Goal: Task Accomplishment & Management: Manage account settings

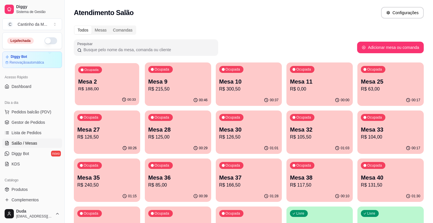
click at [105, 85] on p "Mesa 2" at bounding box center [107, 82] width 58 height 8
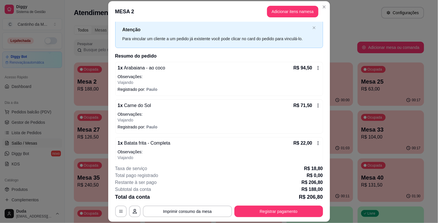
scroll to position [28, 0]
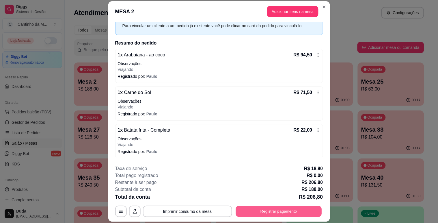
click at [252, 209] on button "Registrar pagamento" at bounding box center [279, 211] width 86 height 11
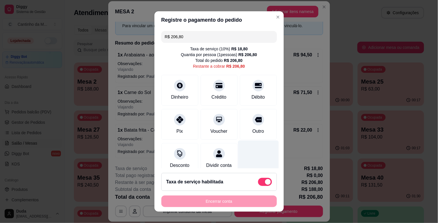
scroll to position [15, 0]
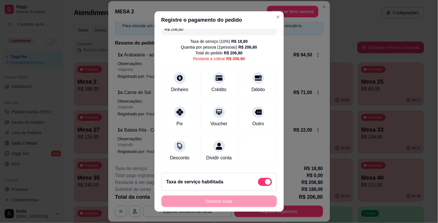
click at [258, 183] on span at bounding box center [265, 182] width 14 height 8
click at [258, 183] on input "checkbox" at bounding box center [260, 185] width 4 height 4
checkbox input "true"
type input "R$ 188,00"
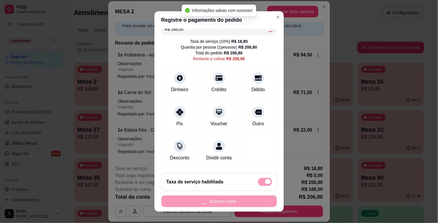
checkbox input "false"
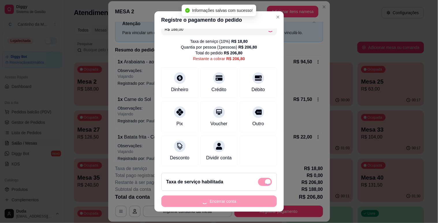
scroll to position [9, 0]
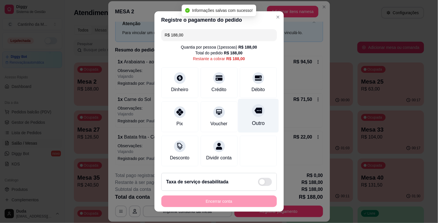
click at [254, 107] on icon at bounding box center [258, 111] width 8 height 8
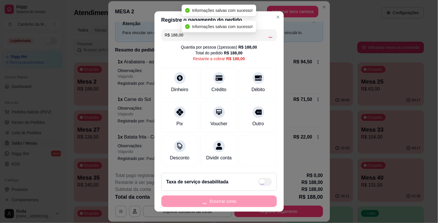
type input "R$ 0,00"
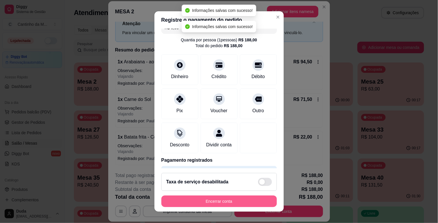
scroll to position [15, 0]
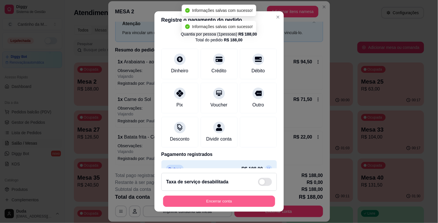
click at [230, 200] on button "Encerrar conta" at bounding box center [219, 200] width 112 height 11
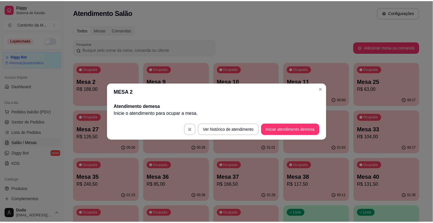
scroll to position [0, 0]
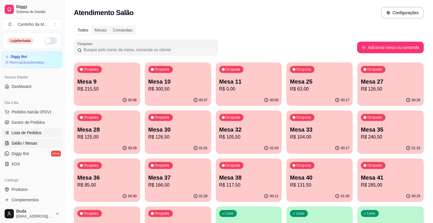
click at [33, 130] on span "Lista de Pedidos" at bounding box center [27, 133] width 30 height 6
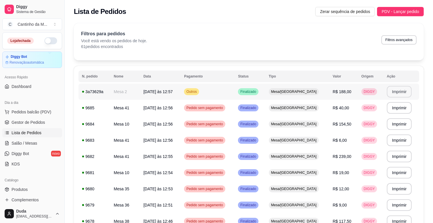
click at [402, 90] on button "Imprimir" at bounding box center [399, 92] width 25 height 12
click at [42, 123] on span "Gestor de Pedidos" at bounding box center [28, 122] width 33 height 6
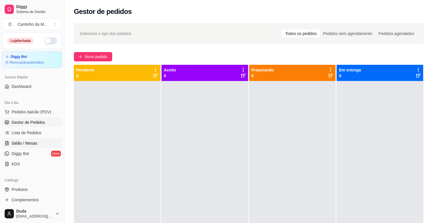
click at [39, 140] on link "Salão / Mesas" at bounding box center [32, 142] width 60 height 9
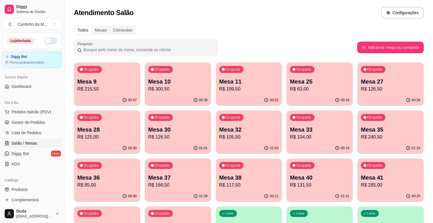
click at [170, 174] on p "Mesa 37" at bounding box center [177, 177] width 59 height 8
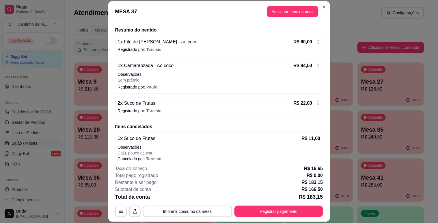
scroll to position [47, 0]
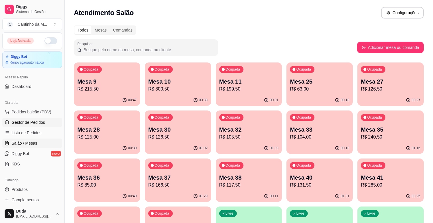
click at [45, 119] on link "Gestor de Pedidos" at bounding box center [32, 122] width 60 height 9
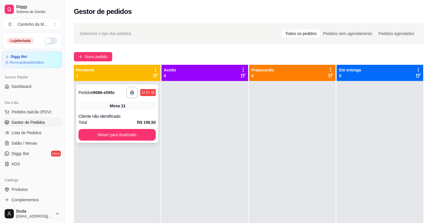
click at [134, 115] on div "Cliente não identificado" at bounding box center [117, 116] width 77 height 6
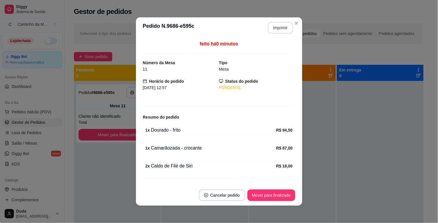
click at [271, 32] on button "Imprimir" at bounding box center [280, 28] width 25 height 12
click at [262, 192] on button "Mover para finalizado" at bounding box center [271, 194] width 46 height 11
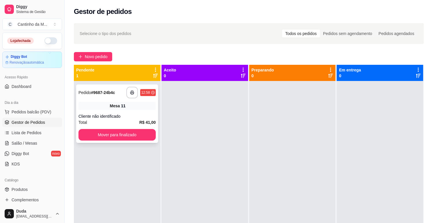
click at [96, 100] on div "**********" at bounding box center [117, 113] width 82 height 58
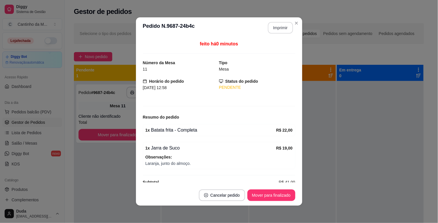
click at [279, 29] on button "Imprimir" at bounding box center [280, 28] width 25 height 12
click at [272, 199] on button "Mover para finalizado" at bounding box center [271, 195] width 48 height 12
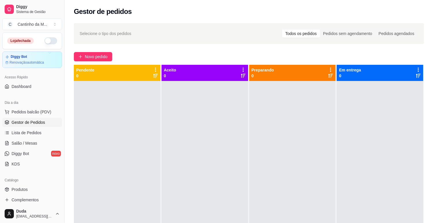
click at [45, 127] on ul "Pedidos balcão (PDV) Gestor de Pedidos Lista de Pedidos Salão / Mesas Diggy Bot…" at bounding box center [32, 137] width 60 height 61
click at [39, 131] on span "Lista de Pedidos" at bounding box center [27, 133] width 30 height 6
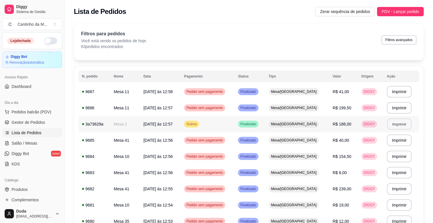
click at [396, 123] on button "Imprimir" at bounding box center [400, 123] width 24 height 11
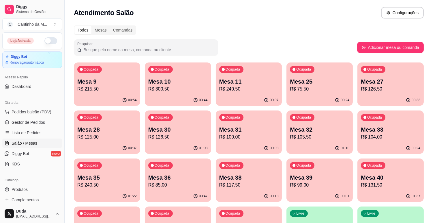
click at [114, 178] on p "Mesa 35" at bounding box center [106, 177] width 59 height 8
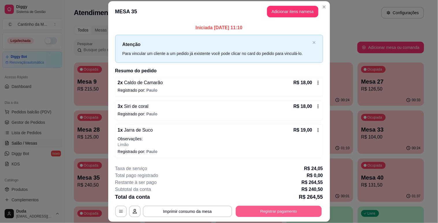
click at [284, 210] on button "Registrar pagamento" at bounding box center [279, 211] width 86 height 11
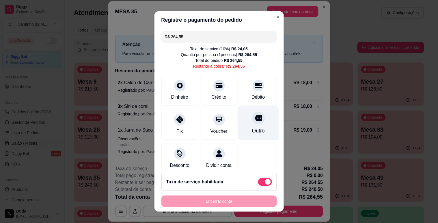
click at [252, 124] on div "Outro" at bounding box center [258, 123] width 41 height 34
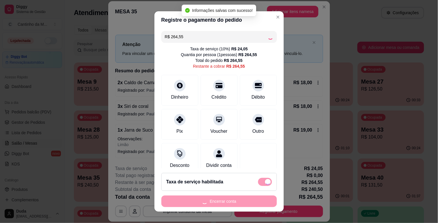
type input "R$ 0,00"
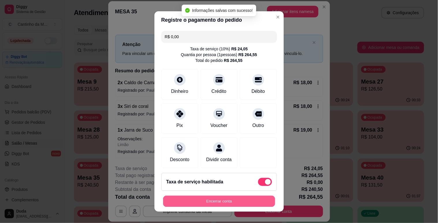
click at [227, 202] on button "Encerrar conta" at bounding box center [219, 200] width 112 height 11
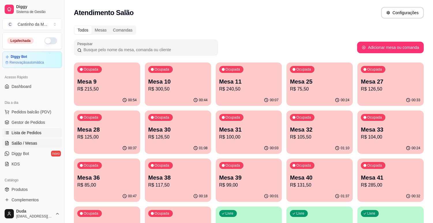
click at [14, 128] on link "Lista de Pedidos" at bounding box center [32, 132] width 60 height 9
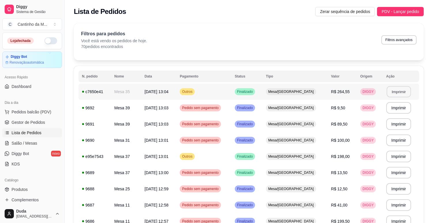
click at [399, 91] on button "Imprimir" at bounding box center [399, 91] width 24 height 11
click at [402, 157] on button "Imprimir" at bounding box center [399, 156] width 25 height 12
click at [27, 122] on span "Gestor de Pedidos" at bounding box center [28, 122] width 33 height 6
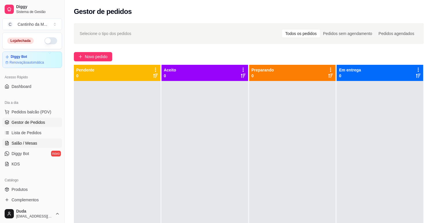
click at [28, 139] on link "Salão / Mesas" at bounding box center [32, 142] width 60 height 9
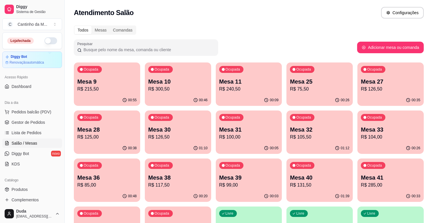
click at [108, 73] on div "Ocupada Mesa 9 R$ 215,50" at bounding box center [107, 78] width 66 height 32
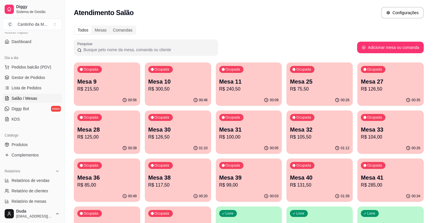
scroll to position [96, 0]
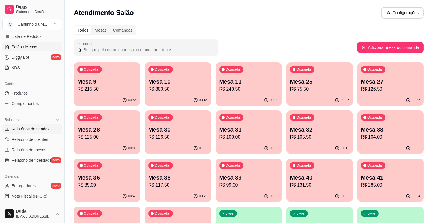
click at [23, 131] on span "Relatórios de vendas" at bounding box center [31, 129] width 38 height 6
select select "ALL"
select select "0"
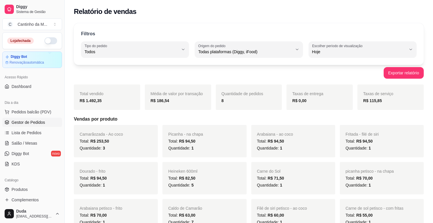
click at [19, 125] on link "Gestor de Pedidos" at bounding box center [32, 122] width 60 height 9
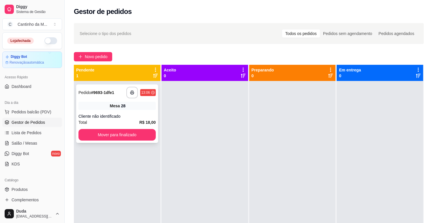
click at [127, 102] on div "Mesa 28" at bounding box center [117, 106] width 77 height 8
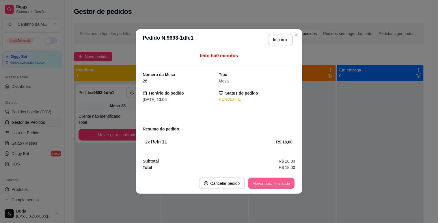
click at [269, 180] on button "Mover para finalizado" at bounding box center [271, 183] width 46 height 11
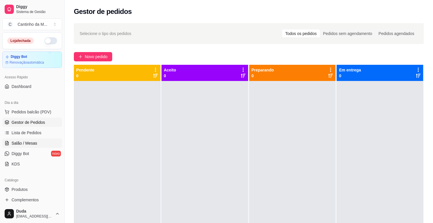
click at [22, 143] on span "Salão / Mesas" at bounding box center [25, 143] width 26 height 6
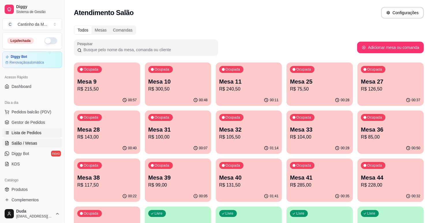
click at [38, 132] on span "Lista de Pedidos" at bounding box center [27, 133] width 30 height 6
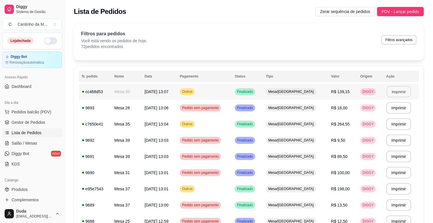
click at [394, 88] on button "Imprimir" at bounding box center [399, 91] width 24 height 11
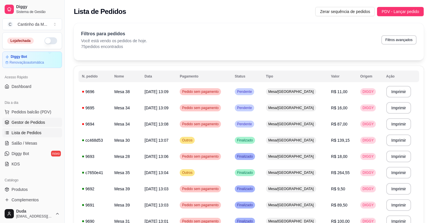
click at [5, 122] on icon at bounding box center [7, 122] width 5 height 5
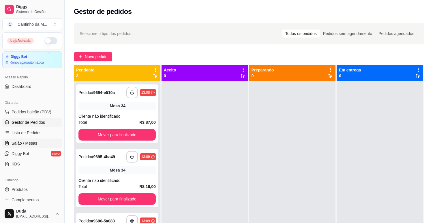
click at [20, 139] on link "Salão / Mesas" at bounding box center [32, 142] width 60 height 9
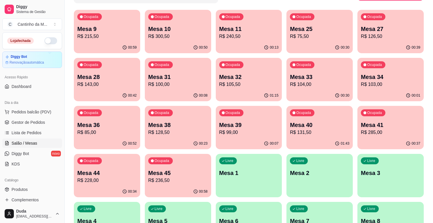
scroll to position [64, 0]
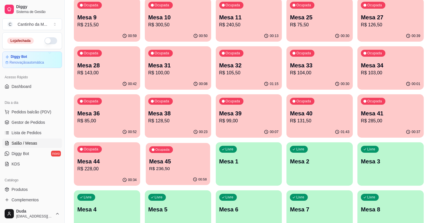
click at [194, 167] on p "R$ 236,50" at bounding box center [178, 168] width 58 height 7
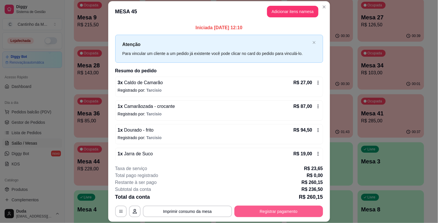
click at [264, 209] on button "Registrar pagamento" at bounding box center [278, 211] width 89 height 12
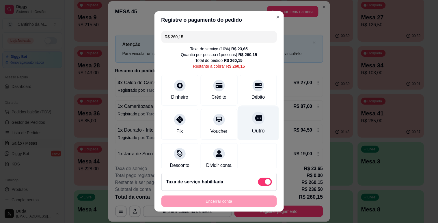
click at [252, 130] on div "Outro" at bounding box center [258, 131] width 13 height 8
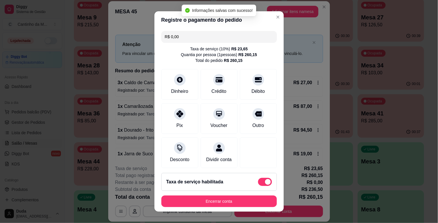
type input "R$ 0,00"
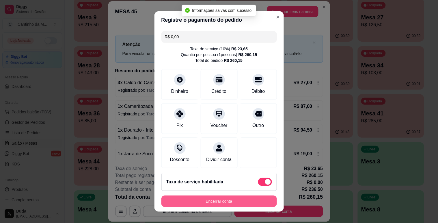
click at [219, 199] on button "Encerrar conta" at bounding box center [218, 201] width 115 height 12
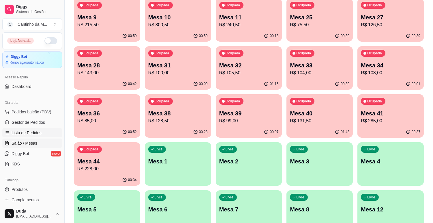
click at [27, 136] on link "Lista de Pedidos" at bounding box center [32, 132] width 60 height 9
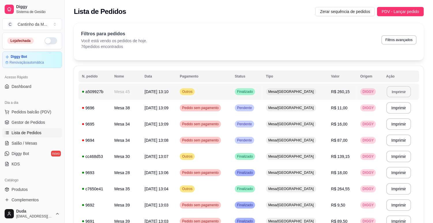
click at [402, 96] on button "Imprimir" at bounding box center [399, 91] width 24 height 11
click at [26, 124] on span "Gestor de Pedidos" at bounding box center [28, 122] width 33 height 6
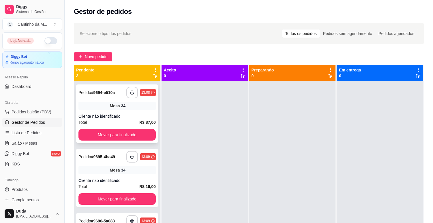
click at [118, 112] on div "**********" at bounding box center [117, 113] width 82 height 58
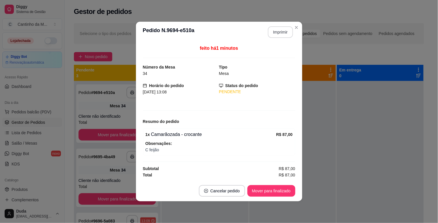
click at [290, 31] on button "Imprimir" at bounding box center [280, 32] width 25 height 12
click at [262, 188] on button "Mover para finalizado" at bounding box center [271, 191] width 48 height 12
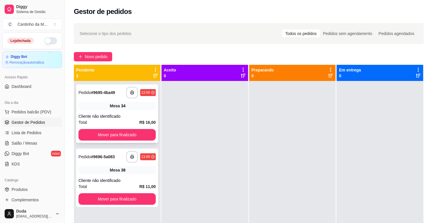
click at [145, 115] on div "Cliente não identificado" at bounding box center [117, 116] width 77 height 6
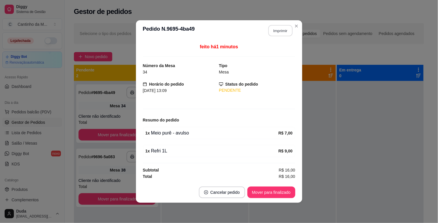
click at [281, 31] on button "Imprimir" at bounding box center [280, 30] width 24 height 11
click at [276, 185] on footer "Cancelar pedido Mover para finalizado" at bounding box center [219, 192] width 166 height 21
click at [281, 201] on footer "Cancelar pedido Mover para finalizado" at bounding box center [219, 192] width 166 height 21
click at [281, 194] on button "Mover para finalizado" at bounding box center [271, 192] width 48 height 12
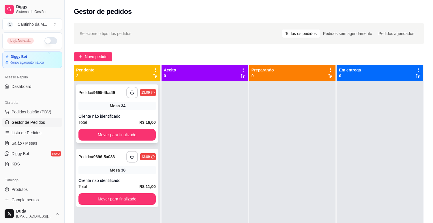
click at [113, 167] on span "Mesa" at bounding box center [115, 170] width 10 height 6
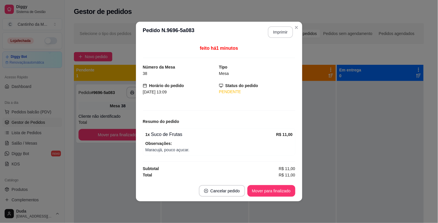
click at [273, 34] on button "Imprimir" at bounding box center [280, 32] width 25 height 12
click at [260, 188] on button "Mover para finalizado" at bounding box center [271, 190] width 46 height 11
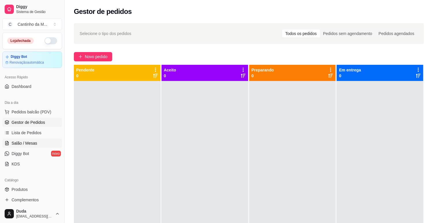
click at [12, 142] on span "Salão / Mesas" at bounding box center [25, 143] width 26 height 6
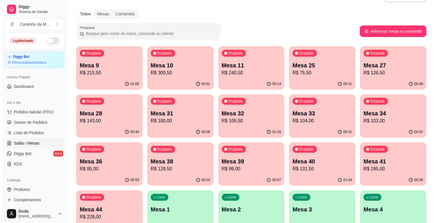
scroll to position [32, 0]
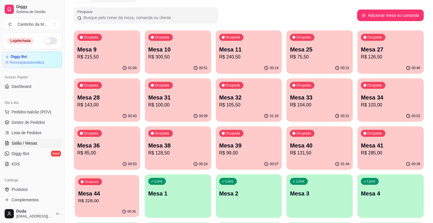
click at [85, 198] on p "R$ 228,00" at bounding box center [107, 200] width 58 height 7
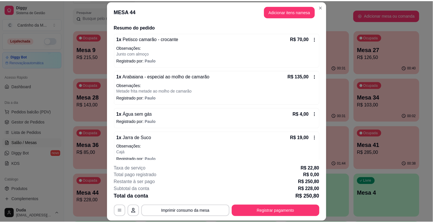
scroll to position [51, 0]
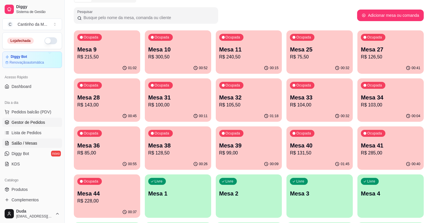
click at [49, 124] on link "Gestor de Pedidos" at bounding box center [32, 122] width 60 height 9
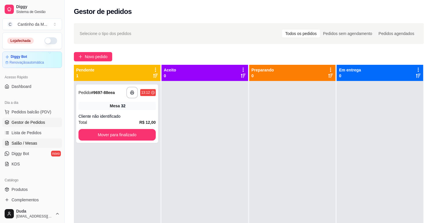
click at [29, 142] on span "Salão / Mesas" at bounding box center [25, 143] width 26 height 6
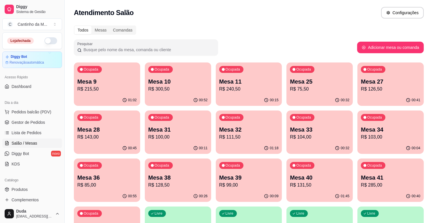
click at [259, 127] on p "Mesa 32" at bounding box center [248, 129] width 59 height 8
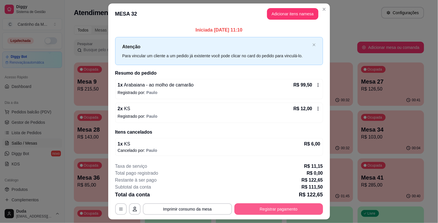
click at [291, 209] on button "Registrar pagamento" at bounding box center [278, 209] width 89 height 12
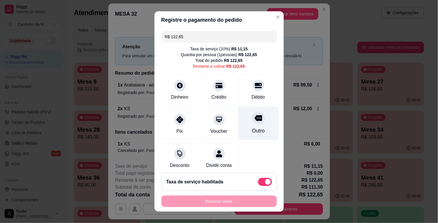
click at [257, 125] on div "Outro" at bounding box center [258, 123] width 41 height 34
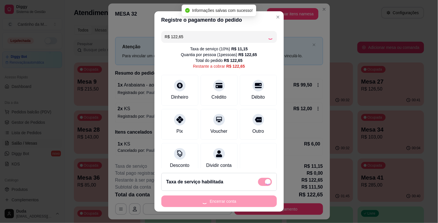
type input "R$ 0,00"
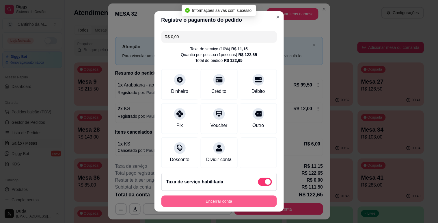
click at [236, 198] on button "Encerrar conta" at bounding box center [218, 201] width 115 height 12
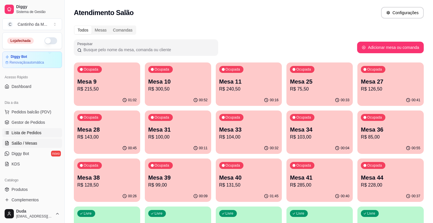
click at [35, 133] on span "Lista de Pedidos" at bounding box center [27, 133] width 30 height 6
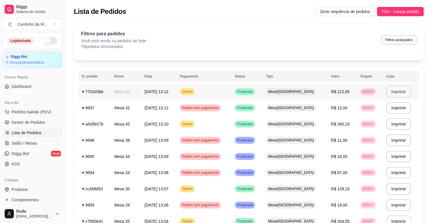
click at [394, 93] on button "Imprimir" at bounding box center [399, 92] width 25 height 12
click at [399, 91] on button "Imprimir" at bounding box center [399, 92] width 25 height 12
click at [44, 119] on link "Gestor de Pedidos" at bounding box center [32, 122] width 60 height 9
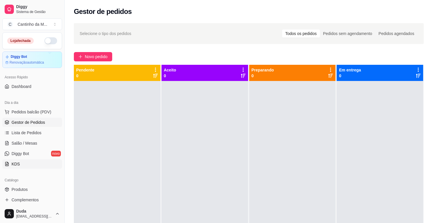
scroll to position [96, 0]
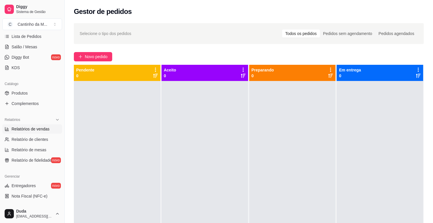
click at [40, 128] on span "Relatórios de vendas" at bounding box center [31, 129] width 38 height 6
select select "ALL"
select select "0"
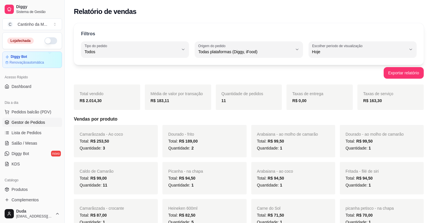
click at [38, 124] on span "Gestor de Pedidos" at bounding box center [28, 122] width 33 height 6
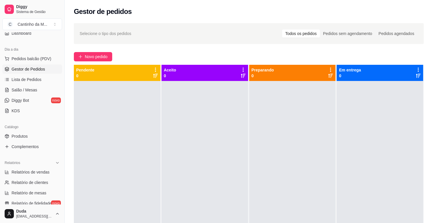
scroll to position [64, 0]
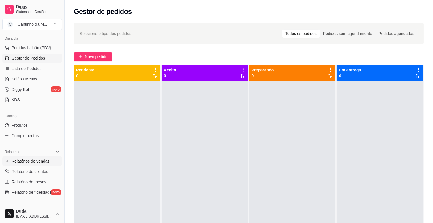
click at [29, 159] on span "Relatórios de vendas" at bounding box center [31, 161] width 38 height 6
select select "ALL"
select select "0"
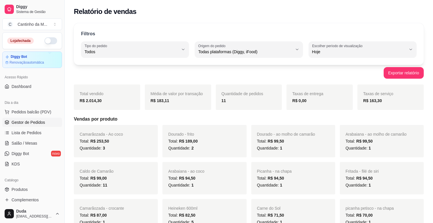
click at [42, 124] on span "Gestor de Pedidos" at bounding box center [28, 122] width 33 height 6
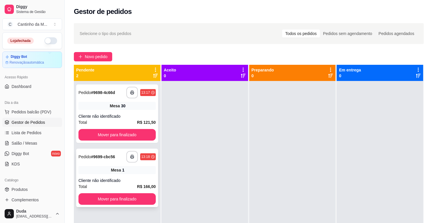
click at [106, 158] on strong "# 9699-cbc56" at bounding box center [103, 156] width 24 height 5
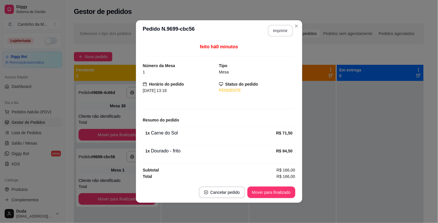
click at [281, 33] on button "Imprimir" at bounding box center [280, 31] width 25 height 12
click at [273, 190] on button "Mover para finalizado" at bounding box center [271, 192] width 46 height 11
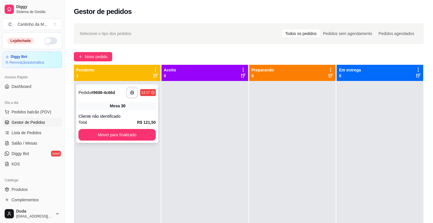
click at [120, 101] on div "**********" at bounding box center [117, 113] width 82 height 58
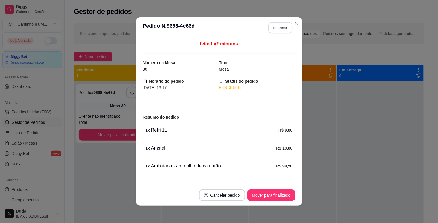
click at [282, 25] on button "Imprimir" at bounding box center [280, 27] width 24 height 11
click at [273, 197] on button "Mover para finalizado" at bounding box center [271, 195] width 48 height 12
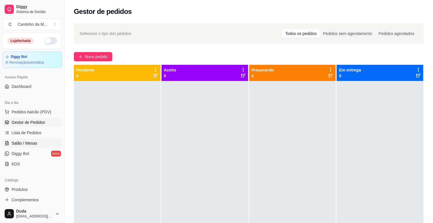
click at [25, 143] on span "Salão / Mesas" at bounding box center [25, 143] width 26 height 6
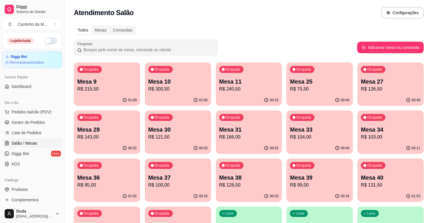
click at [241, 130] on p "Mesa 31" at bounding box center [248, 129] width 59 height 8
click at [27, 121] on span "Gestor de Pedidos" at bounding box center [28, 122] width 33 height 6
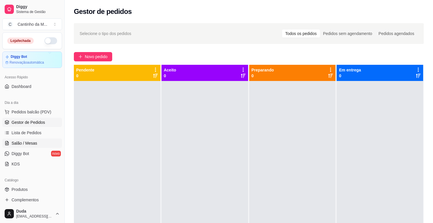
click at [18, 140] on span "Salão / Mesas" at bounding box center [25, 143] width 26 height 6
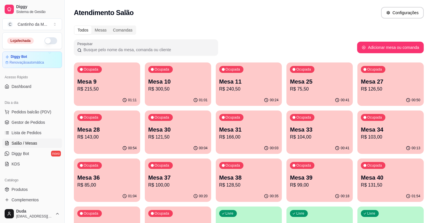
click at [103, 170] on div "Ocupada Mesa 36 R$ 85,00" at bounding box center [107, 174] width 66 height 32
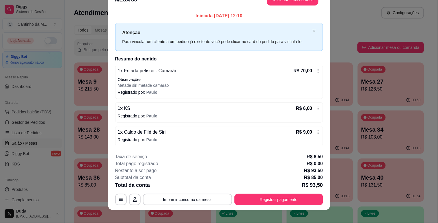
scroll to position [17, 0]
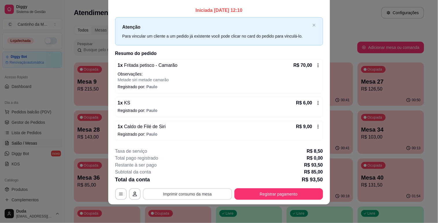
click at [188, 191] on button "Imprimir consumo da mesa" at bounding box center [187, 194] width 89 height 12
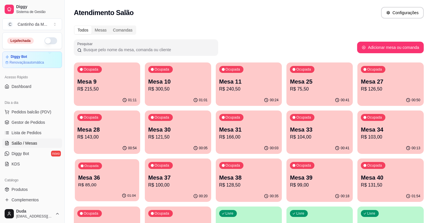
click at [92, 177] on p "Mesa 36" at bounding box center [107, 178] width 58 height 8
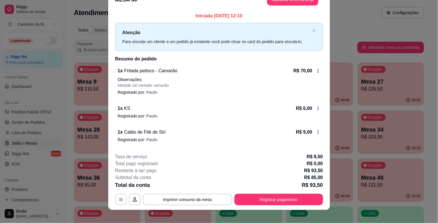
scroll to position [17, 0]
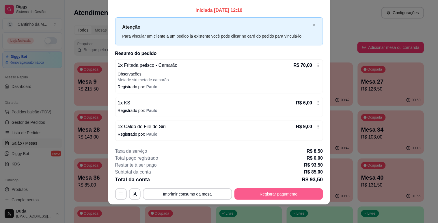
click at [279, 198] on button "Registrar pagamento" at bounding box center [278, 194] width 89 height 12
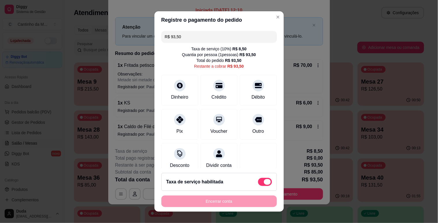
click at [258, 182] on span at bounding box center [265, 182] width 14 height 8
click at [258, 183] on input "checkbox" at bounding box center [260, 185] width 4 height 4
checkbox input "true"
type input "R$ 85,00"
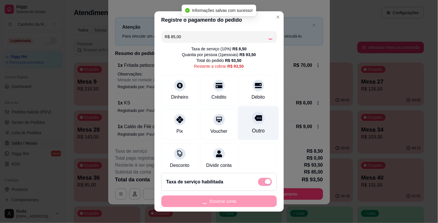
checkbox input "false"
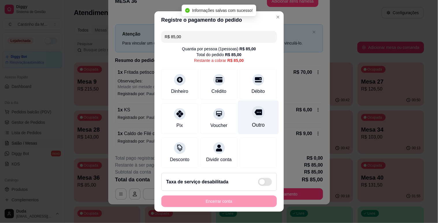
click at [240, 116] on div "Outro" at bounding box center [258, 117] width 41 height 34
type input "R$ 0,00"
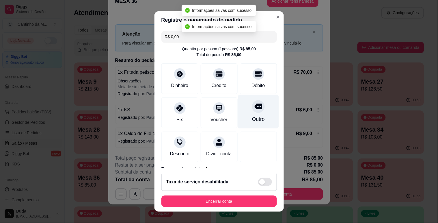
scroll to position [33, 0]
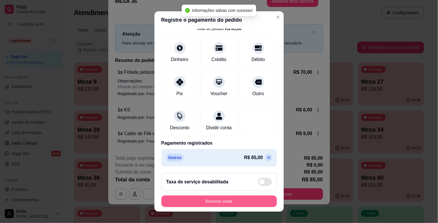
click at [225, 197] on button "Encerrar conta" at bounding box center [218, 201] width 115 height 12
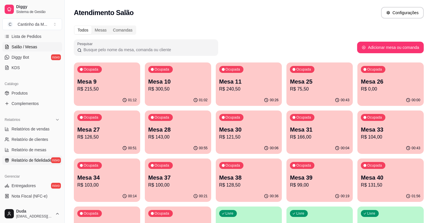
scroll to position [0, 0]
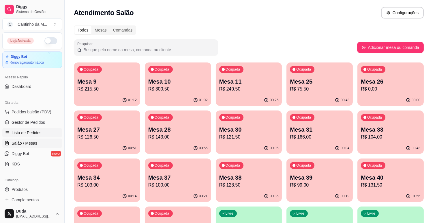
click at [19, 135] on span "Lista de Pedidos" at bounding box center [27, 133] width 30 height 6
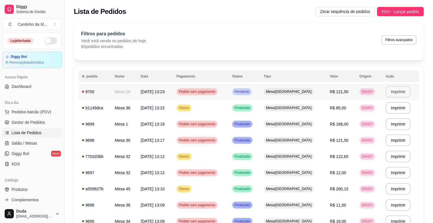
click at [396, 91] on button "Imprimir" at bounding box center [398, 92] width 25 height 12
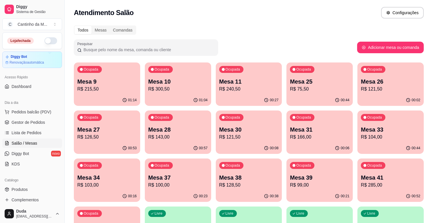
click at [198, 130] on p "Mesa 28" at bounding box center [177, 129] width 59 height 8
click at [35, 131] on span "Lista de Pedidos" at bounding box center [27, 133] width 30 height 6
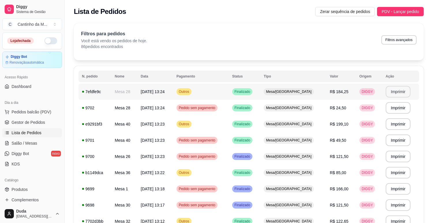
click at [398, 87] on button "Imprimir" at bounding box center [398, 92] width 25 height 12
click at [39, 123] on span "Gestor de Pedidos" at bounding box center [28, 122] width 33 height 6
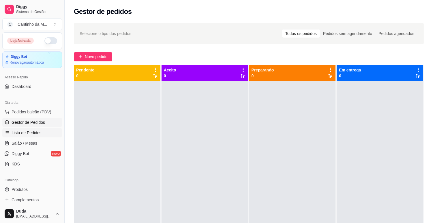
click at [40, 129] on link "Lista de Pedidos" at bounding box center [32, 132] width 60 height 9
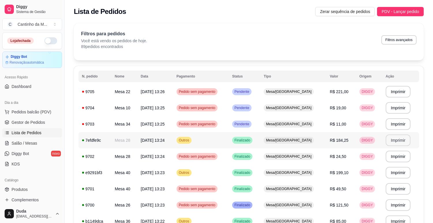
click at [400, 137] on button "Imprimir" at bounding box center [398, 140] width 25 height 12
click at [30, 143] on span "Salão / Mesas" at bounding box center [25, 143] width 26 height 6
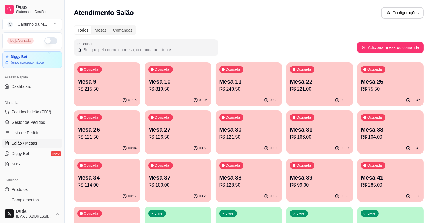
click at [122, 77] on div "Ocupada Mesa 9 R$ 215,50" at bounding box center [107, 78] width 66 height 32
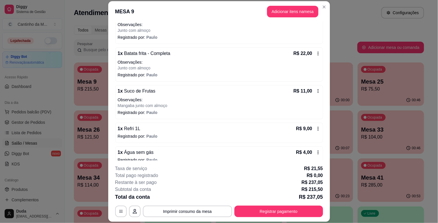
scroll to position [113, 0]
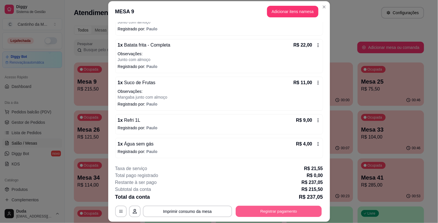
click at [249, 206] on button "Registrar pagamento" at bounding box center [279, 211] width 86 height 11
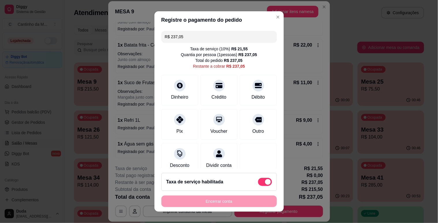
click at [258, 180] on span at bounding box center [265, 182] width 14 height 8
click at [258, 183] on input "checkbox" at bounding box center [260, 185] width 4 height 4
checkbox input "true"
type input "R$ 215,50"
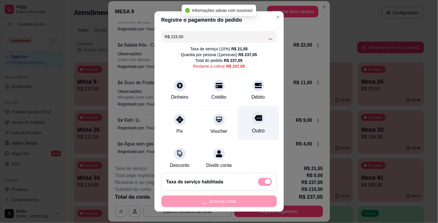
checkbox input "false"
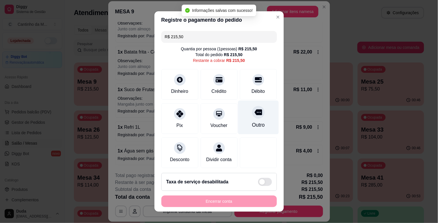
scroll to position [106, 0]
click at [252, 125] on div "Outro" at bounding box center [258, 125] width 13 height 8
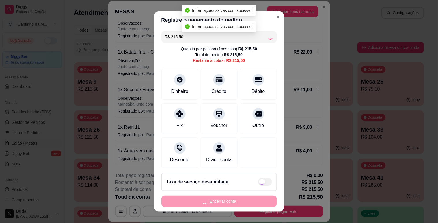
type input "R$ 0,00"
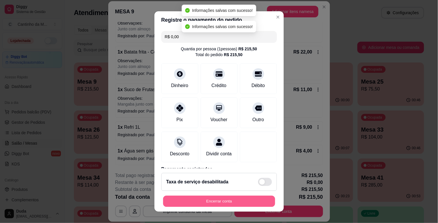
click at [209, 200] on button "Encerrar conta" at bounding box center [219, 200] width 112 height 11
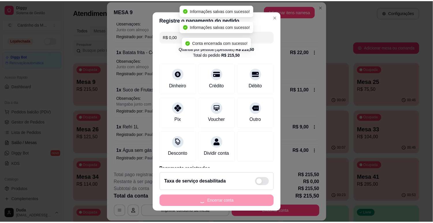
scroll to position [0, 0]
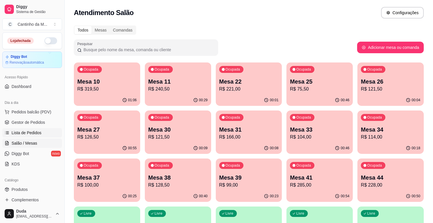
click at [10, 137] on link "Lista de Pedidos" at bounding box center [32, 132] width 60 height 9
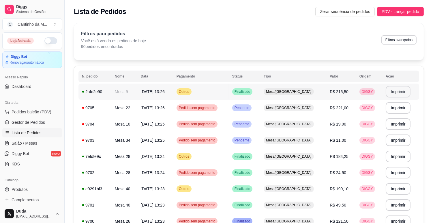
click at [398, 89] on button "Imprimir" at bounding box center [398, 92] width 25 height 12
click at [49, 122] on link "Gestor de Pedidos" at bounding box center [32, 122] width 60 height 9
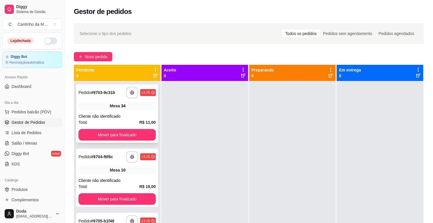
click at [125, 111] on div "**********" at bounding box center [117, 113] width 82 height 58
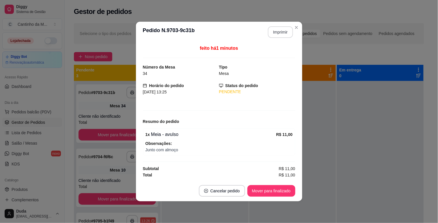
click at [278, 32] on button "Imprimir" at bounding box center [280, 32] width 25 height 12
click at [261, 192] on button "Mover para finalizado" at bounding box center [271, 191] width 48 height 12
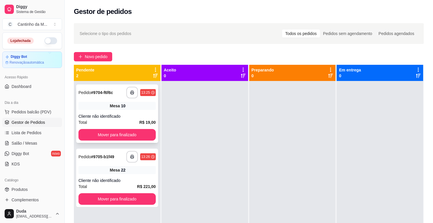
click at [106, 105] on div "Mesa 10" at bounding box center [117, 106] width 77 height 8
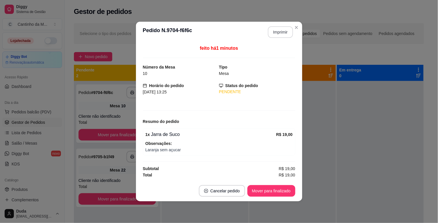
click at [274, 35] on button "Imprimir" at bounding box center [280, 32] width 25 height 12
click at [267, 185] on button "Mover para finalizado" at bounding box center [271, 190] width 46 height 11
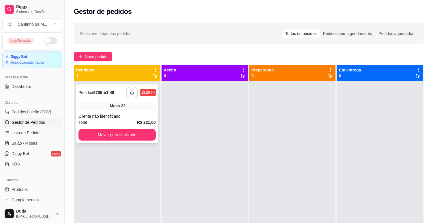
click at [111, 108] on span "Mesa" at bounding box center [115, 106] width 10 height 6
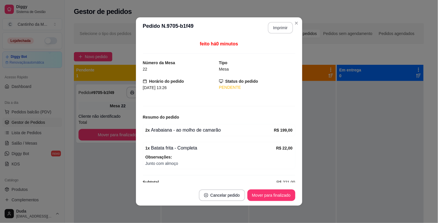
click at [271, 26] on button "Imprimir" at bounding box center [280, 28] width 25 height 12
click at [270, 196] on button "Mover para finalizado" at bounding box center [271, 195] width 48 height 12
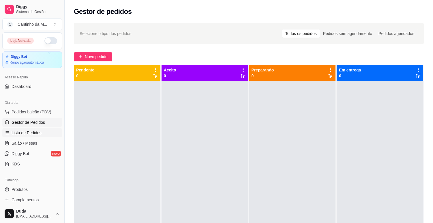
click at [42, 130] on link "Lista de Pedidos" at bounding box center [32, 132] width 60 height 9
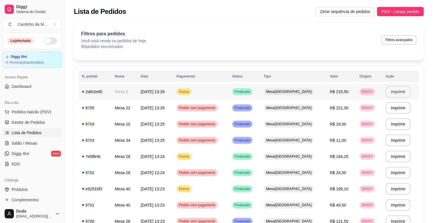
click at [394, 89] on button "Imprimir" at bounding box center [398, 92] width 25 height 12
click at [42, 124] on span "Gestor de Pedidos" at bounding box center [28, 122] width 33 height 6
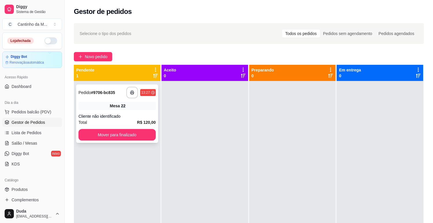
click at [102, 101] on div "**********" at bounding box center [117, 113] width 82 height 58
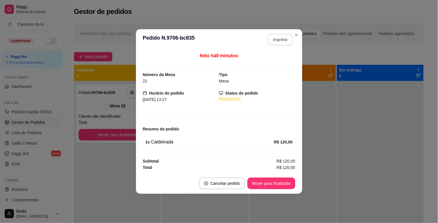
click at [277, 30] on header "**********" at bounding box center [219, 39] width 166 height 21
click at [278, 38] on button "Imprimir" at bounding box center [280, 39] width 24 height 11
click at [271, 185] on button "Mover para finalizado" at bounding box center [271, 183] width 48 height 12
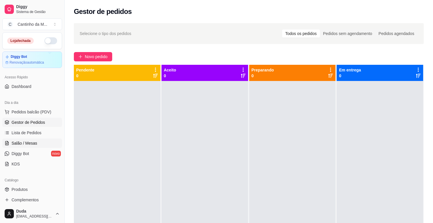
click at [19, 143] on span "Salão / Mesas" at bounding box center [25, 143] width 26 height 6
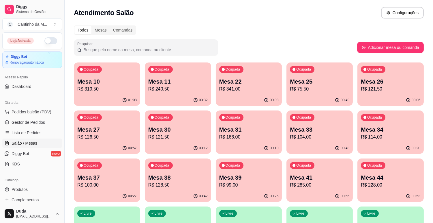
click at [249, 92] on p "R$ 341,00" at bounding box center [248, 88] width 59 height 7
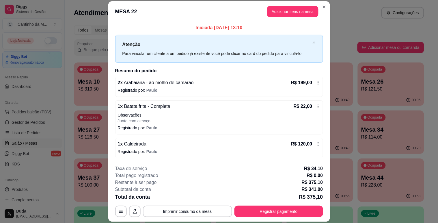
click at [301, 82] on p "R$ 199,00" at bounding box center [301, 82] width 21 height 7
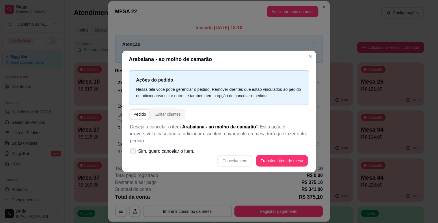
click at [133, 148] on span at bounding box center [133, 151] width 6 height 6
click at [133, 152] on input "Sim, quero cancelar o item." at bounding box center [132, 154] width 4 height 4
checkbox input "true"
click at [237, 159] on button "Cancelar item" at bounding box center [235, 160] width 34 height 11
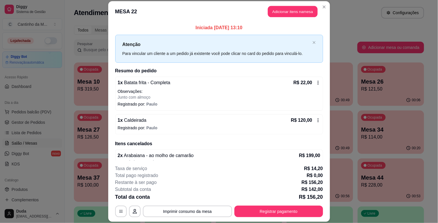
click at [281, 13] on button "Adicionar itens na mesa" at bounding box center [293, 11] width 50 height 11
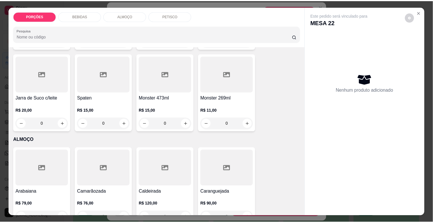
scroll to position [1411, 0]
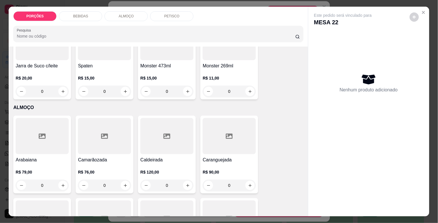
click at [62, 131] on div at bounding box center [42, 136] width 53 height 36
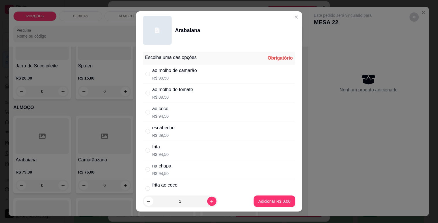
click at [176, 72] on div "ao molho de camarão" at bounding box center [174, 70] width 45 height 7
radio input "true"
click at [261, 196] on button "Adicionar R$ 99,50" at bounding box center [274, 201] width 44 height 12
type input "1"
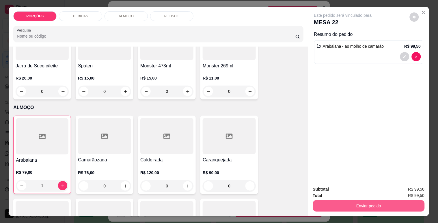
click at [385, 203] on button "Enviar pedido" at bounding box center [369, 206] width 112 height 12
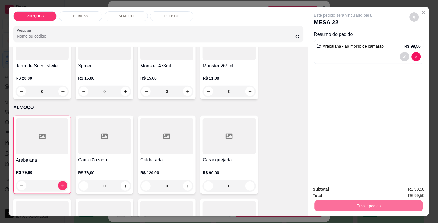
click at [402, 189] on button "Enviar pedido" at bounding box center [409, 189] width 33 height 11
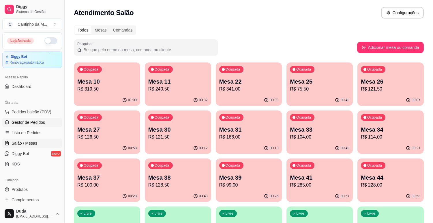
click at [8, 123] on icon at bounding box center [7, 123] width 4 height 1
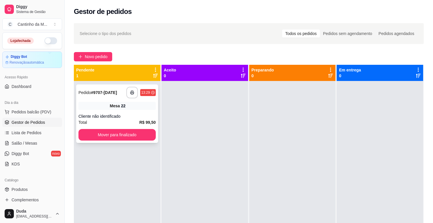
click at [121, 103] on div "22" at bounding box center [123, 106] width 5 height 6
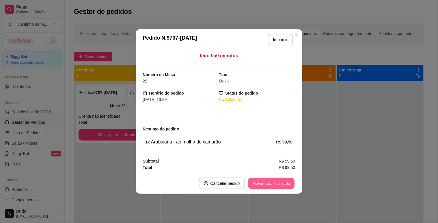
click at [284, 181] on button "Mover para finalizado" at bounding box center [271, 183] width 46 height 11
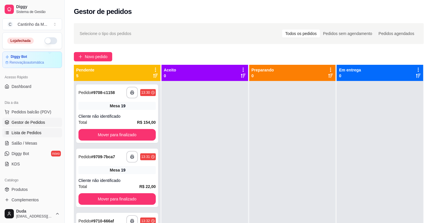
click at [33, 136] on link "Lista de Pedidos" at bounding box center [32, 132] width 60 height 9
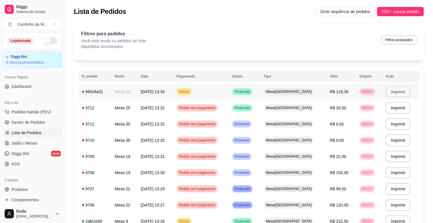
click at [389, 92] on button "Imprimir" at bounding box center [398, 91] width 24 height 11
click at [32, 124] on span "Gestor de Pedidos" at bounding box center [28, 122] width 33 height 6
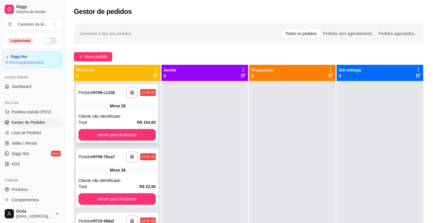
click at [122, 110] on div "**********" at bounding box center [117, 113] width 82 height 58
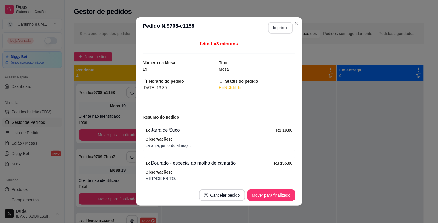
click at [280, 26] on button "Imprimir" at bounding box center [280, 28] width 25 height 12
click at [269, 191] on button "Mover para finalizado" at bounding box center [271, 195] width 48 height 12
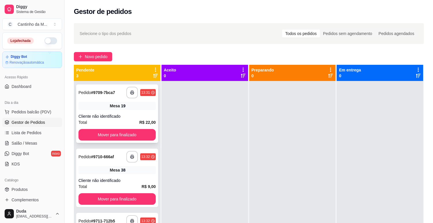
click at [139, 104] on div "Mesa 19" at bounding box center [117, 106] width 77 height 8
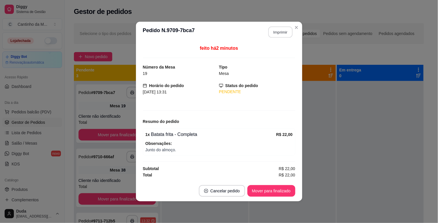
click at [279, 35] on button "Imprimir" at bounding box center [280, 32] width 24 height 11
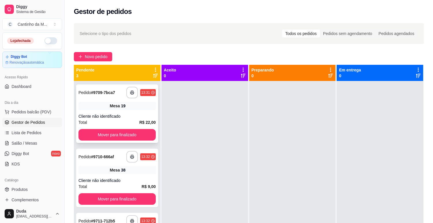
click at [144, 109] on div "Mesa 19" at bounding box center [117, 106] width 77 height 8
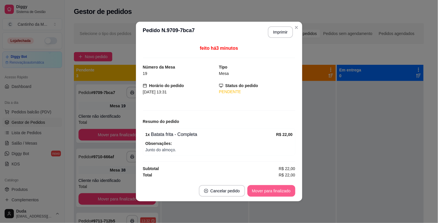
click at [269, 194] on button "Mover para finalizado" at bounding box center [271, 191] width 48 height 12
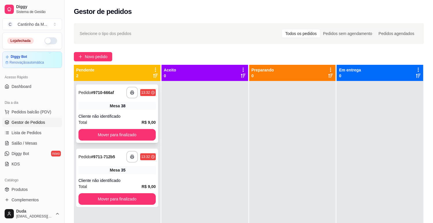
click at [104, 93] on strong "# 9710-666af" at bounding box center [102, 92] width 23 height 5
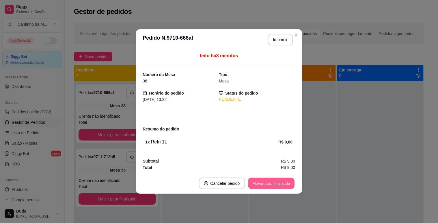
click at [271, 178] on button "Mover para finalizado" at bounding box center [271, 183] width 46 height 11
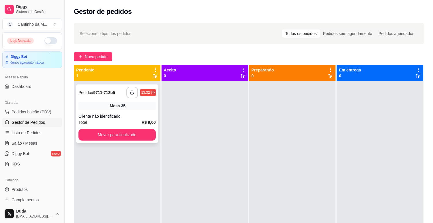
click at [96, 90] on strong "# 9711-712b5" at bounding box center [103, 92] width 24 height 5
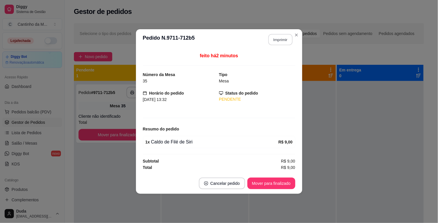
click at [284, 39] on button "Imprimir" at bounding box center [280, 39] width 24 height 11
click at [264, 184] on button "Mover para finalizado" at bounding box center [271, 183] width 46 height 11
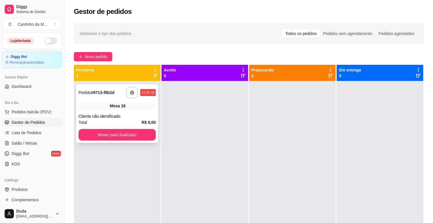
click at [137, 114] on div "Cliente não identificado" at bounding box center [117, 116] width 77 height 6
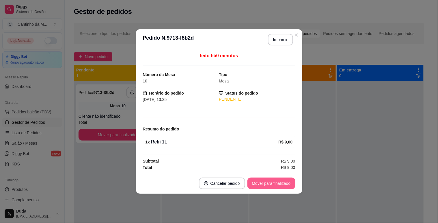
click at [275, 186] on button "Mover para finalizado" at bounding box center [271, 183] width 48 height 12
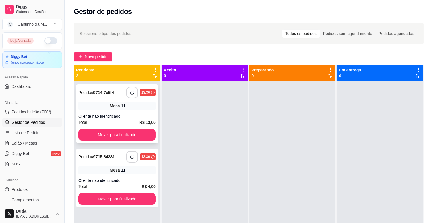
click at [136, 107] on div "Mesa 11" at bounding box center [117, 106] width 77 height 8
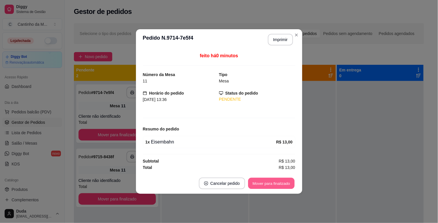
click at [266, 181] on button "Mover para finalizado" at bounding box center [271, 183] width 46 height 11
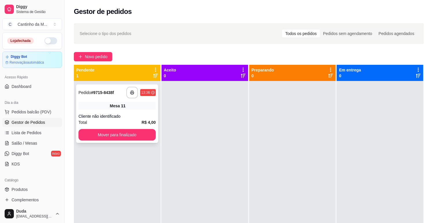
click at [124, 107] on div "11" at bounding box center [123, 106] width 5 height 6
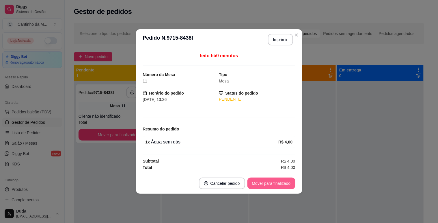
click at [266, 178] on button "Mover para finalizado" at bounding box center [271, 183] width 48 height 12
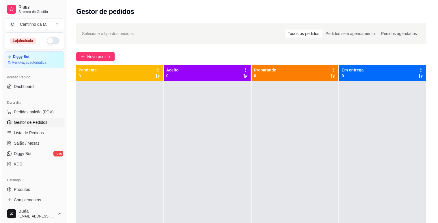
scroll to position [64, 0]
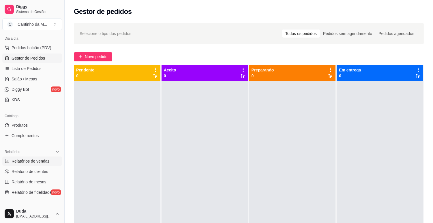
click at [21, 164] on link "Relatórios de vendas" at bounding box center [32, 160] width 60 height 9
select select "ALL"
select select "0"
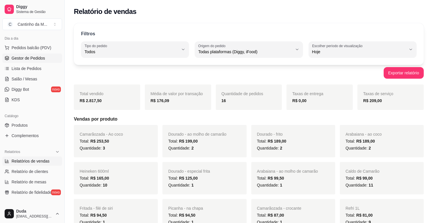
click at [19, 54] on link "Gestor de Pedidos" at bounding box center [32, 57] width 60 height 9
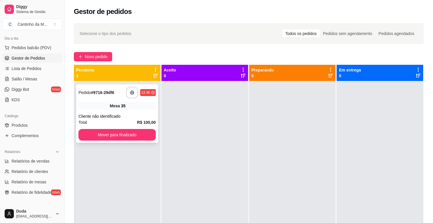
click at [80, 97] on div "**********" at bounding box center [117, 93] width 77 height 12
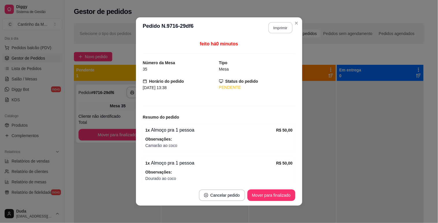
click at [279, 28] on button "Imprimir" at bounding box center [280, 27] width 24 height 11
click at [276, 194] on button "Mover para finalizado" at bounding box center [271, 194] width 46 height 11
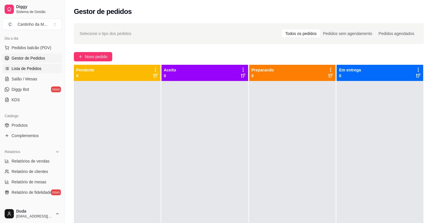
click at [33, 66] on span "Lista de Pedidos" at bounding box center [27, 69] width 30 height 6
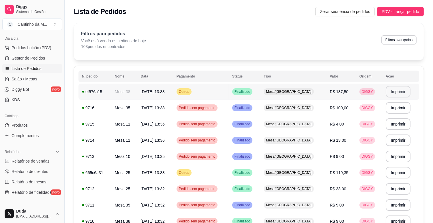
click at [396, 93] on button "Imprimir" at bounding box center [398, 92] width 25 height 12
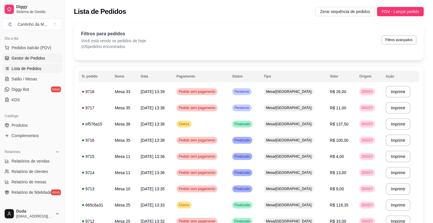
click at [25, 57] on span "Gestor de Pedidos" at bounding box center [28, 58] width 33 height 6
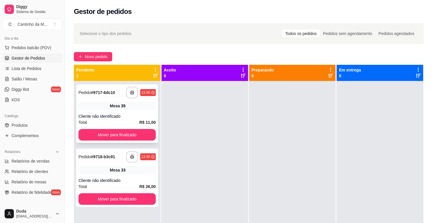
click at [116, 109] on div "Mesa 35" at bounding box center [117, 106] width 77 height 8
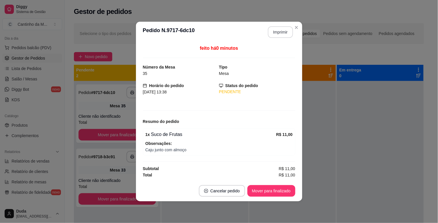
click at [278, 28] on button "Imprimir" at bounding box center [280, 32] width 25 height 12
click at [280, 187] on button "Mover para finalizado" at bounding box center [271, 191] width 48 height 12
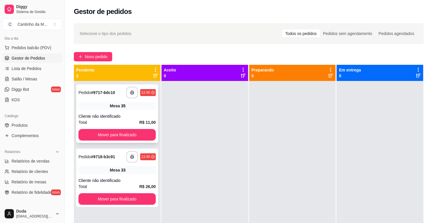
click at [139, 108] on div "Mesa 35" at bounding box center [117, 106] width 77 height 8
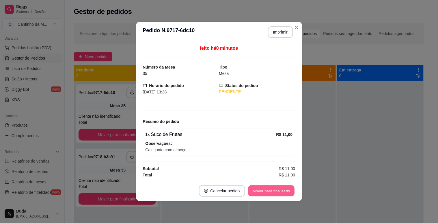
click at [253, 192] on button "Mover para finalizado" at bounding box center [271, 190] width 46 height 11
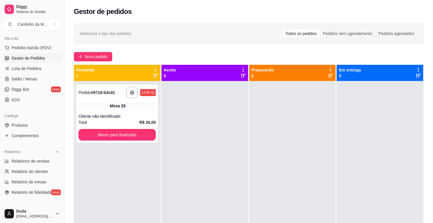
click at [148, 109] on div "Mesa 33" at bounding box center [117, 106] width 77 height 8
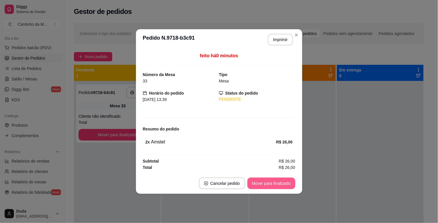
click at [284, 181] on button "Mover para finalizado" at bounding box center [271, 183] width 48 height 12
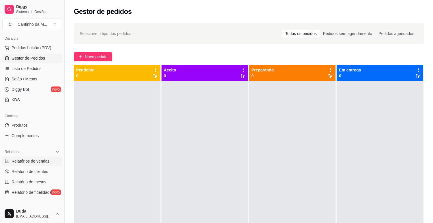
click at [3, 159] on link "Relatórios de vendas" at bounding box center [32, 160] width 60 height 9
select select "ALL"
select select "0"
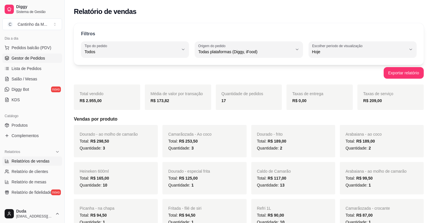
click at [30, 58] on span "Gestor de Pedidos" at bounding box center [28, 58] width 33 height 6
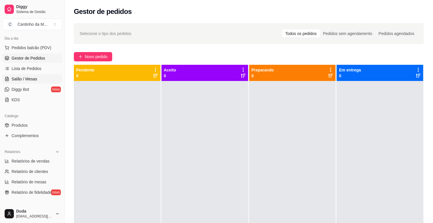
click at [21, 77] on span "Salão / Mesas" at bounding box center [25, 79] width 26 height 6
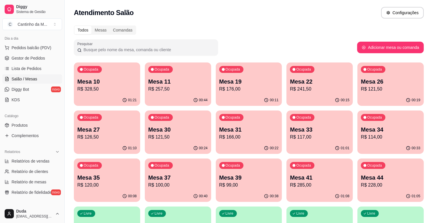
click at [369, 177] on p "Mesa 44" at bounding box center [390, 177] width 59 height 8
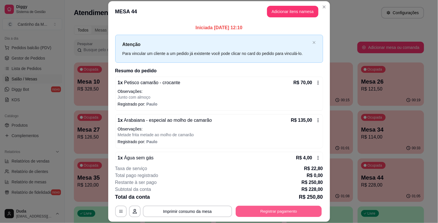
click at [243, 208] on button "Registrar pagamento" at bounding box center [279, 211] width 86 height 11
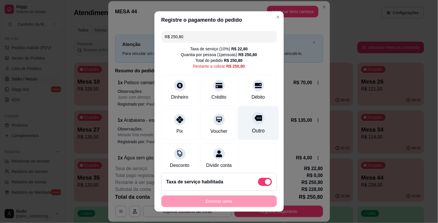
click at [238, 119] on div "Outro" at bounding box center [258, 123] width 41 height 34
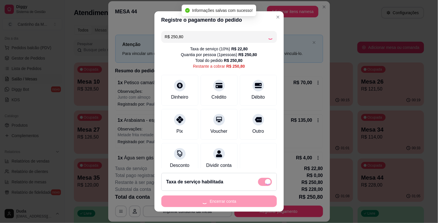
type input "R$ 0,00"
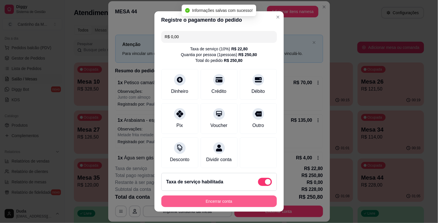
click at [190, 198] on button "Encerrar conta" at bounding box center [218, 201] width 115 height 12
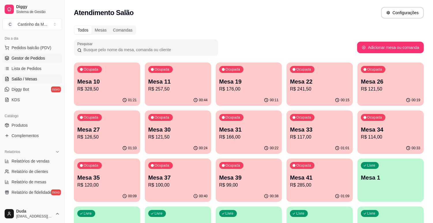
click at [35, 53] on link "Gestor de Pedidos" at bounding box center [32, 57] width 60 height 9
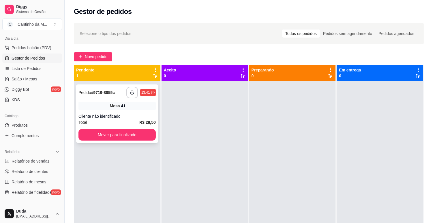
click at [111, 97] on div "**********" at bounding box center [117, 93] width 77 height 12
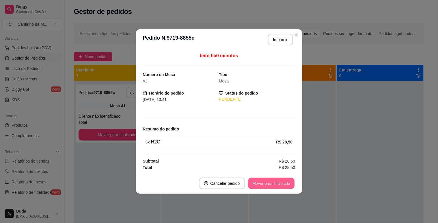
click at [282, 184] on button "Mover para finalizado" at bounding box center [271, 183] width 46 height 11
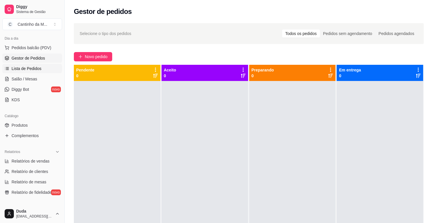
click at [36, 65] on link "Lista de Pedidos" at bounding box center [32, 68] width 60 height 9
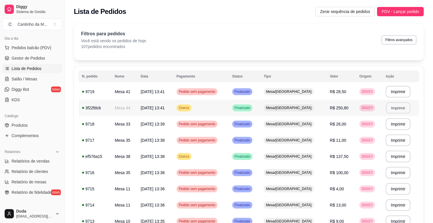
click at [393, 103] on button "Imprimir" at bounding box center [398, 107] width 24 height 11
click at [42, 75] on link "Salão / Mesas" at bounding box center [32, 78] width 60 height 9
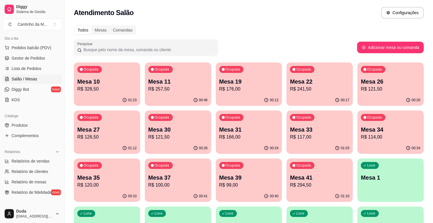
click at [307, 177] on p "Mesa 41" at bounding box center [319, 177] width 59 height 8
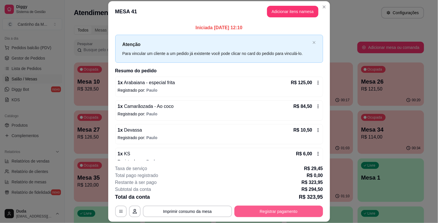
click at [263, 210] on button "Registrar pagamento" at bounding box center [278, 211] width 89 height 12
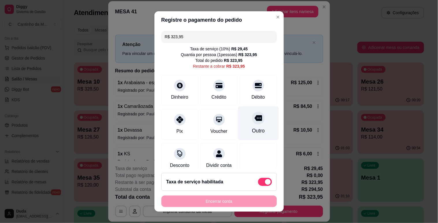
click at [253, 133] on div "Outro" at bounding box center [258, 131] width 13 height 8
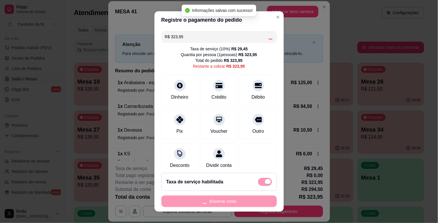
type input "R$ 0,00"
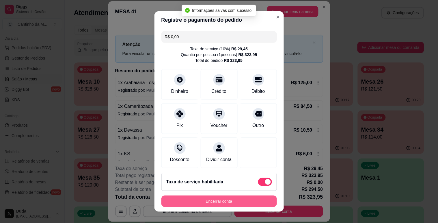
click at [217, 202] on button "Encerrar conta" at bounding box center [218, 201] width 115 height 12
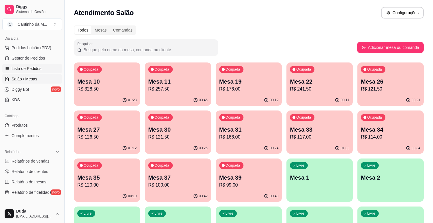
click at [41, 65] on link "Lista de Pedidos" at bounding box center [32, 68] width 60 height 9
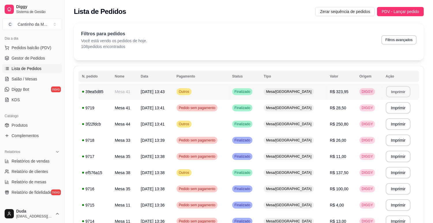
click at [396, 93] on button "Imprimir" at bounding box center [398, 91] width 24 height 11
click at [17, 79] on span "Salão / Mesas" at bounding box center [25, 79] width 26 height 6
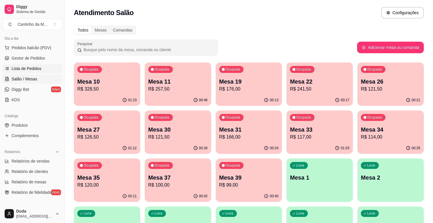
click at [13, 65] on link "Lista de Pedidos" at bounding box center [32, 68] width 60 height 9
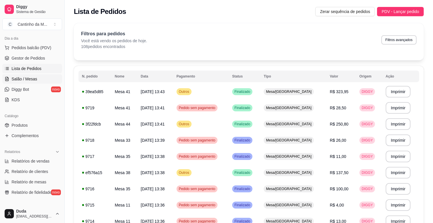
click at [25, 81] on span "Salão / Mesas" at bounding box center [25, 79] width 26 height 6
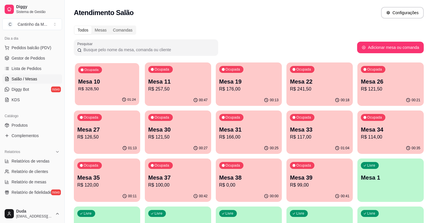
click at [117, 85] on p "R$ 328,50" at bounding box center [107, 88] width 58 height 7
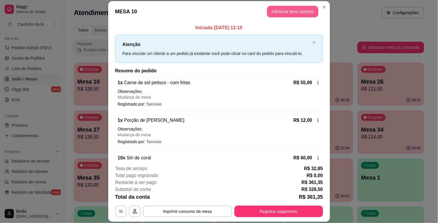
click at [279, 12] on button "Adicionar itens na mesa" at bounding box center [292, 12] width 51 height 12
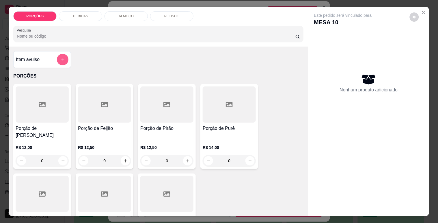
click at [57, 54] on button "add-separate-item" at bounding box center [63, 60] width 12 height 12
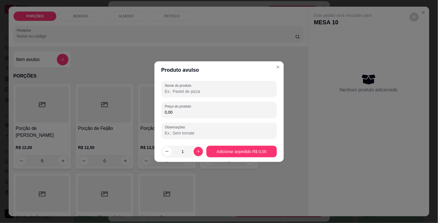
click at [203, 92] on input "Nome do produto" at bounding box center [219, 91] width 109 height 6
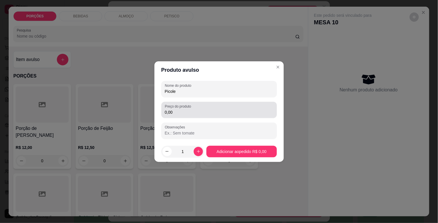
type input "Picole"
click at [189, 118] on div "Nome do produto Picole Preço do produto 0,00 Observações" at bounding box center [218, 110] width 115 height 58
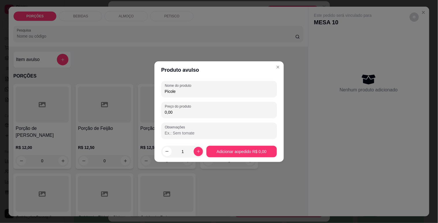
click at [189, 118] on div "Nome do produto Picole Preço do produto 0,00 Observações" at bounding box center [218, 110] width 115 height 58
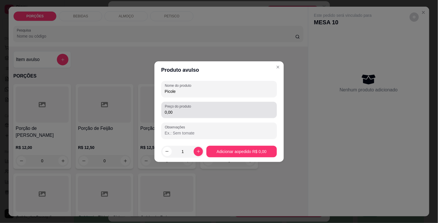
click at [189, 112] on input "0,00" at bounding box center [219, 112] width 109 height 6
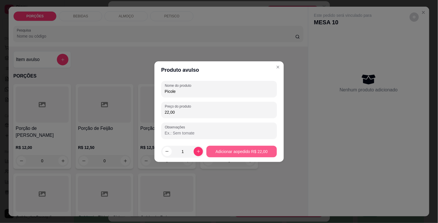
type input "22,00"
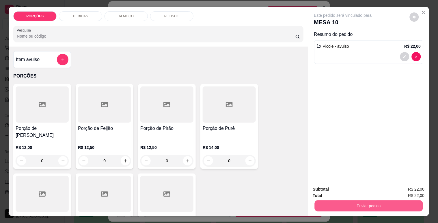
click at [390, 207] on button "Enviar pedido" at bounding box center [368, 205] width 108 height 11
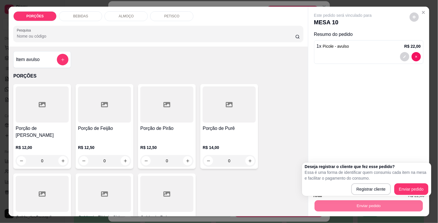
click at [365, 150] on body "Diggy Sistema de Gestão C Cantinho da M ... Loja fechada Diggy Bot Renovação au…" at bounding box center [216, 111] width 433 height 223
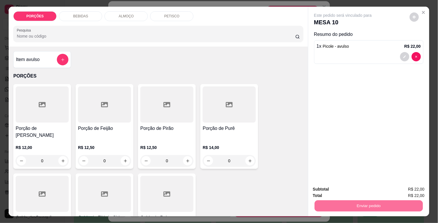
click at [414, 190] on button "Enviar pedido" at bounding box center [409, 189] width 33 height 11
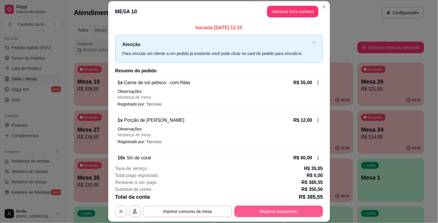
click at [260, 210] on button "Registrar pagamento" at bounding box center [278, 211] width 89 height 12
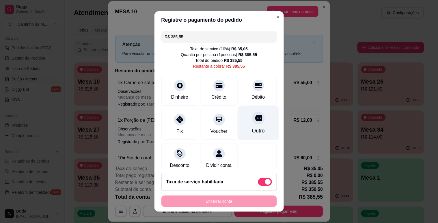
click at [240, 125] on div "Outro" at bounding box center [258, 123] width 41 height 34
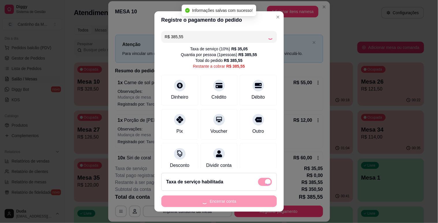
type input "R$ 0,00"
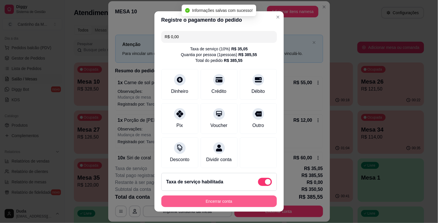
click at [213, 200] on button "Encerrar conta" at bounding box center [218, 201] width 115 height 12
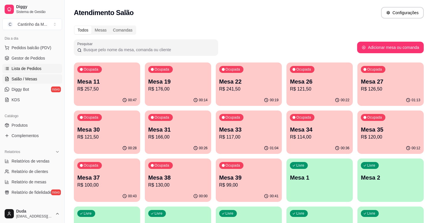
click at [12, 68] on span "Lista de Pedidos" at bounding box center [27, 69] width 30 height 6
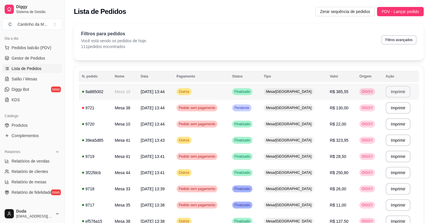
click at [402, 91] on button "Imprimir" at bounding box center [398, 92] width 25 height 12
click at [41, 80] on link "Salão / Mesas" at bounding box center [32, 78] width 60 height 9
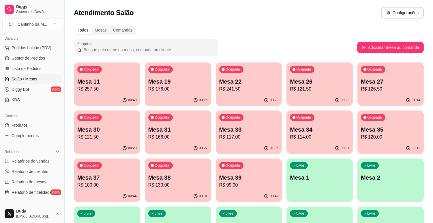
click at [117, 87] on p "R$ 257,50" at bounding box center [106, 88] width 59 height 7
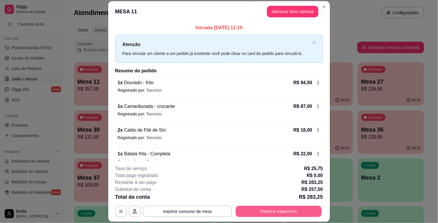
click at [267, 210] on button "Registrar pagamento" at bounding box center [279, 211] width 86 height 11
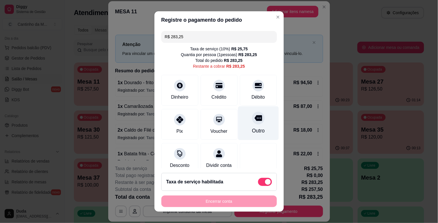
click at [252, 130] on div "Outro" at bounding box center [258, 131] width 13 height 8
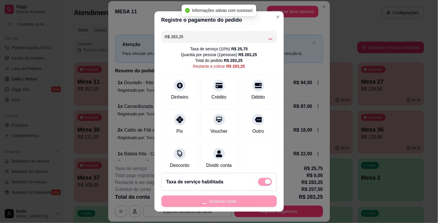
type input "R$ 0,00"
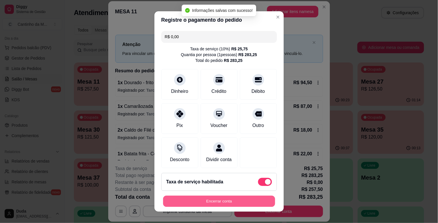
click at [224, 201] on button "Encerrar conta" at bounding box center [219, 200] width 112 height 11
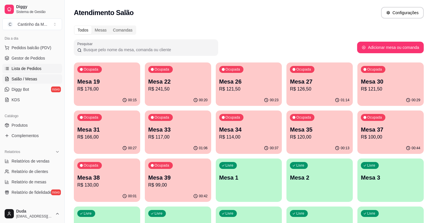
click at [37, 71] on link "Lista de Pedidos" at bounding box center [32, 68] width 60 height 9
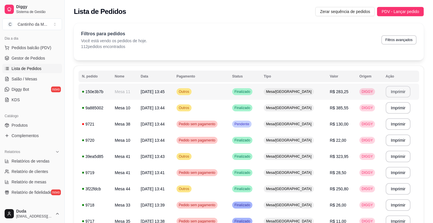
click at [400, 92] on button "Imprimir" at bounding box center [398, 92] width 25 height 12
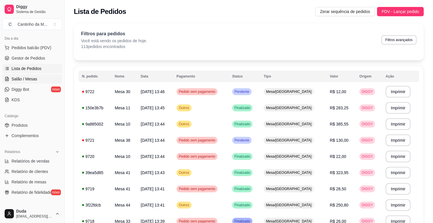
click at [23, 82] on link "Salão / Mesas" at bounding box center [32, 78] width 60 height 9
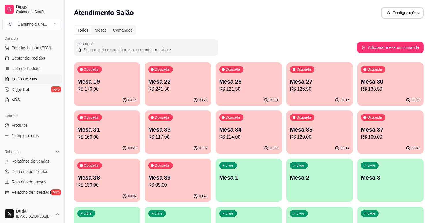
click at [174, 179] on p "Mesa 39" at bounding box center [177, 177] width 59 height 8
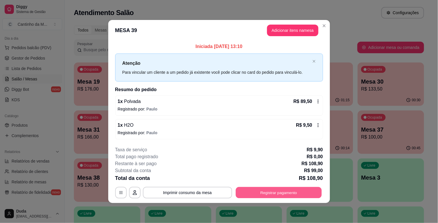
click at [256, 192] on button "Registrar pagamento" at bounding box center [279, 192] width 86 height 11
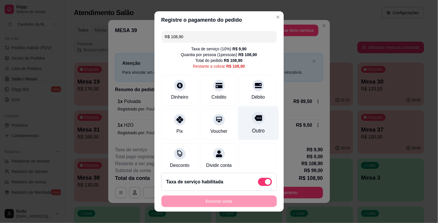
click at [254, 118] on icon at bounding box center [258, 118] width 8 height 6
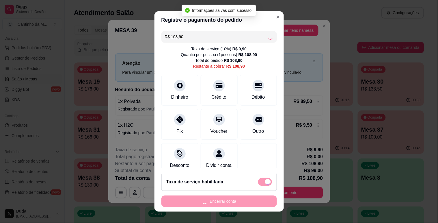
type input "R$ 0,00"
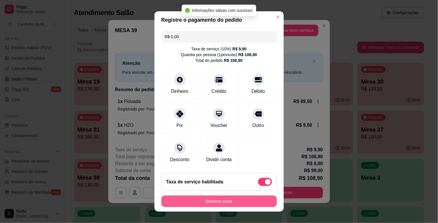
click at [218, 204] on button "Encerrar conta" at bounding box center [218, 201] width 115 height 12
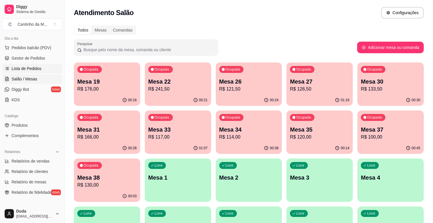
click at [25, 68] on span "Lista de Pedidos" at bounding box center [27, 69] width 30 height 6
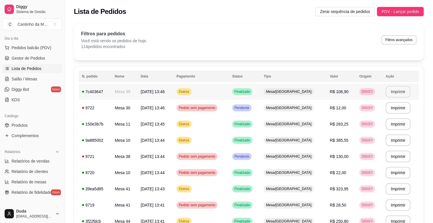
click at [397, 89] on button "Imprimir" at bounding box center [398, 92] width 25 height 12
click at [397, 120] on button "Imprimir" at bounding box center [398, 124] width 25 height 12
click at [13, 55] on span "Gestor de Pedidos" at bounding box center [28, 58] width 33 height 6
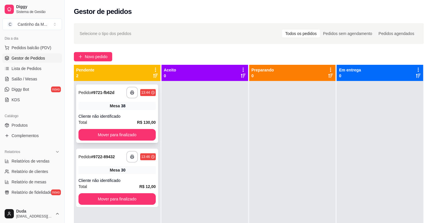
click at [115, 118] on div "Cliente não identificado" at bounding box center [117, 116] width 77 height 6
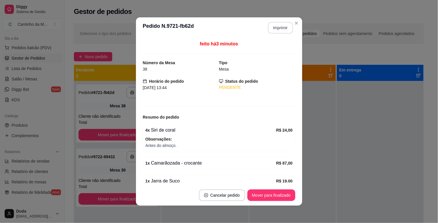
click at [268, 25] on button "Imprimir" at bounding box center [280, 28] width 25 height 12
click at [281, 194] on button "Mover para finalizado" at bounding box center [271, 195] width 48 height 12
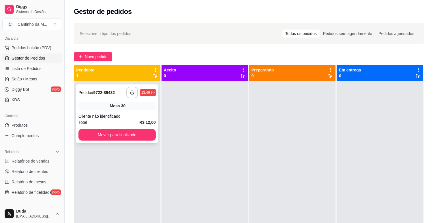
click at [124, 108] on div "30" at bounding box center [123, 106] width 5 height 6
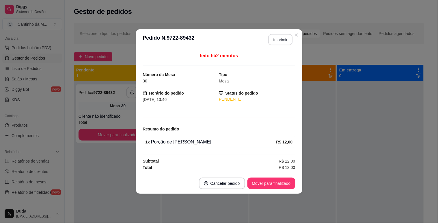
click at [272, 41] on button "Imprimir" at bounding box center [280, 39] width 24 height 11
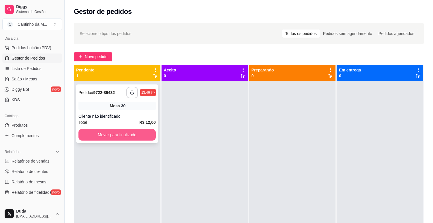
click at [135, 134] on button "Mover para finalizado" at bounding box center [117, 135] width 77 height 12
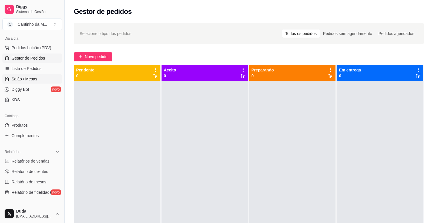
click at [33, 77] on span "Salão / Mesas" at bounding box center [25, 79] width 26 height 6
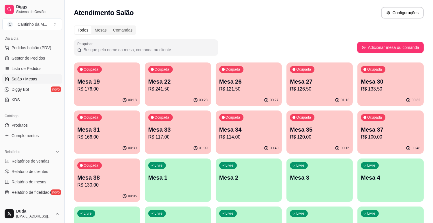
click at [181, 136] on p "R$ 117,00" at bounding box center [177, 136] width 59 height 7
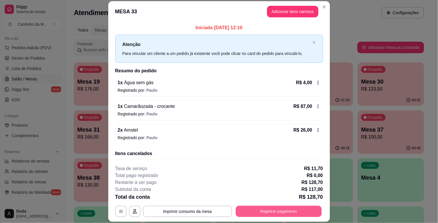
click at [280, 210] on button "Registrar pagamento" at bounding box center [279, 211] width 86 height 11
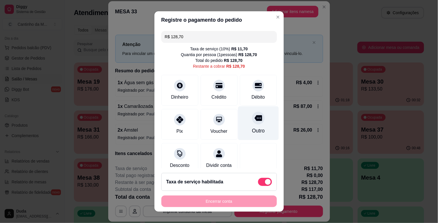
click at [240, 139] on div "Outro" at bounding box center [258, 123] width 41 height 34
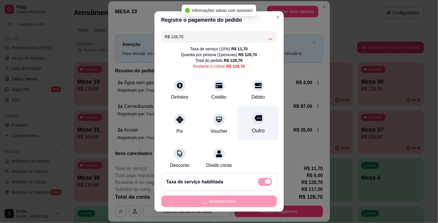
type input "R$ 0,00"
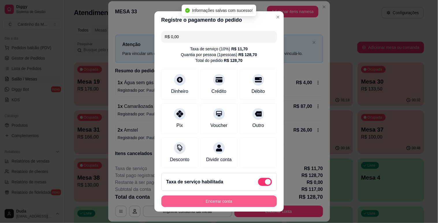
click at [232, 200] on button "Encerrar conta" at bounding box center [218, 201] width 115 height 12
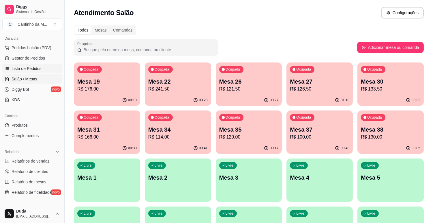
click at [27, 70] on span "Lista de Pedidos" at bounding box center [27, 69] width 30 height 6
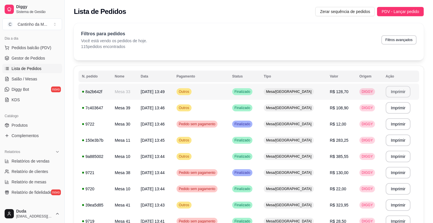
click at [395, 93] on button "Imprimir" at bounding box center [398, 92] width 25 height 12
click at [31, 59] on span "Gestor de Pedidos" at bounding box center [28, 58] width 33 height 6
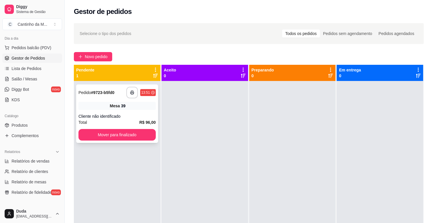
click at [122, 108] on div "39" at bounding box center [123, 106] width 5 height 6
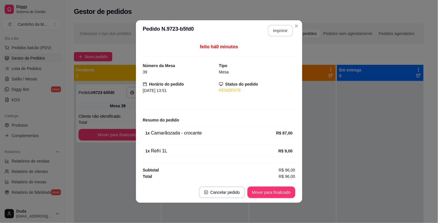
click at [278, 27] on button "Imprimir" at bounding box center [280, 31] width 25 height 12
click at [272, 191] on button "Mover para finalizado" at bounding box center [271, 192] width 48 height 12
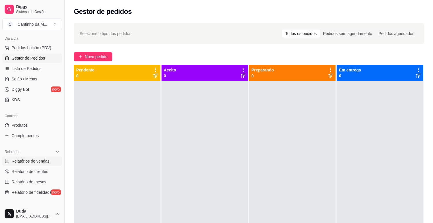
click at [49, 160] on link "Relatórios de vendas" at bounding box center [32, 160] width 60 height 9
select select "ALL"
select select "0"
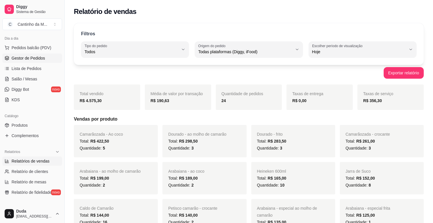
click at [38, 56] on span "Gestor de Pedidos" at bounding box center [28, 58] width 33 height 6
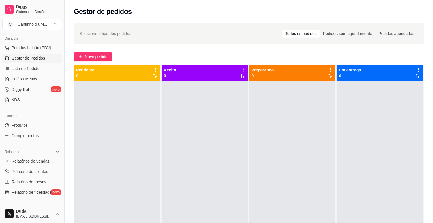
click at [29, 74] on ul "Pedidos balcão (PDV) Gestor de Pedidos Lista de Pedidos Salão / Mesas Diggy Bot…" at bounding box center [32, 73] width 60 height 61
click at [29, 77] on span "Salão / Mesas" at bounding box center [25, 79] width 26 height 6
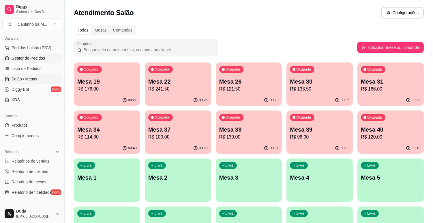
click at [34, 57] on span "Gestor de Pedidos" at bounding box center [28, 58] width 33 height 6
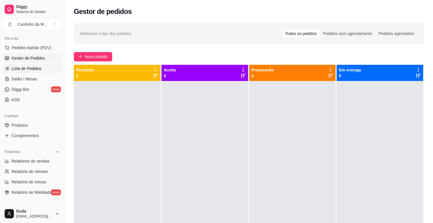
click at [33, 64] on link "Lista de Pedidos" at bounding box center [32, 68] width 60 height 9
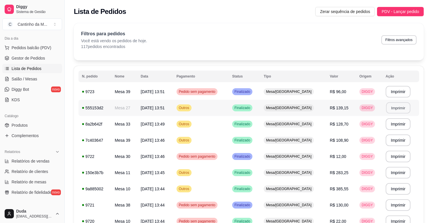
click at [403, 107] on button "Imprimir" at bounding box center [398, 107] width 24 height 11
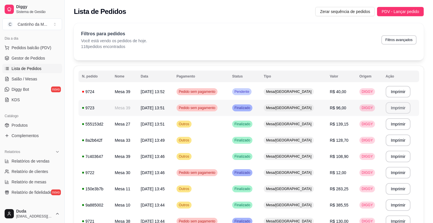
click at [331, 91] on span "R$ 40,00" at bounding box center [338, 91] width 16 height 5
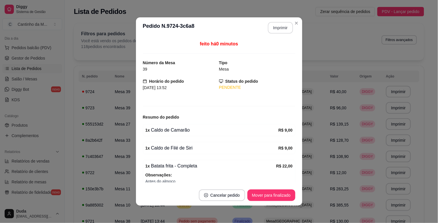
click at [271, 27] on button "Imprimir" at bounding box center [280, 28] width 25 height 12
click at [267, 195] on button "Mover para finalizado" at bounding box center [271, 194] width 46 height 11
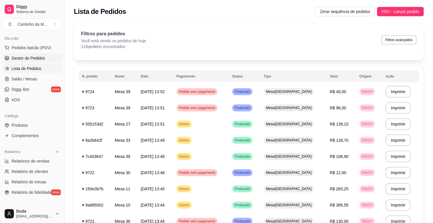
click at [39, 60] on span "Gestor de Pedidos" at bounding box center [28, 58] width 33 height 6
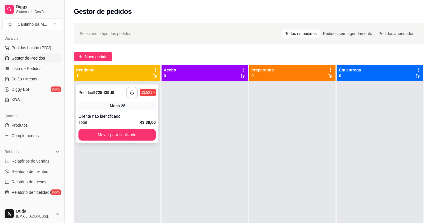
click at [117, 109] on div "Mesa 26" at bounding box center [117, 106] width 77 height 8
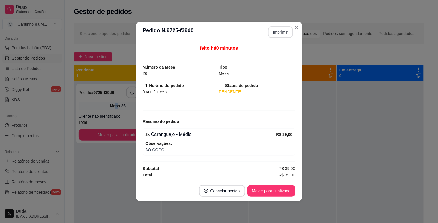
click at [281, 35] on button "Imprimir" at bounding box center [280, 32] width 25 height 12
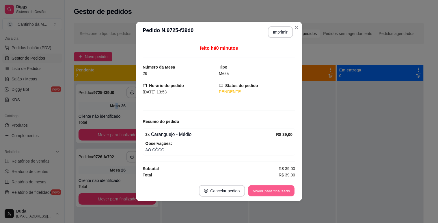
click at [278, 194] on button "Mover para finalizado" at bounding box center [271, 190] width 46 height 11
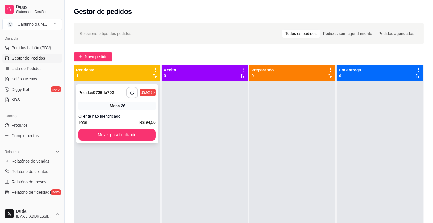
click at [137, 113] on div "Cliente não identificado" at bounding box center [117, 116] width 77 height 6
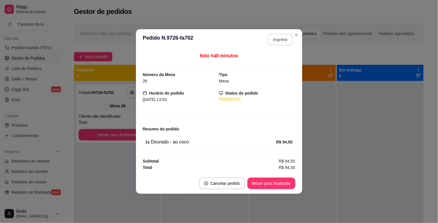
click at [284, 37] on button "Imprimir" at bounding box center [280, 40] width 25 height 12
click at [259, 183] on button "Mover para finalizado" at bounding box center [271, 183] width 48 height 12
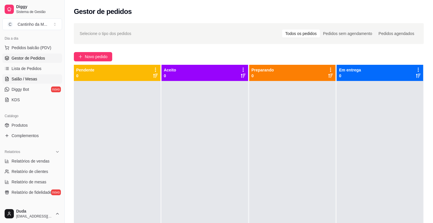
click at [38, 81] on link "Salão / Mesas" at bounding box center [32, 78] width 60 height 9
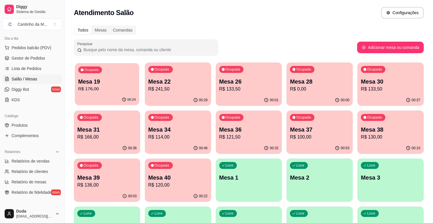
click at [122, 90] on p "R$ 176,00" at bounding box center [107, 88] width 58 height 7
click at [34, 56] on span "Gestor de Pedidos" at bounding box center [28, 58] width 33 height 6
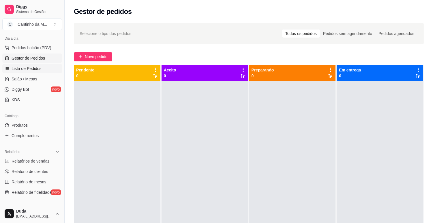
click at [34, 66] on span "Lista de Pedidos" at bounding box center [27, 69] width 30 height 6
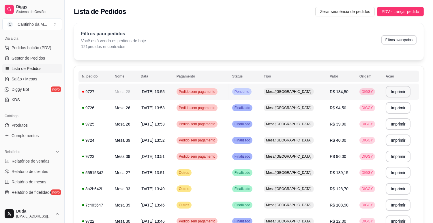
click at [229, 93] on td "Pedido sem pagamento" at bounding box center [201, 91] width 56 height 16
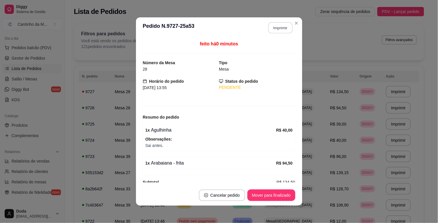
click at [276, 27] on button "Imprimir" at bounding box center [280, 27] width 24 height 11
click at [275, 195] on button "Mover para finalizado" at bounding box center [271, 195] width 48 height 12
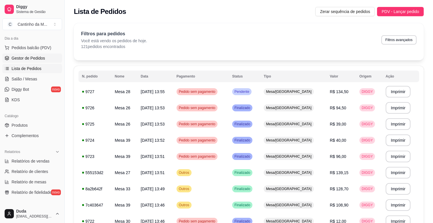
click at [33, 58] on span "Gestor de Pedidos" at bounding box center [28, 58] width 33 height 6
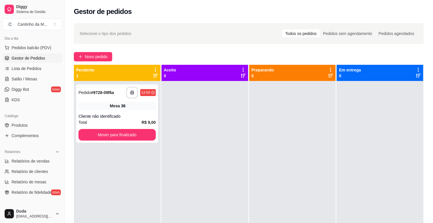
click at [94, 109] on div "Mesa 36" at bounding box center [117, 106] width 77 height 8
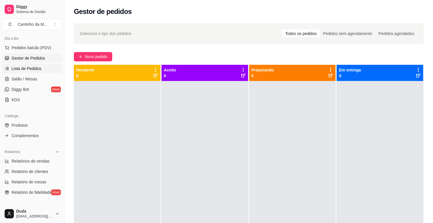
click at [40, 70] on link "Lista de Pedidos" at bounding box center [32, 68] width 60 height 9
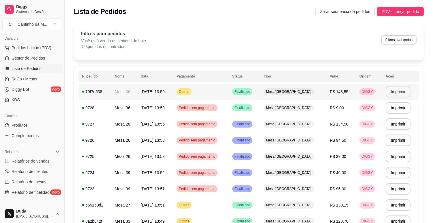
click at [394, 90] on button "Imprimir" at bounding box center [398, 92] width 25 height 12
click at [34, 58] on span "Gestor de Pedidos" at bounding box center [28, 58] width 33 height 6
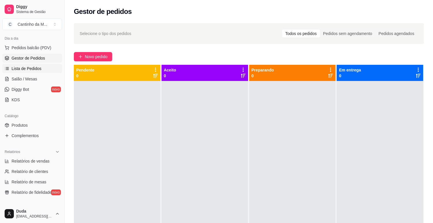
click at [27, 70] on span "Lista de Pedidos" at bounding box center [27, 69] width 30 height 6
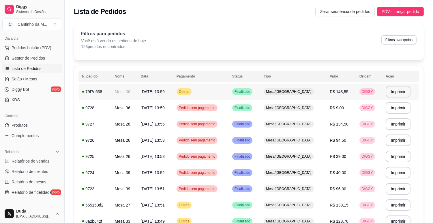
click at [173, 87] on td "12/10/25 às 13:59" at bounding box center [155, 91] width 36 height 16
click at [40, 62] on link "Gestor de Pedidos" at bounding box center [32, 57] width 60 height 9
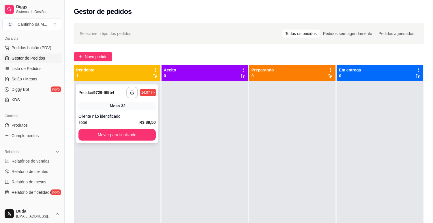
click at [90, 109] on div "Mesa 32" at bounding box center [117, 106] width 77 height 8
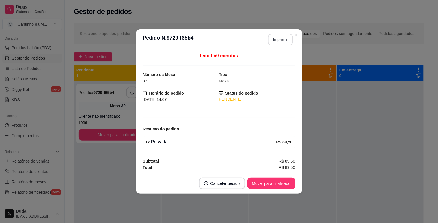
click at [285, 38] on button "Imprimir" at bounding box center [280, 40] width 25 height 12
click at [286, 185] on button "Mover para finalizado" at bounding box center [271, 183] width 48 height 12
click at [286, 185] on button "Mover para finalizado" at bounding box center [271, 183] width 46 height 11
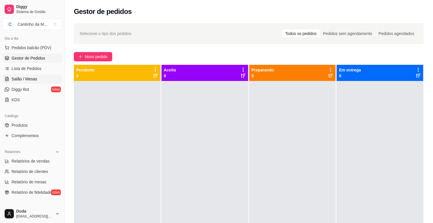
click at [15, 76] on span "Salão / Mesas" at bounding box center [25, 79] width 26 height 6
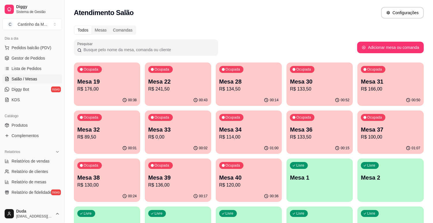
click at [253, 137] on p "R$ 114,00" at bounding box center [248, 136] width 59 height 7
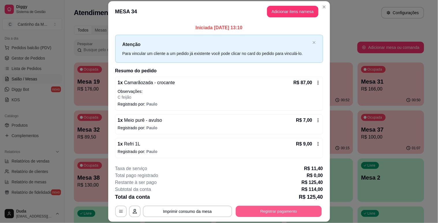
click at [259, 209] on button "Registrar pagamento" at bounding box center [279, 211] width 86 height 11
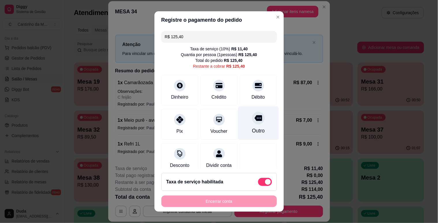
click at [252, 122] on div at bounding box center [258, 117] width 13 height 13
type input "R$ 0,00"
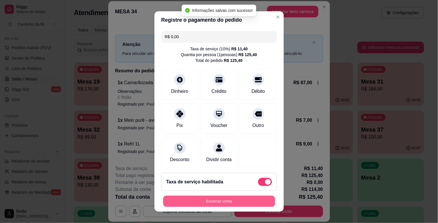
click at [201, 201] on button "Encerrar conta" at bounding box center [219, 200] width 112 height 11
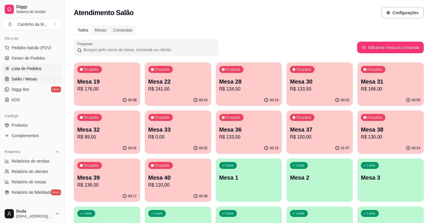
click at [36, 70] on span "Lista de Pedidos" at bounding box center [27, 69] width 30 height 6
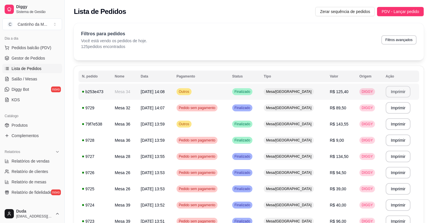
click at [386, 87] on button "Imprimir" at bounding box center [398, 92] width 25 height 12
click at [28, 62] on link "Gestor de Pedidos" at bounding box center [32, 57] width 60 height 9
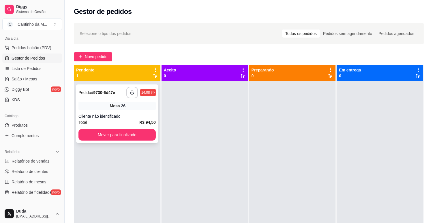
click at [126, 112] on div "**********" at bounding box center [117, 113] width 82 height 58
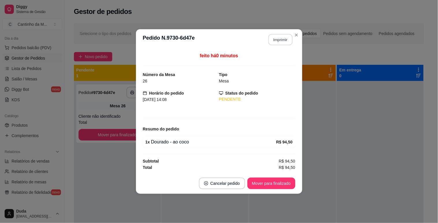
click at [287, 40] on button "Imprimir" at bounding box center [280, 39] width 24 height 11
click at [286, 182] on button "Mover para finalizado" at bounding box center [271, 183] width 48 height 12
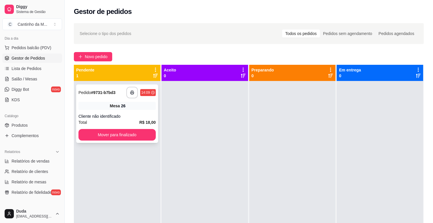
click at [152, 105] on div "Mesa 26" at bounding box center [117, 106] width 77 height 8
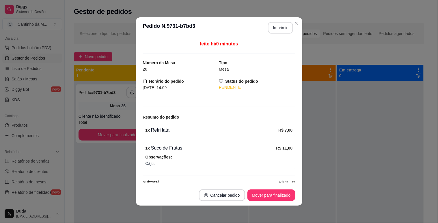
click at [271, 29] on button "Imprimir" at bounding box center [280, 28] width 25 height 12
click at [279, 197] on button "Mover para finalizado" at bounding box center [271, 195] width 48 height 12
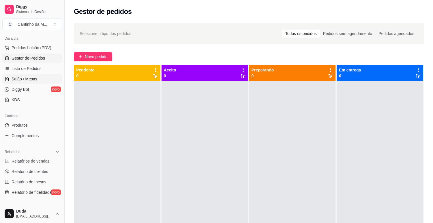
click at [38, 75] on link "Salão / Mesas" at bounding box center [32, 78] width 60 height 9
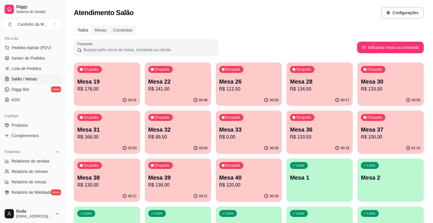
click at [403, 134] on p "R$ 100,00" at bounding box center [390, 136] width 59 height 7
click at [33, 59] on span "Gestor de Pedidos" at bounding box center [28, 58] width 33 height 6
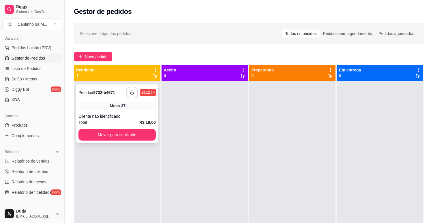
click at [82, 108] on div "Mesa 37" at bounding box center [117, 106] width 77 height 8
click at [12, 73] on ul "Pedidos balcão (PDV) Gestor de Pedidos Lista de Pedidos Salão / Mesas Diggy Bot…" at bounding box center [32, 73] width 60 height 61
click at [12, 79] on span "Salão / Mesas" at bounding box center [25, 79] width 26 height 6
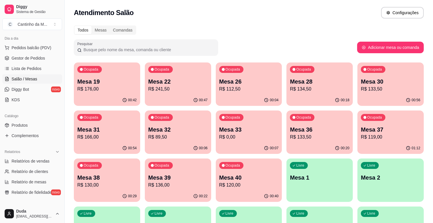
click at [381, 132] on p "Mesa 37" at bounding box center [390, 129] width 59 height 8
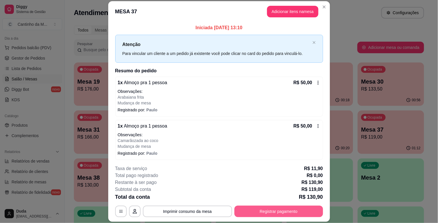
click at [291, 207] on button "Registrar pagamento" at bounding box center [278, 211] width 89 height 12
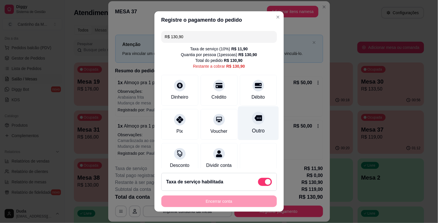
click at [252, 132] on div "Outro" at bounding box center [258, 131] width 13 height 8
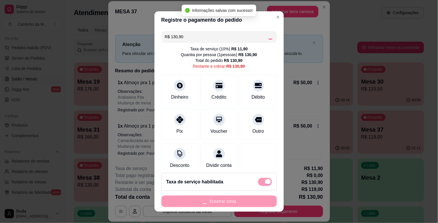
type input "R$ 0,00"
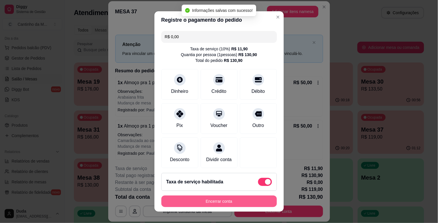
click at [202, 198] on button "Encerrar conta" at bounding box center [218, 201] width 115 height 12
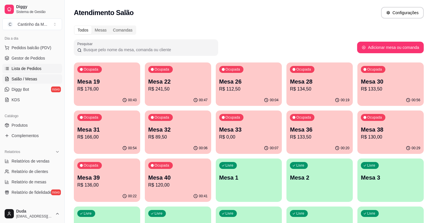
click at [21, 66] on span "Lista de Pedidos" at bounding box center [27, 69] width 30 height 6
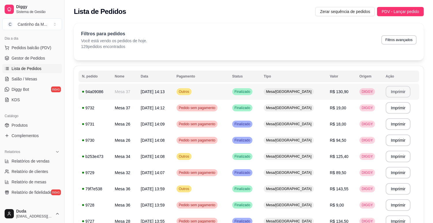
click at [395, 87] on button "Imprimir" at bounding box center [398, 92] width 25 height 12
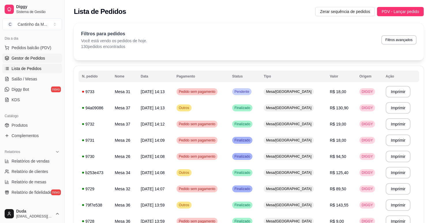
click at [43, 60] on span "Gestor de Pedidos" at bounding box center [28, 58] width 33 height 6
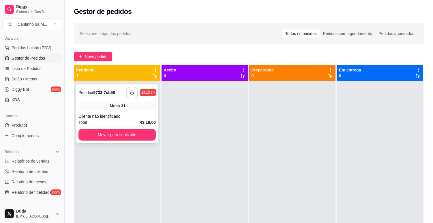
click at [96, 110] on div "**********" at bounding box center [117, 113] width 82 height 58
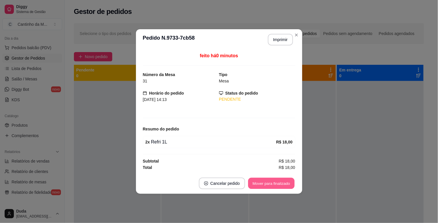
click at [273, 178] on button "Mover para finalizado" at bounding box center [271, 183] width 46 height 11
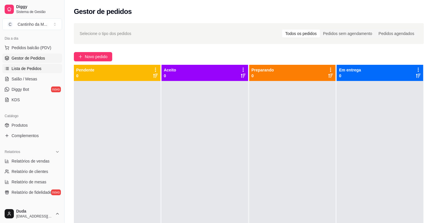
click at [16, 68] on span "Lista de Pedidos" at bounding box center [27, 69] width 30 height 6
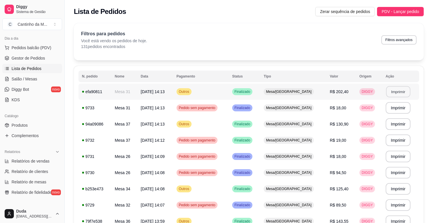
click at [398, 88] on button "Imprimir" at bounding box center [398, 91] width 24 height 11
click at [38, 56] on span "Gestor de Pedidos" at bounding box center [28, 58] width 33 height 6
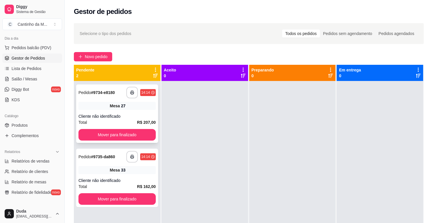
click at [115, 107] on span "Mesa" at bounding box center [115, 106] width 10 height 6
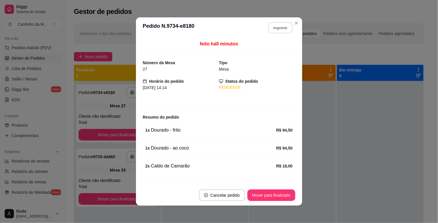
click at [273, 28] on button "Imprimir" at bounding box center [280, 27] width 24 height 11
click at [287, 194] on button "Mover para finalizado" at bounding box center [271, 195] width 48 height 12
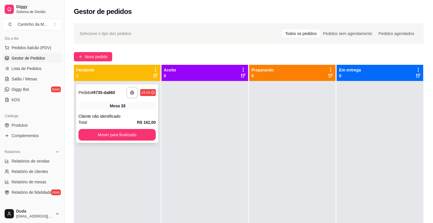
click at [112, 100] on div "**********" at bounding box center [117, 113] width 82 height 58
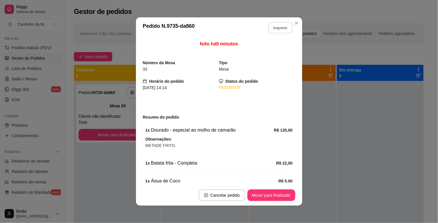
click at [273, 23] on button "Imprimir" at bounding box center [280, 27] width 24 height 11
click at [269, 193] on button "Mover para finalizado" at bounding box center [271, 195] width 48 height 12
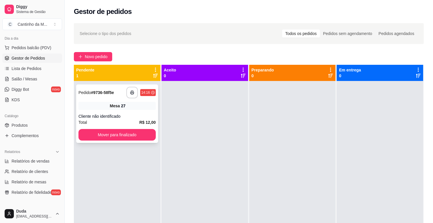
click at [137, 112] on div "**********" at bounding box center [117, 113] width 82 height 58
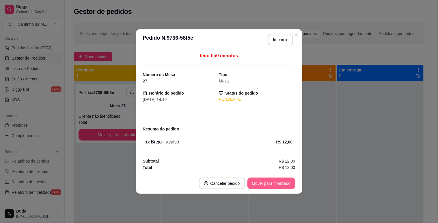
click at [267, 179] on button "Mover para finalizado" at bounding box center [271, 183] width 48 height 12
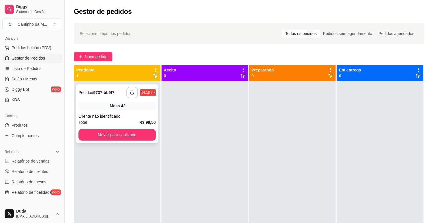
click at [126, 110] on div "**********" at bounding box center [117, 113] width 82 height 58
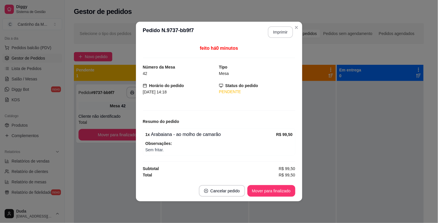
click at [275, 34] on button "Imprimir" at bounding box center [280, 32] width 25 height 12
click at [279, 194] on button "Mover para finalizado" at bounding box center [271, 190] width 46 height 11
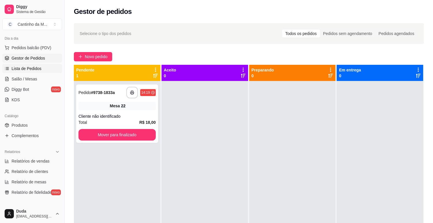
click at [12, 69] on span "Lista de Pedidos" at bounding box center [27, 69] width 30 height 6
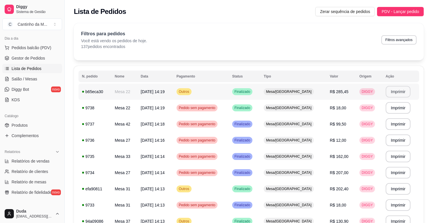
click at [388, 91] on button "Imprimir" at bounding box center [398, 92] width 25 height 12
click at [20, 53] on link "Gestor de Pedidos" at bounding box center [32, 57] width 60 height 9
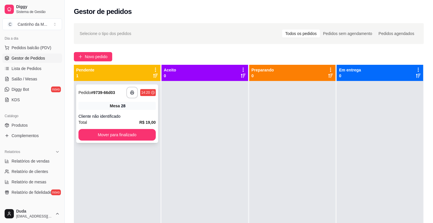
click at [105, 119] on div "Total R$ 19,00" at bounding box center [117, 122] width 77 height 6
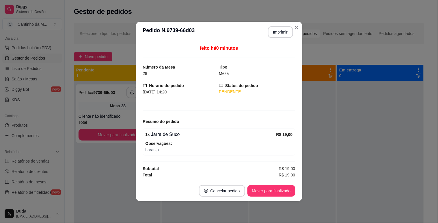
click at [282, 34] on button "Imprimir" at bounding box center [280, 32] width 25 height 12
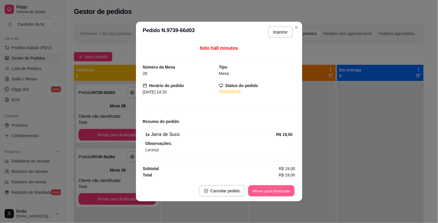
click at [273, 195] on button "Mover para finalizado" at bounding box center [271, 190] width 46 height 11
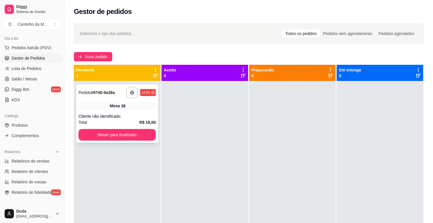
click at [138, 105] on div "Mesa 16" at bounding box center [117, 106] width 77 height 8
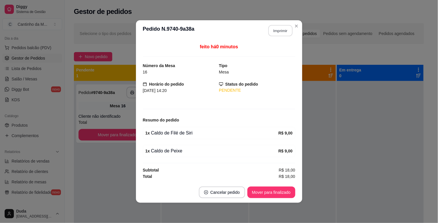
click at [274, 31] on button "Imprimir" at bounding box center [280, 30] width 24 height 11
click at [270, 191] on button "Mover para finalizado" at bounding box center [271, 192] width 48 height 12
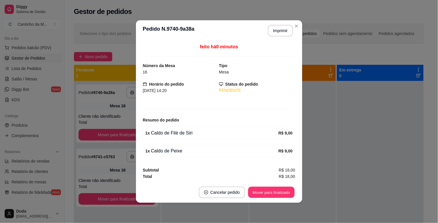
click at [270, 191] on button "Mover para finalizado" at bounding box center [271, 192] width 46 height 11
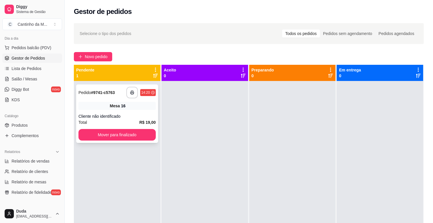
click at [130, 109] on div "Mesa 16" at bounding box center [117, 106] width 77 height 8
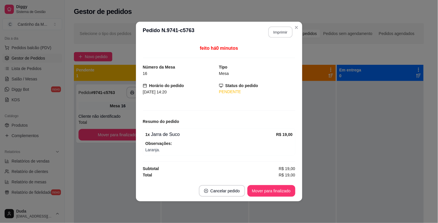
click at [286, 36] on button "Imprimir" at bounding box center [280, 32] width 24 height 11
click at [285, 192] on button "Mover para finalizado" at bounding box center [271, 190] width 46 height 11
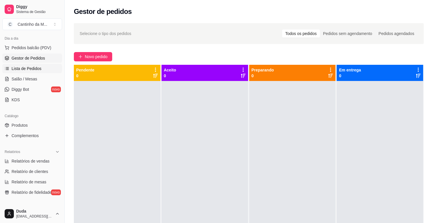
click at [56, 67] on link "Lista de Pedidos" at bounding box center [32, 68] width 60 height 9
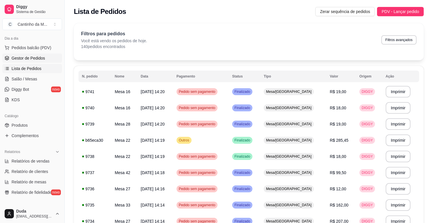
click at [18, 59] on span "Gestor de Pedidos" at bounding box center [28, 58] width 33 height 6
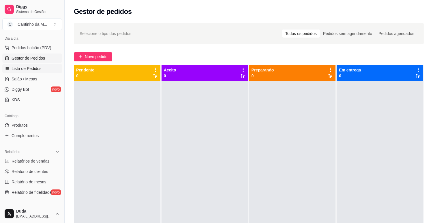
click at [18, 68] on span "Lista de Pedidos" at bounding box center [27, 69] width 30 height 6
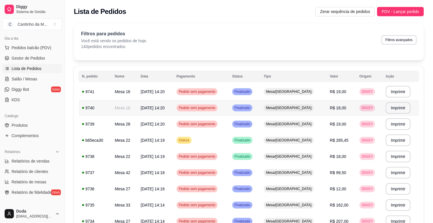
click at [137, 109] on td "Mesa 16" at bounding box center [124, 108] width 26 height 16
click at [42, 61] on link "Gestor de Pedidos" at bounding box center [32, 57] width 60 height 9
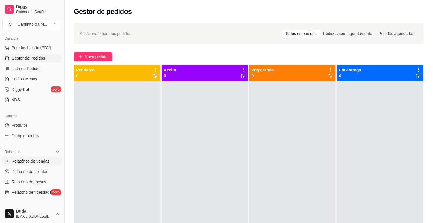
click at [28, 156] on link "Relatórios de vendas" at bounding box center [32, 160] width 60 height 9
select select "ALL"
select select "0"
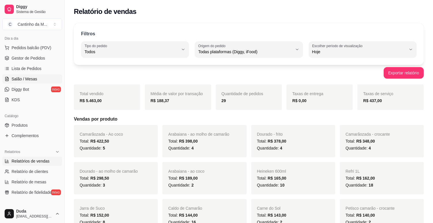
click at [38, 82] on link "Salão / Mesas" at bounding box center [32, 78] width 60 height 9
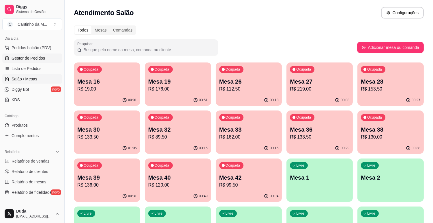
click at [53, 60] on link "Gestor de Pedidos" at bounding box center [32, 57] width 60 height 9
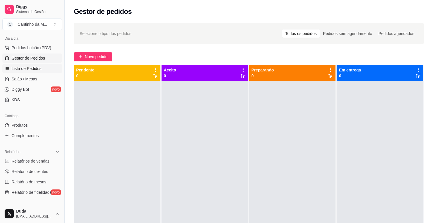
click at [10, 70] on link "Lista de Pedidos" at bounding box center [32, 68] width 60 height 9
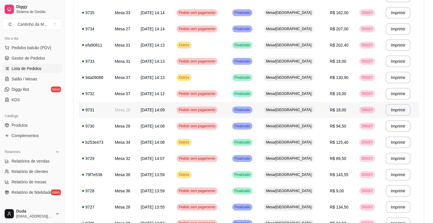
scroll to position [192, 0]
click at [171, 129] on td "12/10/25 às 14:08" at bounding box center [155, 126] width 36 height 16
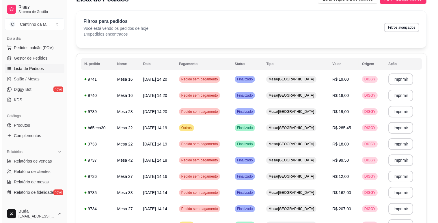
scroll to position [0, 0]
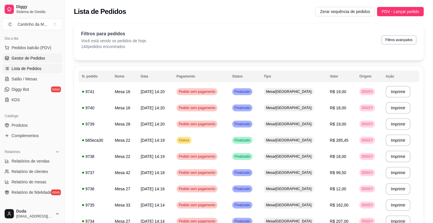
click at [46, 56] on link "Gestor de Pedidos" at bounding box center [32, 57] width 60 height 9
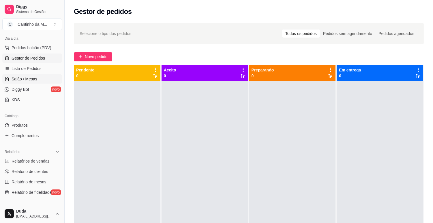
click at [34, 83] on link "Salão / Mesas" at bounding box center [32, 78] width 60 height 9
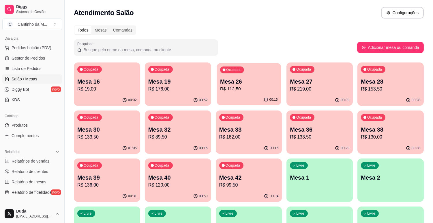
click at [238, 96] on div "00:13" at bounding box center [249, 99] width 64 height 11
click at [43, 57] on span "Gestor de Pedidos" at bounding box center [28, 58] width 33 height 6
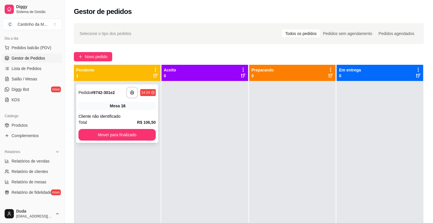
click at [105, 103] on div "Mesa 16" at bounding box center [117, 106] width 77 height 8
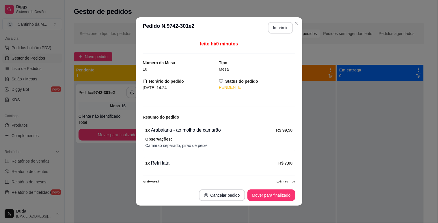
click at [269, 28] on button "Imprimir" at bounding box center [280, 28] width 25 height 12
click at [269, 193] on button "Mover para finalizado" at bounding box center [271, 194] width 46 height 11
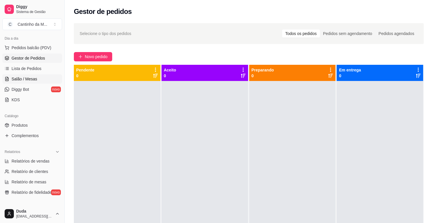
click at [4, 82] on link "Salão / Mesas" at bounding box center [32, 78] width 60 height 9
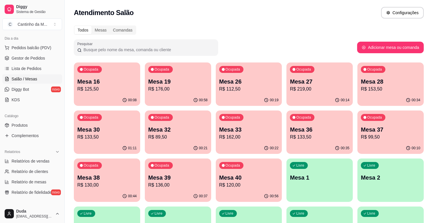
click at [250, 181] on p "R$ 120,00" at bounding box center [248, 184] width 59 height 7
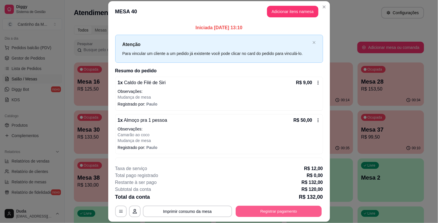
click at [254, 206] on button "Registrar pagamento" at bounding box center [279, 211] width 86 height 11
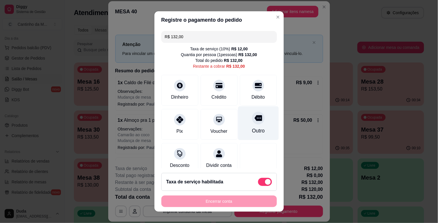
click at [254, 119] on icon at bounding box center [258, 118] width 8 height 6
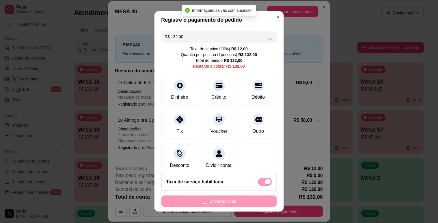
type input "R$ 0,00"
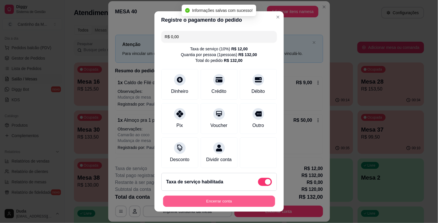
click at [217, 196] on button "Encerrar conta" at bounding box center [219, 200] width 112 height 11
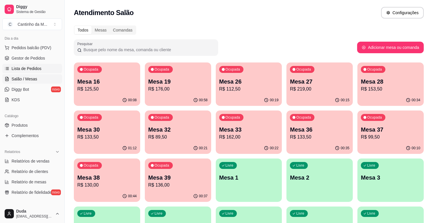
click at [25, 66] on span "Lista de Pedidos" at bounding box center [27, 69] width 30 height 6
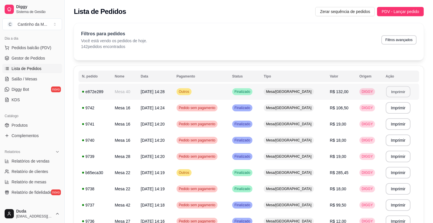
click at [394, 91] on button "Imprimir" at bounding box center [398, 91] width 24 height 11
click at [18, 62] on link "Gestor de Pedidos" at bounding box center [32, 57] width 60 height 9
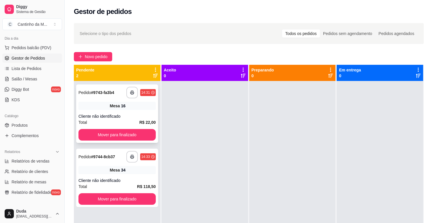
click at [96, 120] on div "Total R$ 22,00" at bounding box center [117, 122] width 77 height 6
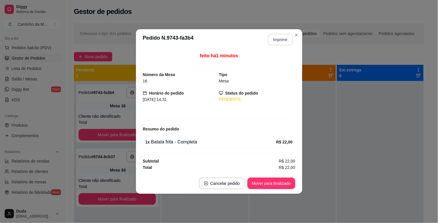
click at [279, 38] on button "Imprimir" at bounding box center [280, 40] width 25 height 12
click at [275, 185] on button "Mover para finalizado" at bounding box center [271, 183] width 48 height 12
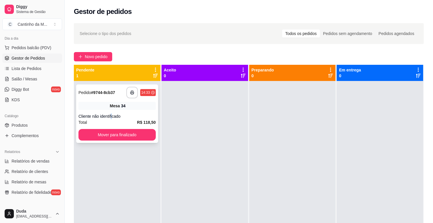
click at [113, 112] on div "**********" at bounding box center [117, 113] width 82 height 58
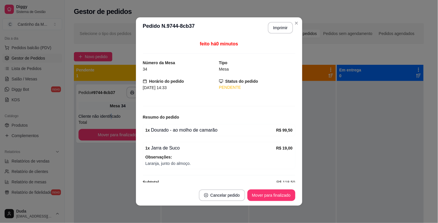
click at [272, 25] on button "Imprimir" at bounding box center [280, 28] width 25 height 12
click at [279, 193] on button "Mover para finalizado" at bounding box center [271, 195] width 48 height 12
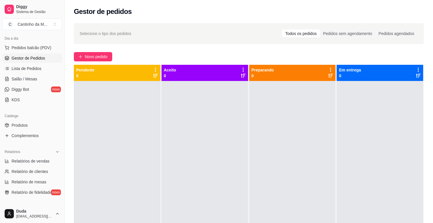
click at [34, 73] on ul "Pedidos balcão (PDV) Gestor de Pedidos Lista de Pedidos Salão / Mesas Diggy Bot…" at bounding box center [32, 73] width 60 height 61
click at [35, 72] on link "Lista de Pedidos" at bounding box center [32, 68] width 60 height 9
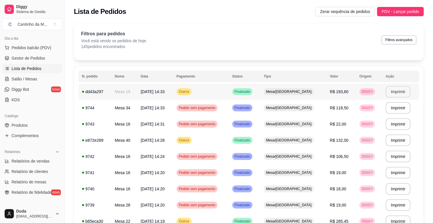
click at [390, 86] on button "Imprimir" at bounding box center [398, 92] width 25 height 12
click at [47, 60] on link "Gestor de Pedidos" at bounding box center [32, 57] width 60 height 9
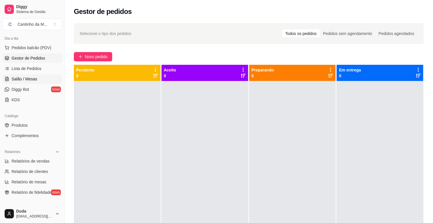
click at [22, 81] on span "Salão / Mesas" at bounding box center [25, 79] width 26 height 6
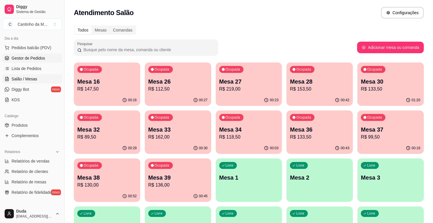
click at [33, 61] on span "Gestor de Pedidos" at bounding box center [28, 58] width 33 height 6
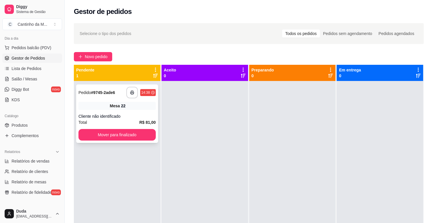
click at [105, 99] on div "**********" at bounding box center [117, 113] width 82 height 58
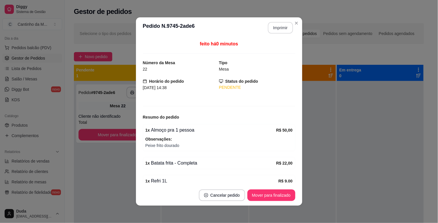
click at [276, 25] on button "Imprimir" at bounding box center [280, 28] width 25 height 12
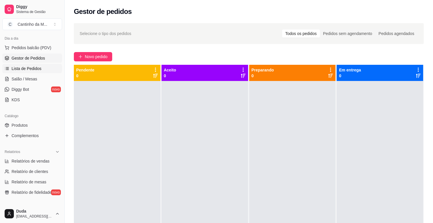
click at [42, 65] on link "Lista de Pedidos" at bounding box center [32, 68] width 60 height 9
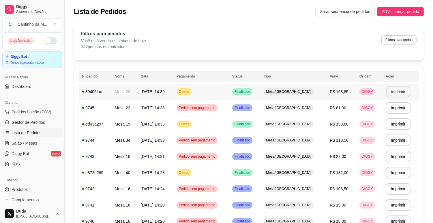
click at [392, 91] on button "Imprimir" at bounding box center [398, 91] width 24 height 11
click at [42, 119] on span "Gestor de Pedidos" at bounding box center [28, 122] width 33 height 6
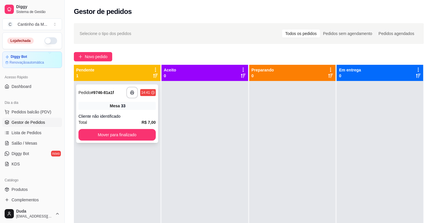
click at [132, 113] on div "Cliente não identificado" at bounding box center [117, 116] width 77 height 6
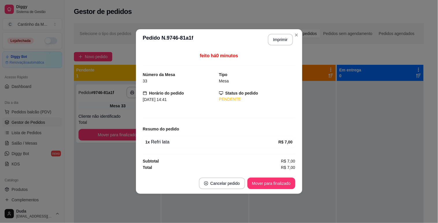
click at [269, 175] on footer "Cancelar pedido Mover para finalizado" at bounding box center [219, 183] width 166 height 21
click at [280, 182] on button "Mover para finalizado" at bounding box center [271, 183] width 48 height 12
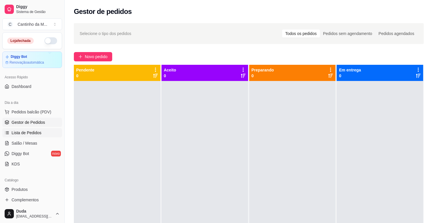
click at [16, 131] on span "Lista de Pedidos" at bounding box center [27, 133] width 30 height 6
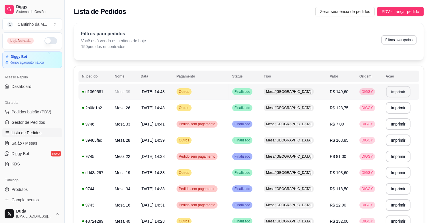
click at [396, 87] on button "Imprimir" at bounding box center [398, 91] width 24 height 11
click at [390, 108] on button "Imprimir" at bounding box center [398, 107] width 24 height 11
click at [16, 123] on span "Gestor de Pedidos" at bounding box center [28, 122] width 33 height 6
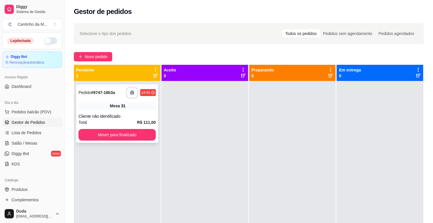
click at [86, 107] on div "Mesa 31" at bounding box center [117, 106] width 77 height 8
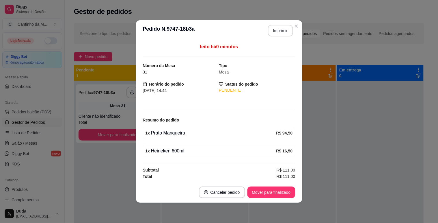
click at [281, 28] on button "Imprimir" at bounding box center [280, 31] width 25 height 12
click at [275, 189] on button "Mover para finalizado" at bounding box center [271, 192] width 48 height 12
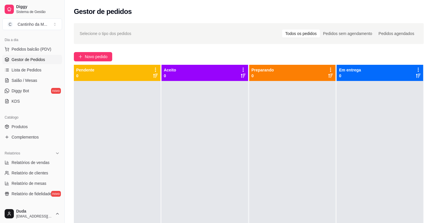
scroll to position [64, 0]
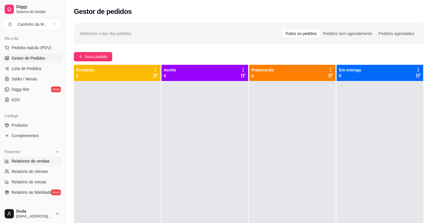
click at [26, 162] on span "Relatórios de vendas" at bounding box center [31, 161] width 38 height 6
select select "ALL"
select select "0"
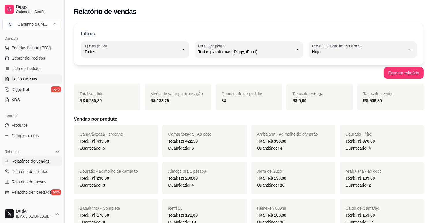
click at [28, 74] on link "Salão / Mesas" at bounding box center [32, 78] width 60 height 9
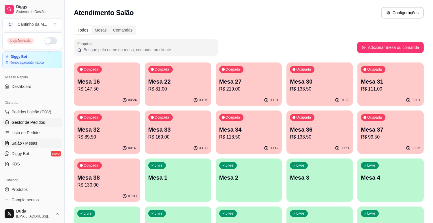
click at [18, 122] on span "Gestor de Pedidos" at bounding box center [28, 122] width 33 height 6
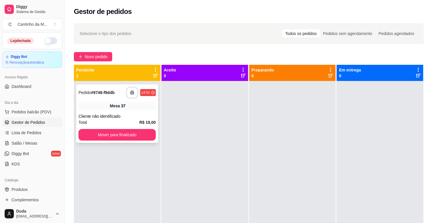
click at [96, 96] on div "**********" at bounding box center [117, 93] width 77 height 12
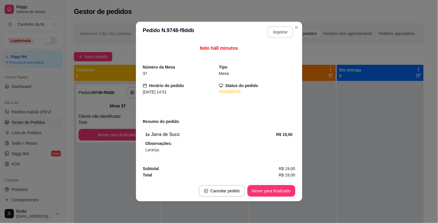
click at [281, 29] on button "Imprimir" at bounding box center [280, 32] width 25 height 12
click at [288, 189] on button "Mover para finalizado" at bounding box center [271, 190] width 46 height 11
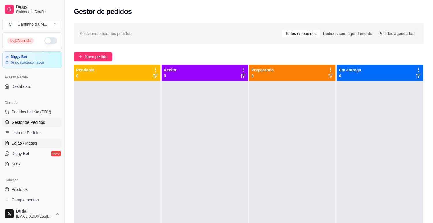
click at [35, 142] on span "Salão / Mesas" at bounding box center [25, 143] width 26 height 6
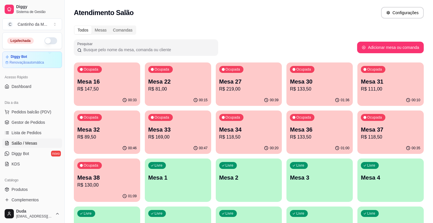
click at [221, 133] on p "Mesa 34" at bounding box center [248, 129] width 59 height 8
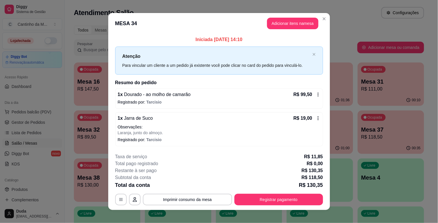
scroll to position [5, 0]
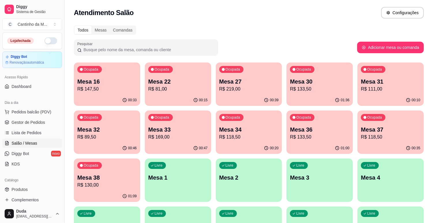
click at [155, 128] on p "Mesa 33" at bounding box center [177, 129] width 59 height 8
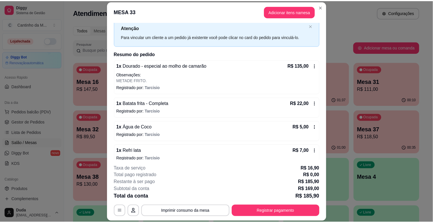
scroll to position [24, 0]
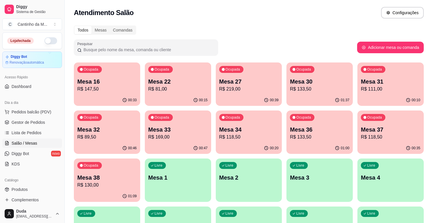
click at [107, 141] on div "Ocupada Mesa 32 R$ 89,50" at bounding box center [107, 126] width 66 height 32
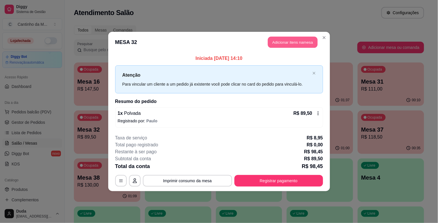
click at [281, 41] on button "Adicionar itens na mesa" at bounding box center [293, 42] width 50 height 11
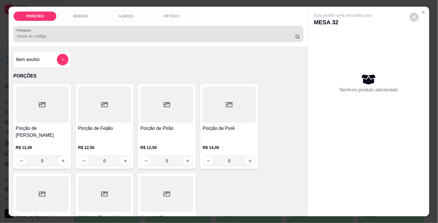
click at [114, 36] on input "Pesquisa" at bounding box center [156, 36] width 279 height 6
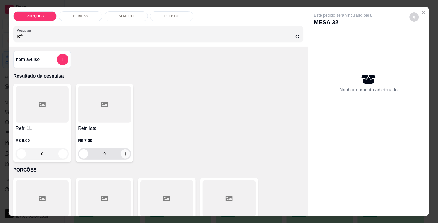
type input "refr"
click at [123, 152] on icon "increase-product-quantity" at bounding box center [125, 154] width 4 height 4
type input "1"
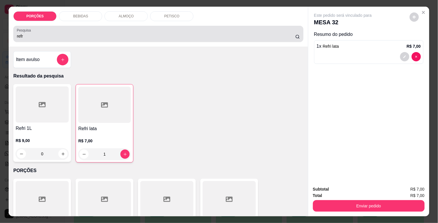
click at [65, 33] on input "refr" at bounding box center [156, 36] width 279 height 6
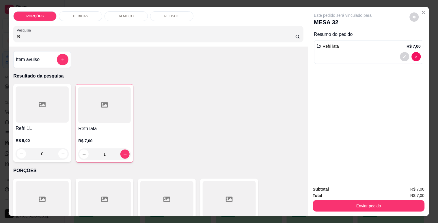
type input "r"
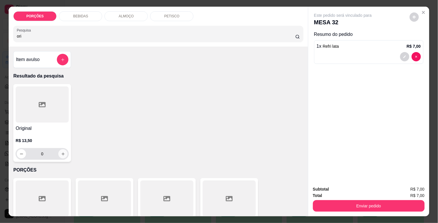
type input "ori"
click at [61, 152] on icon "increase-product-quantity" at bounding box center [63, 154] width 4 height 4
type input "1"
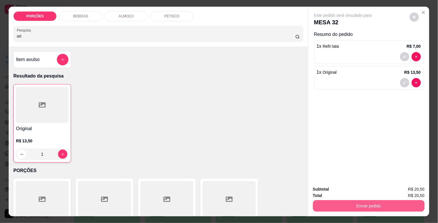
click at [368, 204] on button "Enviar pedido" at bounding box center [369, 206] width 112 height 12
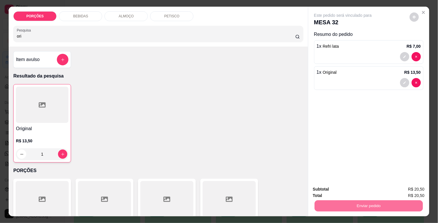
click at [410, 188] on button "Enviar pedido" at bounding box center [410, 189] width 32 height 11
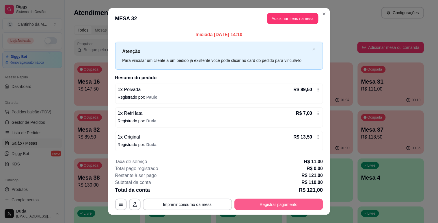
click at [300, 208] on button "Registrar pagamento" at bounding box center [278, 204] width 89 height 12
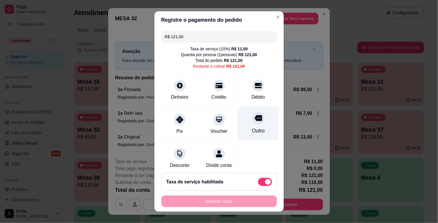
click at [261, 126] on div "Outro" at bounding box center [258, 123] width 41 height 34
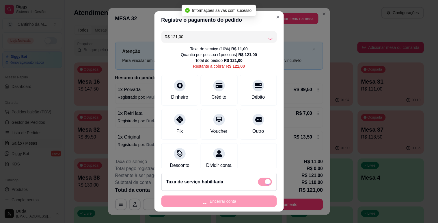
type input "R$ 0,00"
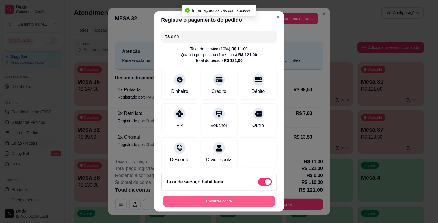
click at [240, 202] on button "Encerrar conta" at bounding box center [219, 200] width 112 height 11
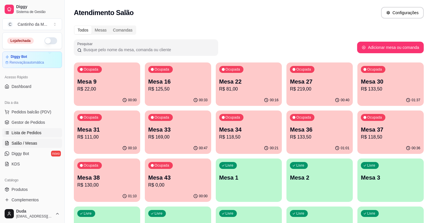
click at [45, 135] on link "Lista de Pedidos" at bounding box center [32, 132] width 60 height 9
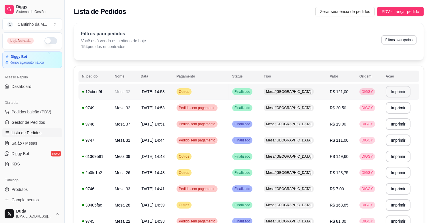
click at [399, 93] on button "Imprimir" at bounding box center [398, 92] width 25 height 12
click at [49, 140] on link "Salão / Mesas" at bounding box center [32, 142] width 60 height 9
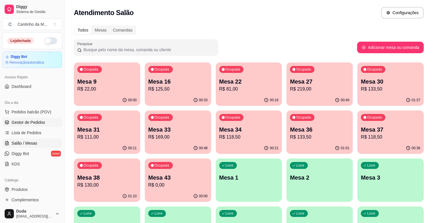
click at [39, 119] on span "Gestor de Pedidos" at bounding box center [28, 122] width 33 height 6
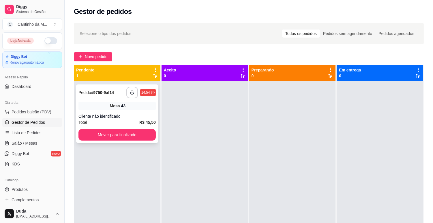
click at [110, 110] on div "**********" at bounding box center [117, 113] width 82 height 58
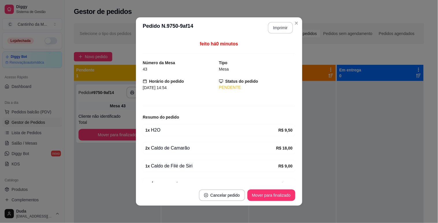
click at [281, 26] on button "Imprimir" at bounding box center [280, 28] width 25 height 12
click at [264, 195] on button "Mover para finalizado" at bounding box center [271, 195] width 48 height 12
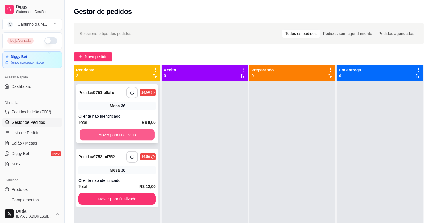
click at [135, 135] on button "Mover para finalizado" at bounding box center [117, 134] width 75 height 11
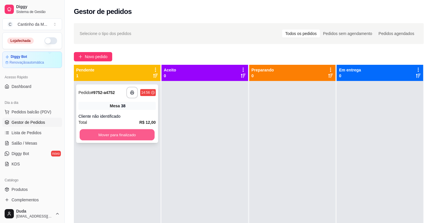
click at [118, 137] on button "Mover para finalizado" at bounding box center [117, 134] width 75 height 11
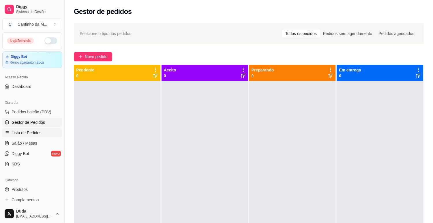
click at [20, 136] on link "Lista de Pedidos" at bounding box center [32, 132] width 60 height 9
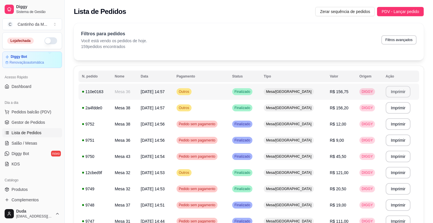
click at [394, 91] on button "Imprimir" at bounding box center [398, 92] width 25 height 12
click at [392, 108] on button "Imprimir" at bounding box center [398, 108] width 25 height 12
click at [32, 121] on span "Gestor de Pedidos" at bounding box center [28, 122] width 33 height 6
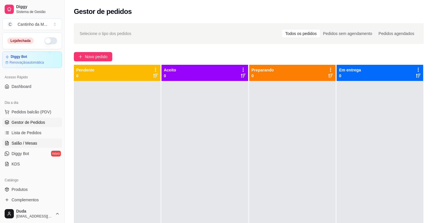
click at [30, 148] on link "Salão / Mesas" at bounding box center [32, 142] width 60 height 9
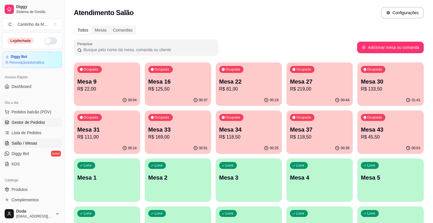
click at [28, 122] on span "Gestor de Pedidos" at bounding box center [28, 122] width 33 height 6
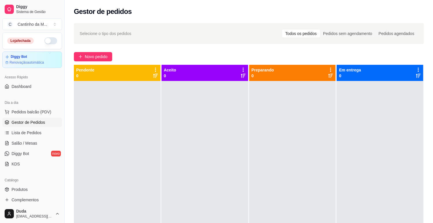
click at [28, 222] on span "Relatórios de vendas" at bounding box center [31, 225] width 38 height 6
select select "ALL"
select select "0"
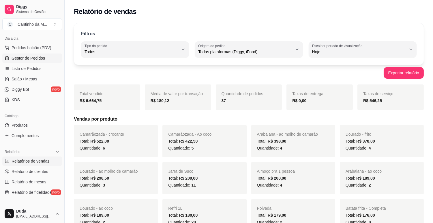
click at [33, 57] on span "Gestor de Pedidos" at bounding box center [28, 58] width 33 height 6
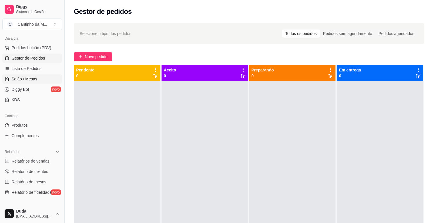
click at [27, 82] on link "Salão / Mesas" at bounding box center [32, 78] width 60 height 9
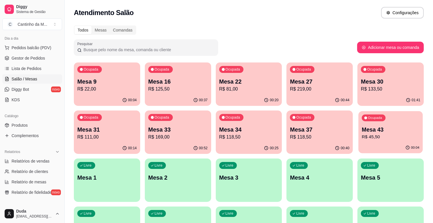
click at [371, 140] on p "R$ 45,50" at bounding box center [391, 136] width 58 height 7
click at [23, 59] on span "Gestor de Pedidos" at bounding box center [28, 58] width 33 height 6
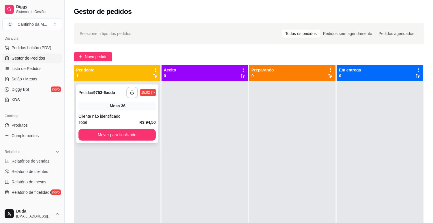
click at [116, 93] on div "**********" at bounding box center [117, 93] width 77 height 12
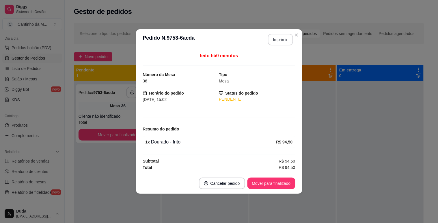
click at [287, 43] on button "Imprimir" at bounding box center [280, 40] width 25 height 12
click at [260, 180] on button "Mover para finalizado" at bounding box center [271, 183] width 46 height 11
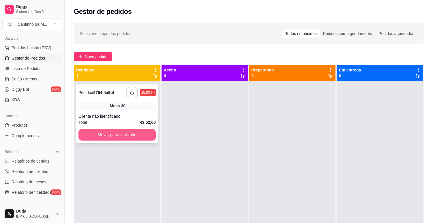
click at [143, 139] on button "Mover para finalizado" at bounding box center [117, 135] width 77 height 12
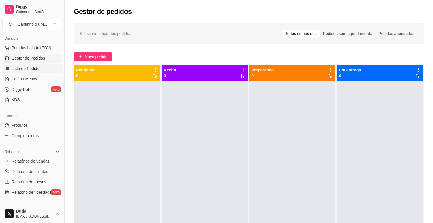
click at [29, 67] on span "Lista de Pedidos" at bounding box center [27, 69] width 30 height 6
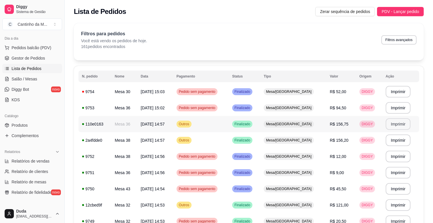
click at [394, 126] on button "Imprimir" at bounding box center [398, 124] width 25 height 12
click at [18, 80] on span "Salão / Mesas" at bounding box center [25, 79] width 26 height 6
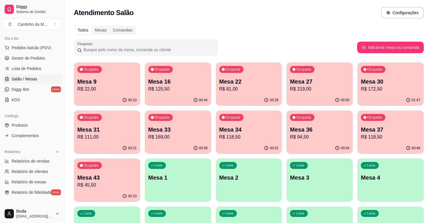
click at [399, 95] on div "01:47" at bounding box center [391, 99] width 66 height 11
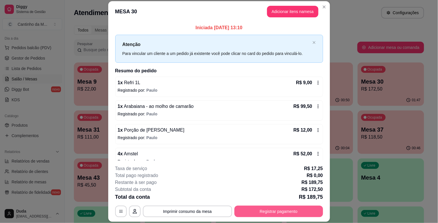
click at [308, 213] on button "Registrar pagamento" at bounding box center [278, 211] width 89 height 12
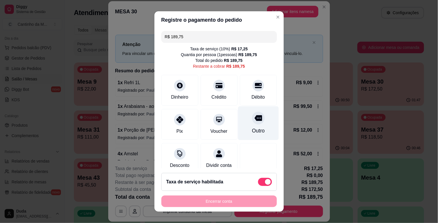
click at [254, 124] on div "Outro" at bounding box center [258, 123] width 41 height 34
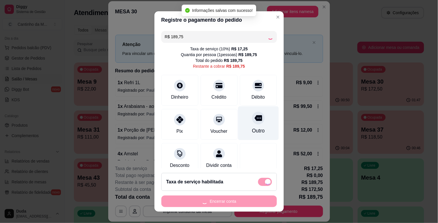
type input "R$ 0,00"
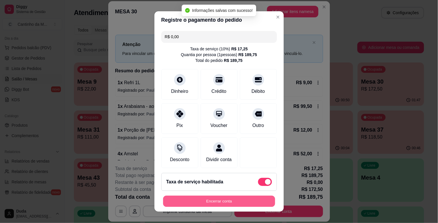
click at [242, 201] on button "Encerrar conta" at bounding box center [219, 200] width 112 height 11
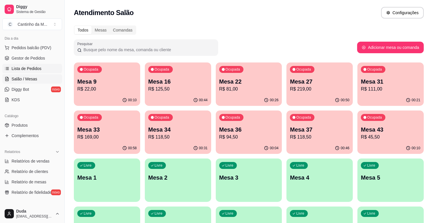
click at [18, 68] on span "Lista de Pedidos" at bounding box center [27, 69] width 30 height 6
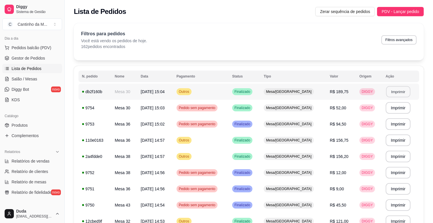
click at [401, 89] on button "Imprimir" at bounding box center [398, 91] width 24 height 11
click at [32, 159] on span "Relatórios de vendas" at bounding box center [31, 161] width 38 height 6
select select "ALL"
select select "0"
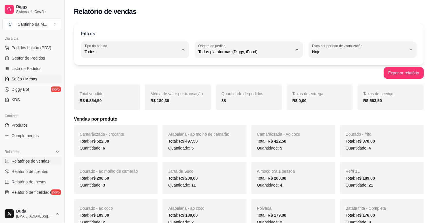
click at [31, 79] on span "Salão / Mesas" at bounding box center [25, 79] width 26 height 6
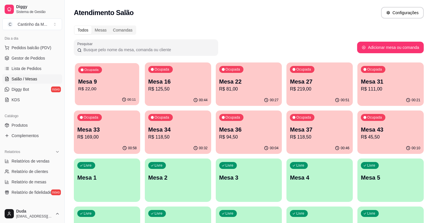
click at [98, 83] on p "Mesa 9" at bounding box center [107, 82] width 58 height 8
click at [25, 59] on span "Gestor de Pedidos" at bounding box center [28, 58] width 33 height 6
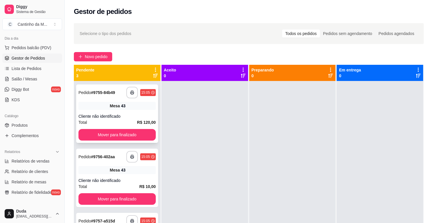
click at [91, 89] on div "Pedido # 9755-84b49" at bounding box center [97, 92] width 37 height 7
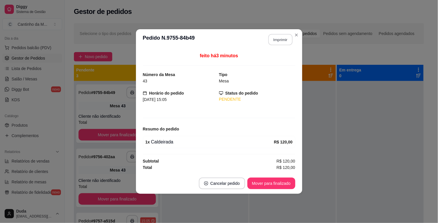
click at [274, 39] on button "Imprimir" at bounding box center [280, 39] width 24 height 11
click at [284, 184] on button "Mover para finalizado" at bounding box center [271, 183] width 46 height 11
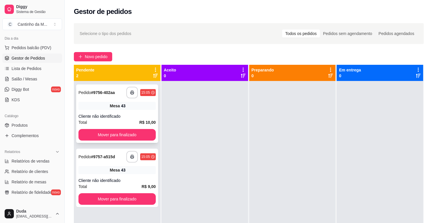
click at [105, 93] on strong "# 9756-402aa" at bounding box center [103, 92] width 24 height 5
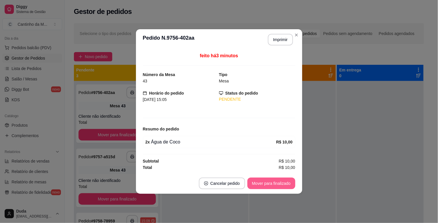
click at [267, 184] on button "Mover para finalizado" at bounding box center [271, 183] width 48 height 12
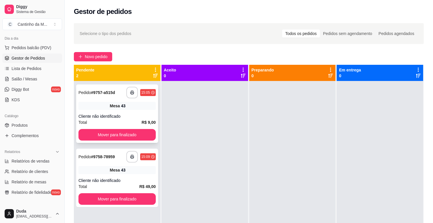
click at [103, 91] on strong "# 9757-a515d" at bounding box center [103, 92] width 24 height 5
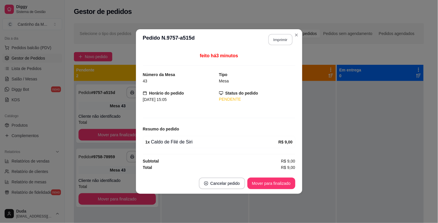
click at [271, 42] on button "Imprimir" at bounding box center [280, 39] width 24 height 11
click at [258, 184] on button "Mover para finalizado" at bounding box center [271, 183] width 48 height 12
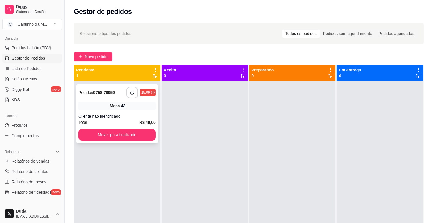
click at [106, 89] on div "Pedido # 9758-78959" at bounding box center [97, 92] width 36 height 7
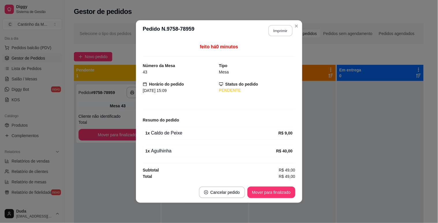
click at [275, 30] on button "Imprimir" at bounding box center [280, 30] width 24 height 11
click at [286, 195] on button "Mover para finalizado" at bounding box center [271, 192] width 46 height 11
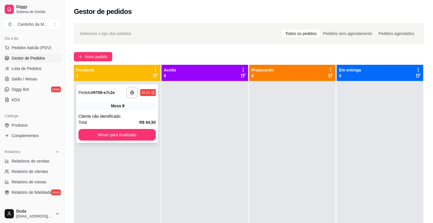
click at [94, 90] on strong "# 9759-e7c2e" at bounding box center [103, 92] width 24 height 5
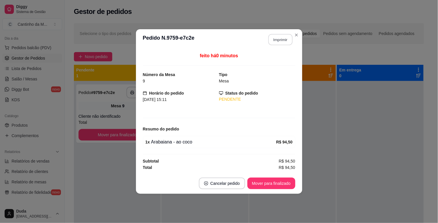
click at [280, 38] on button "Imprimir" at bounding box center [280, 39] width 24 height 11
click at [267, 183] on button "Mover para finalizado" at bounding box center [271, 183] width 46 height 11
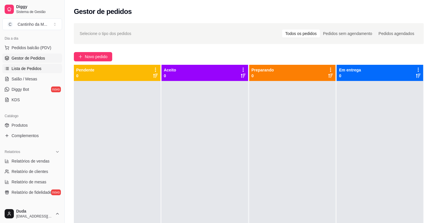
click at [26, 66] on span "Lista de Pedidos" at bounding box center [27, 69] width 30 height 6
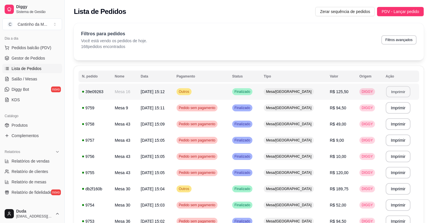
click at [396, 91] on button "Imprimir" at bounding box center [398, 91] width 24 height 11
click at [23, 79] on span "Salão / Mesas" at bounding box center [25, 79] width 26 height 6
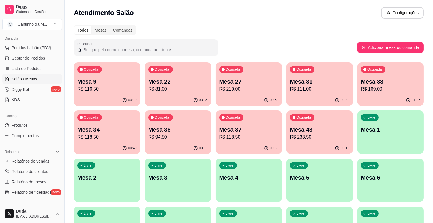
click at [31, 63] on ul "Pedidos balcão (PDV) Gestor de Pedidos Lista de Pedidos Salão / Mesas Diggy Bot…" at bounding box center [32, 73] width 60 height 61
click at [25, 61] on span "Gestor de Pedidos" at bounding box center [28, 58] width 33 height 6
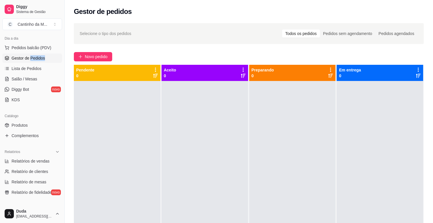
click at [25, 61] on span "Gestor de Pedidos" at bounding box center [28, 58] width 33 height 6
click at [47, 70] on link "Lista de Pedidos" at bounding box center [32, 68] width 60 height 9
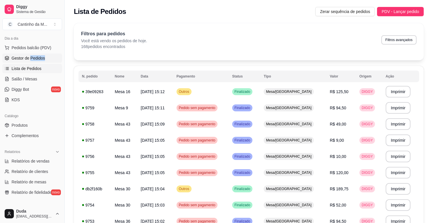
click at [32, 62] on link "Gestor de Pedidos" at bounding box center [32, 57] width 60 height 9
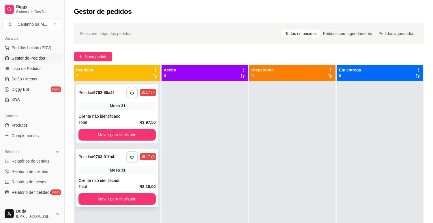
click at [102, 155] on strong "# 9763-01fb4" at bounding box center [102, 156] width 23 height 5
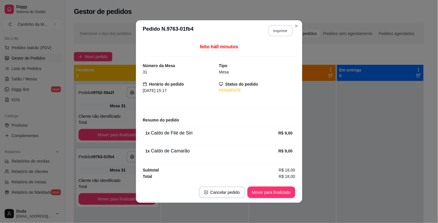
click at [287, 31] on button "Imprimir" at bounding box center [280, 30] width 24 height 11
click at [286, 189] on button "Mover para finalizado" at bounding box center [271, 192] width 48 height 12
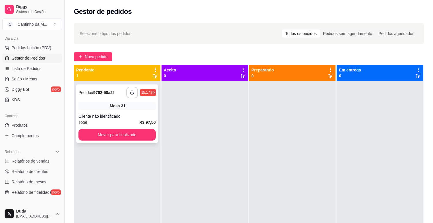
click at [106, 91] on strong "# 9762-58a2f" at bounding box center [102, 92] width 23 height 5
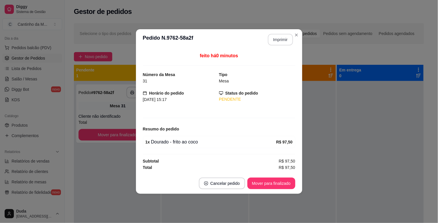
click at [286, 41] on button "Imprimir" at bounding box center [280, 40] width 25 height 12
click at [276, 182] on button "Mover para finalizado" at bounding box center [271, 183] width 48 height 12
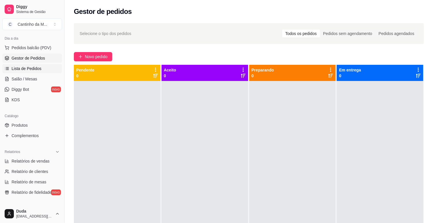
click at [31, 70] on span "Lista de Pedidos" at bounding box center [27, 69] width 30 height 6
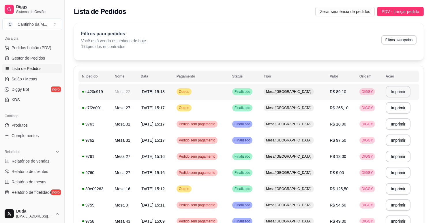
click at [394, 90] on button "Imprimir" at bounding box center [398, 92] width 25 height 12
click at [399, 105] on button "Imprimir" at bounding box center [398, 107] width 24 height 11
click at [28, 80] on span "Salão / Mesas" at bounding box center [25, 79] width 26 height 6
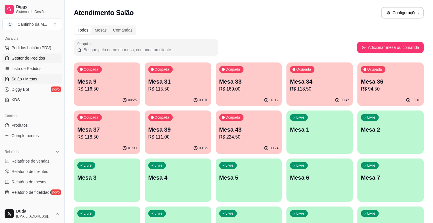
click at [28, 60] on span "Gestor de Pedidos" at bounding box center [28, 58] width 33 height 6
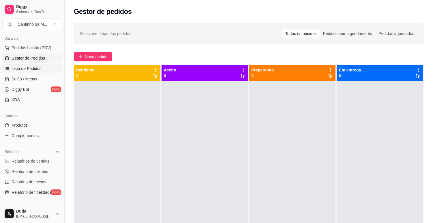
click at [21, 68] on span "Lista de Pedidos" at bounding box center [27, 69] width 30 height 6
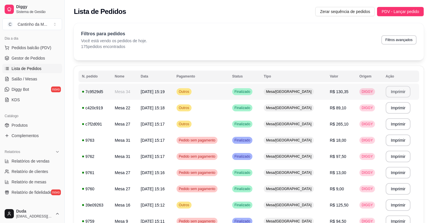
click at [395, 88] on button "Imprimir" at bounding box center [398, 92] width 25 height 12
click at [30, 81] on span "Salão / Mesas" at bounding box center [25, 79] width 26 height 6
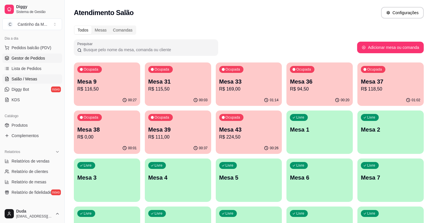
click at [28, 56] on span "Gestor de Pedidos" at bounding box center [28, 58] width 33 height 6
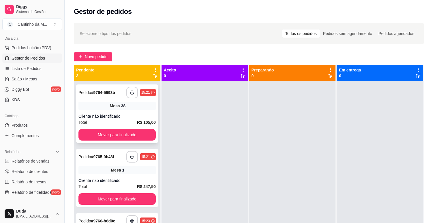
click at [97, 98] on div "**********" at bounding box center [117, 113] width 82 height 58
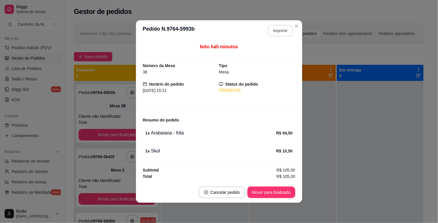
click at [283, 29] on button "Imprimir" at bounding box center [280, 31] width 25 height 12
click at [277, 193] on button "Mover para finalizado" at bounding box center [271, 192] width 46 height 11
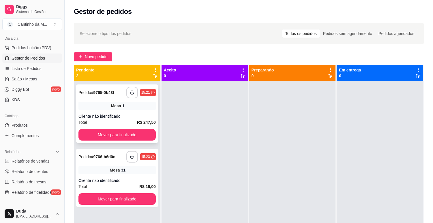
click at [103, 90] on strong "# 9765-0b43f" at bounding box center [102, 92] width 23 height 5
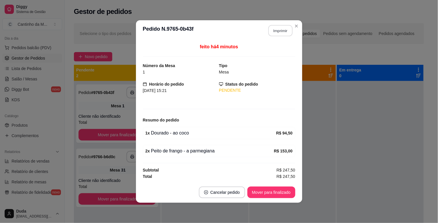
click at [280, 29] on button "Imprimir" at bounding box center [280, 30] width 24 height 11
click at [267, 193] on button "Mover para finalizado" at bounding box center [271, 192] width 48 height 12
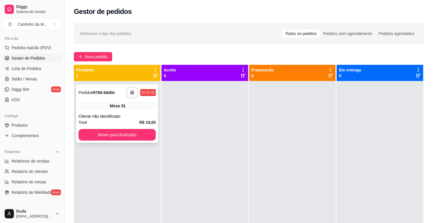
click at [108, 91] on strong "# 9766-b6d0c" at bounding box center [103, 92] width 24 height 5
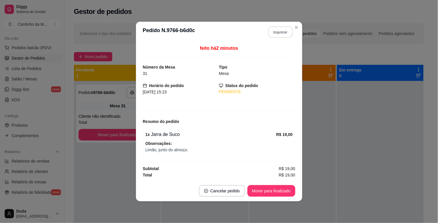
click at [282, 34] on button "Imprimir" at bounding box center [280, 32] width 24 height 11
click at [264, 191] on button "Mover para finalizado" at bounding box center [271, 191] width 48 height 12
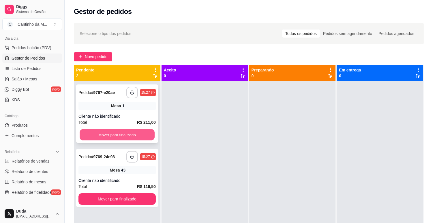
click at [116, 132] on button "Mover para finalizado" at bounding box center [117, 134] width 75 height 11
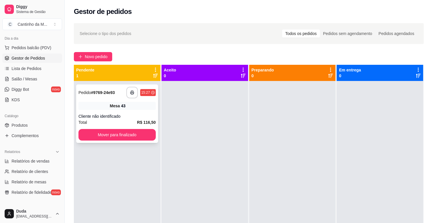
click at [109, 93] on strong "# 9769-24e93" at bounding box center [103, 92] width 24 height 5
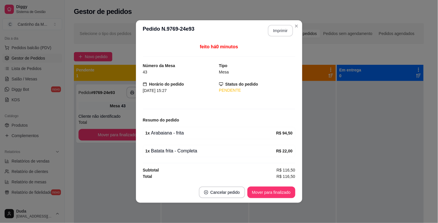
click at [281, 27] on button "Imprimir" at bounding box center [280, 31] width 25 height 12
click at [275, 193] on button "Mover para finalizado" at bounding box center [271, 192] width 48 height 12
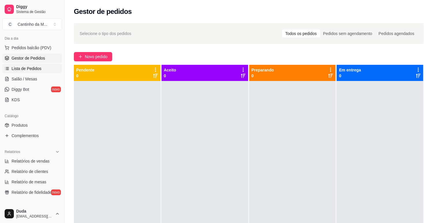
click at [29, 67] on span "Lista de Pedidos" at bounding box center [27, 69] width 30 height 6
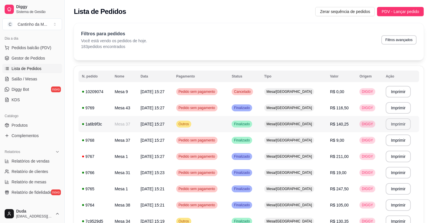
click at [390, 126] on button "Imprimir" at bounding box center [398, 124] width 25 height 12
click at [23, 59] on span "Gestor de Pedidos" at bounding box center [28, 58] width 33 height 6
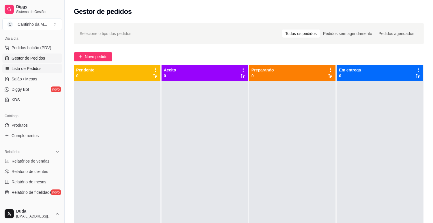
click at [16, 69] on span "Lista de Pedidos" at bounding box center [27, 69] width 30 height 6
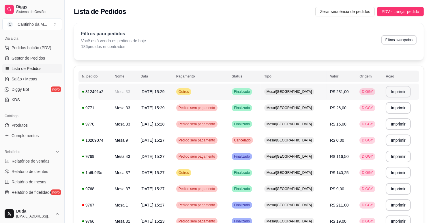
click at [390, 90] on button "Imprimir" at bounding box center [398, 92] width 25 height 12
click at [23, 81] on span "Salão / Mesas" at bounding box center [25, 79] width 26 height 6
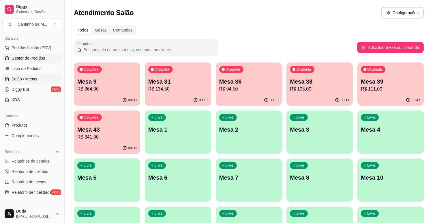
click at [28, 56] on span "Gestor de Pedidos" at bounding box center [28, 58] width 33 height 6
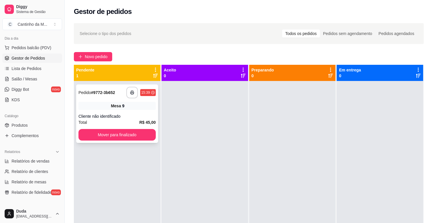
click at [93, 96] on div "Pedido # 9772-3b652" at bounding box center [97, 92] width 37 height 7
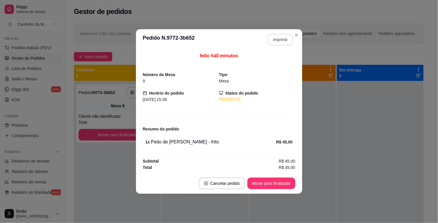
click at [277, 44] on button "Imprimir" at bounding box center [280, 40] width 25 height 12
click at [290, 186] on button "Mover para finalizado" at bounding box center [271, 183] width 48 height 12
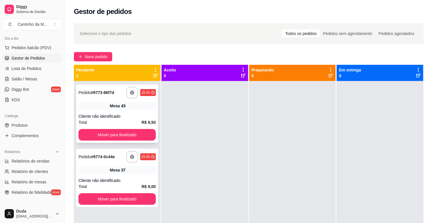
click at [111, 110] on div "**********" at bounding box center [117, 113] width 82 height 58
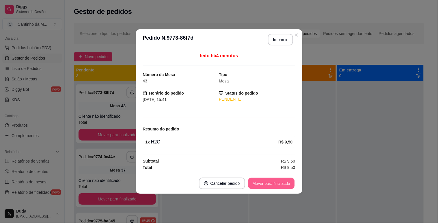
click at [265, 181] on button "Mover para finalizado" at bounding box center [271, 183] width 46 height 11
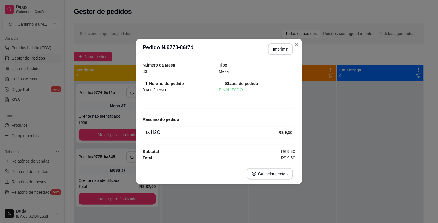
click at [265, 181] on footer "Cancelar pedido" at bounding box center [219, 173] width 166 height 21
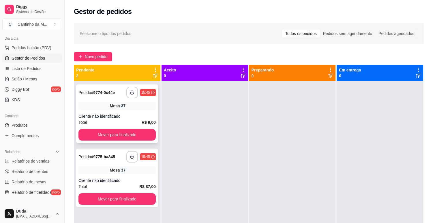
click at [114, 92] on strong "# 9774-0c44e" at bounding box center [103, 92] width 24 height 5
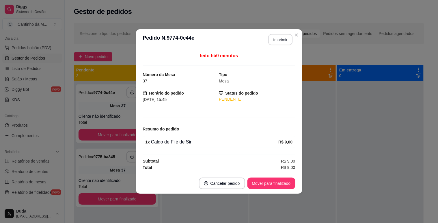
click at [284, 41] on button "Imprimir" at bounding box center [280, 39] width 24 height 11
click at [275, 179] on button "Mover para finalizado" at bounding box center [271, 183] width 48 height 12
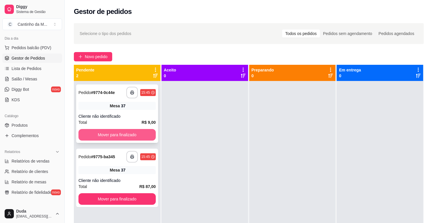
click at [133, 133] on button "Mover para finalizado" at bounding box center [117, 135] width 77 height 12
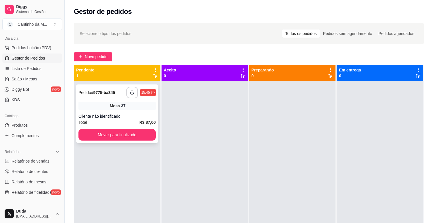
click at [97, 85] on div "**********" at bounding box center [117, 113] width 82 height 58
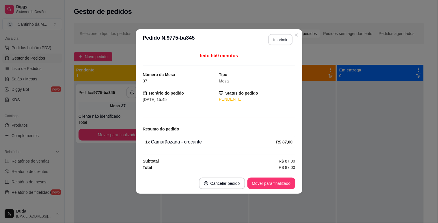
click at [278, 38] on button "Imprimir" at bounding box center [280, 39] width 24 height 11
click at [281, 184] on button "Mover para finalizado" at bounding box center [271, 183] width 46 height 11
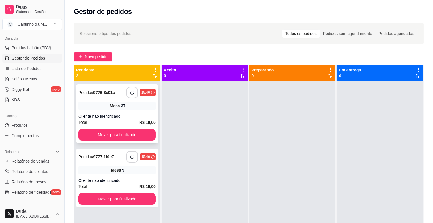
click at [108, 91] on strong "# 9776-3c01c" at bounding box center [103, 92] width 24 height 5
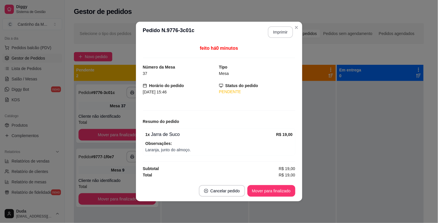
click at [282, 35] on button "Imprimir" at bounding box center [280, 32] width 25 height 12
click at [281, 193] on button "Mover para finalizado" at bounding box center [271, 191] width 48 height 12
click at [281, 192] on button "Mover para finalizado" at bounding box center [271, 191] width 48 height 12
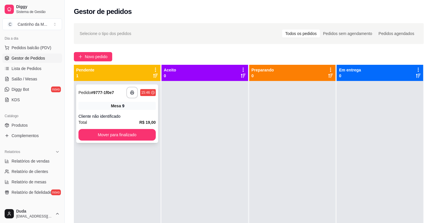
click at [110, 93] on strong "# 9777-1f0e7" at bounding box center [102, 92] width 23 height 5
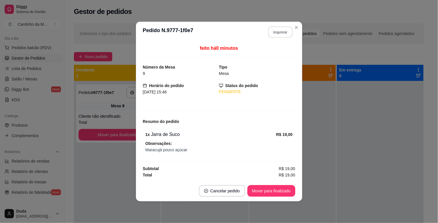
click at [280, 32] on button "Imprimir" at bounding box center [280, 32] width 24 height 11
click at [278, 193] on button "Mover para finalizado" at bounding box center [271, 191] width 48 height 12
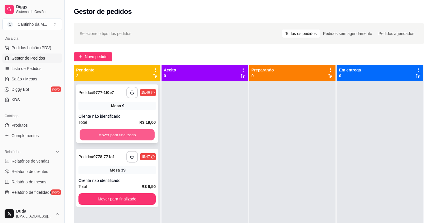
click at [131, 133] on button "Mover para finalizado" at bounding box center [117, 134] width 75 height 11
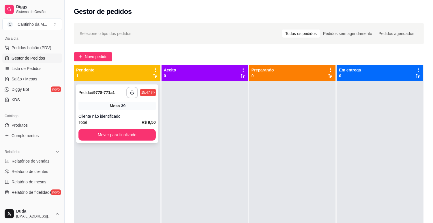
click at [107, 96] on div "**********" at bounding box center [117, 93] width 77 height 12
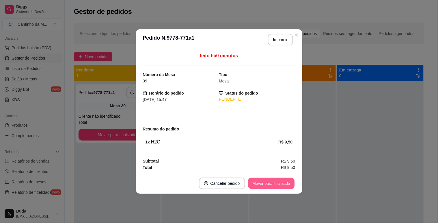
click at [259, 182] on button "Mover para finalizado" at bounding box center [271, 183] width 46 height 11
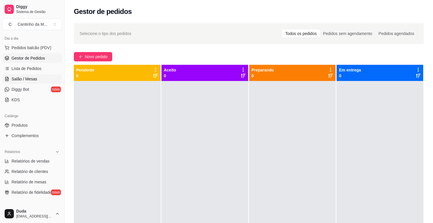
click at [18, 82] on link "Salão / Mesas" at bounding box center [32, 78] width 60 height 9
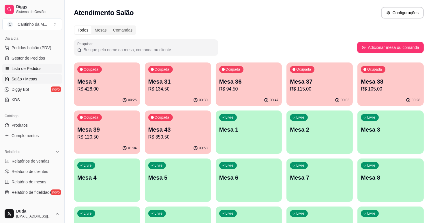
click at [27, 70] on span "Lista de Pedidos" at bounding box center [27, 69] width 30 height 6
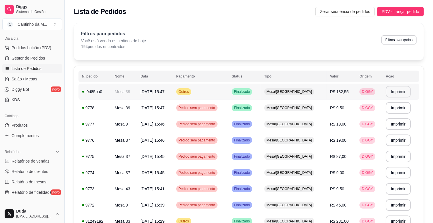
click at [402, 96] on button "Imprimir" at bounding box center [398, 92] width 25 height 12
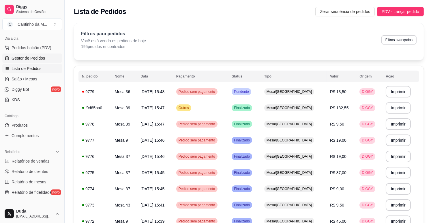
click at [29, 59] on span "Gestor de Pedidos" at bounding box center [28, 58] width 33 height 6
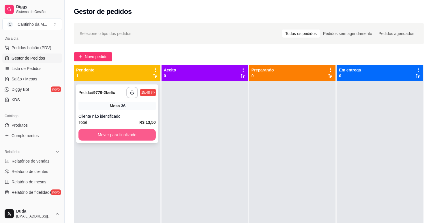
click at [108, 134] on button "Mover para finalizado" at bounding box center [117, 135] width 77 height 12
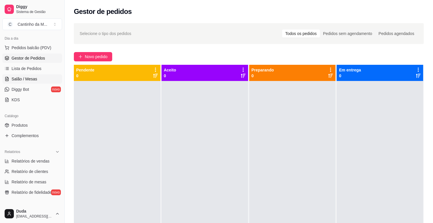
click at [31, 79] on span "Salão / Mesas" at bounding box center [25, 79] width 26 height 6
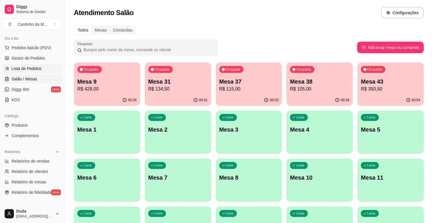
click at [31, 66] on span "Lista de Pedidos" at bounding box center [27, 69] width 30 height 6
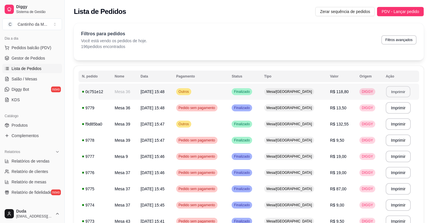
click at [394, 91] on button "Imprimir" at bounding box center [399, 91] width 24 height 11
click at [27, 59] on span "Gestor de Pedidos" at bounding box center [28, 58] width 33 height 6
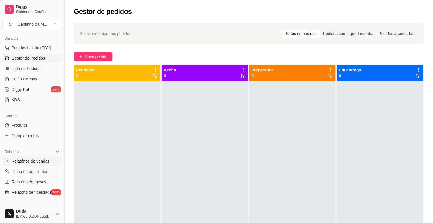
click at [31, 162] on span "Relatórios de vendas" at bounding box center [31, 161] width 38 height 6
select select "ALL"
select select "0"
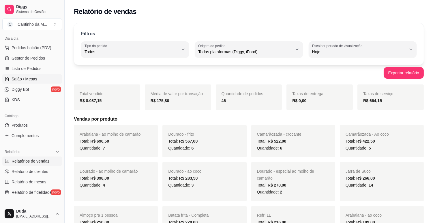
click at [18, 79] on span "Salão / Mesas" at bounding box center [25, 79] width 26 height 6
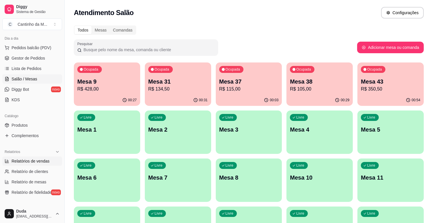
click at [31, 158] on span "Relatórios de vendas" at bounding box center [31, 161] width 38 height 6
select select "ALL"
select select "0"
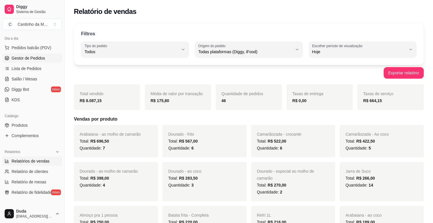
click at [28, 57] on span "Gestor de Pedidos" at bounding box center [28, 58] width 33 height 6
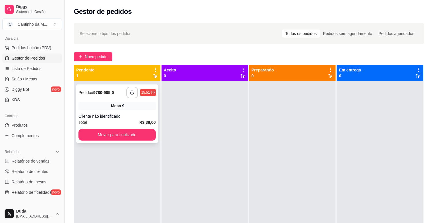
click at [99, 95] on div "Pedido # 9780-985f0" at bounding box center [97, 92] width 36 height 7
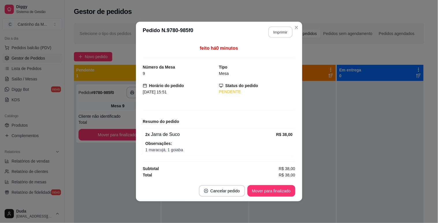
click at [280, 31] on button "Imprimir" at bounding box center [280, 32] width 24 height 11
click at [280, 194] on button "Mover para finalizado" at bounding box center [271, 191] width 48 height 12
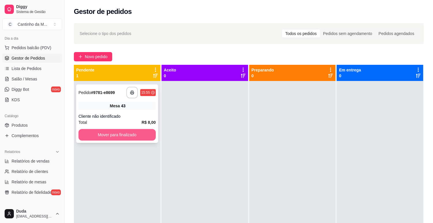
click at [128, 132] on button "Mover para finalizado" at bounding box center [117, 135] width 77 height 12
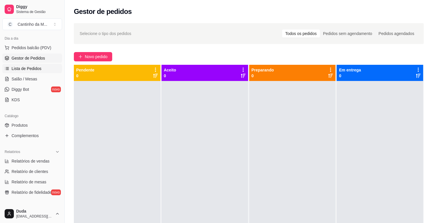
click at [28, 68] on span "Lista de Pedidos" at bounding box center [27, 69] width 30 height 6
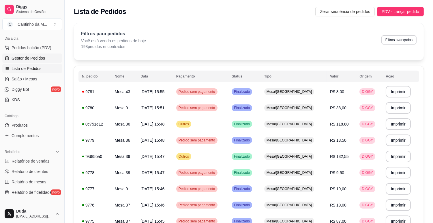
click at [32, 61] on link "Gestor de Pedidos" at bounding box center [32, 57] width 60 height 9
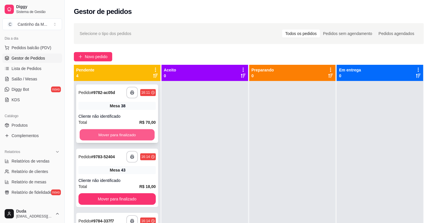
click at [115, 133] on button "Mover para finalizado" at bounding box center [117, 134] width 75 height 11
click at [99, 94] on strong "# 9783-52404" at bounding box center [103, 92] width 24 height 5
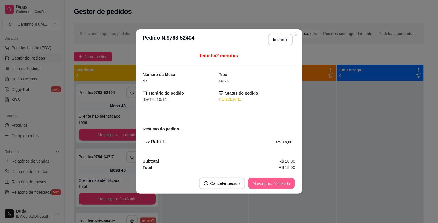
click at [270, 182] on button "Mover para finalizado" at bounding box center [271, 183] width 46 height 11
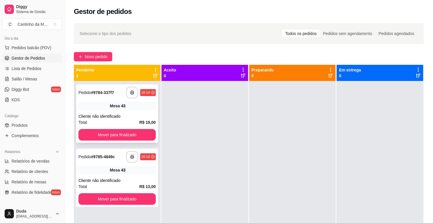
click at [116, 92] on div "**********" at bounding box center [117, 93] width 77 height 12
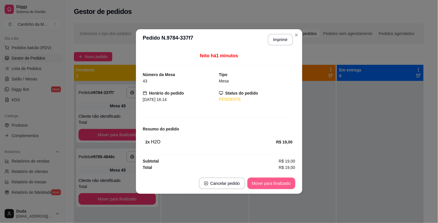
click at [271, 184] on button "Mover para finalizado" at bounding box center [271, 183] width 48 height 12
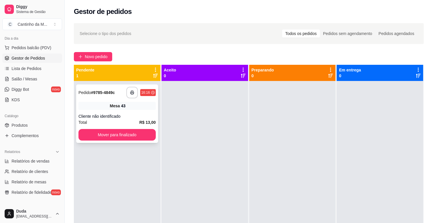
click at [103, 92] on strong "# 9785-4849c" at bounding box center [103, 92] width 24 height 5
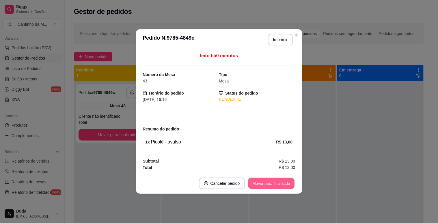
click at [265, 183] on button "Mover para finalizado" at bounding box center [271, 183] width 46 height 11
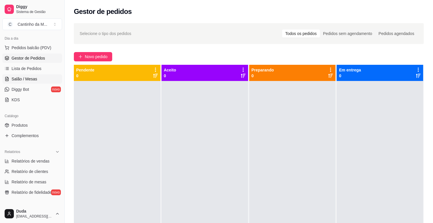
click at [30, 78] on span "Salão / Mesas" at bounding box center [25, 79] width 26 height 6
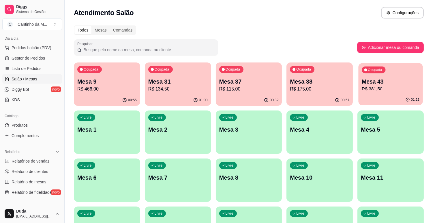
click at [379, 94] on div "Ocupada Mesa 43 R$ 381,50" at bounding box center [391, 78] width 64 height 31
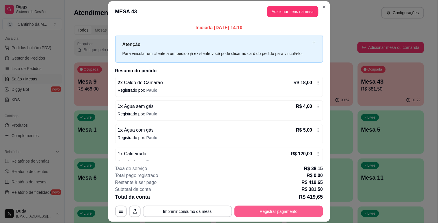
click at [302, 207] on button "Registrar pagamento" at bounding box center [278, 211] width 89 height 12
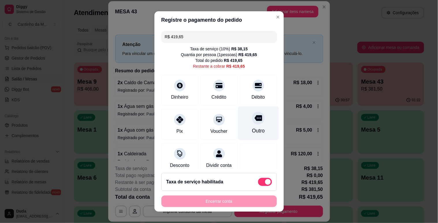
click at [250, 124] on div "Outro" at bounding box center [258, 123] width 41 height 34
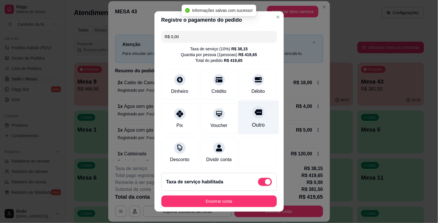
type input "R$ 0,00"
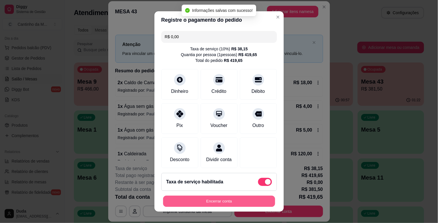
click at [253, 200] on button "Encerrar conta" at bounding box center [219, 200] width 112 height 11
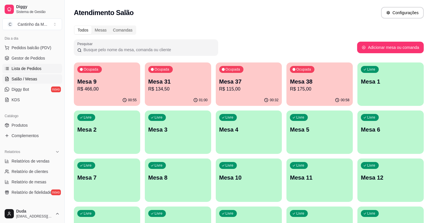
click at [23, 69] on span "Lista de Pedidos" at bounding box center [27, 69] width 30 height 6
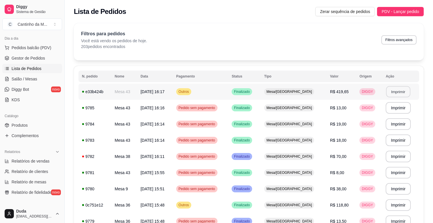
click at [387, 92] on button "Imprimir" at bounding box center [399, 91] width 24 height 11
click at [18, 59] on span "Gestor de Pedidos" at bounding box center [28, 58] width 33 height 6
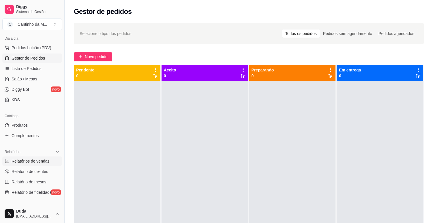
click at [27, 161] on span "Relatórios de vendas" at bounding box center [31, 161] width 38 height 6
select select "ALL"
select select "0"
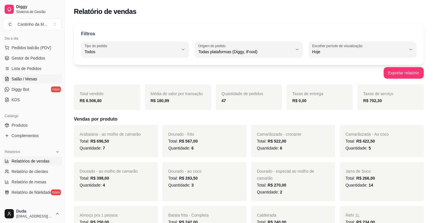
click at [26, 76] on span "Salão / Mesas" at bounding box center [25, 79] width 26 height 6
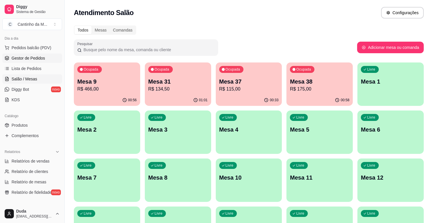
click at [36, 58] on span "Gestor de Pedidos" at bounding box center [28, 58] width 33 height 6
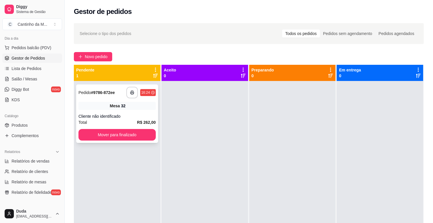
click at [111, 92] on strong "# 9786-872ee" at bounding box center [103, 92] width 24 height 5
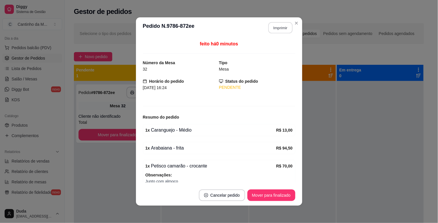
click at [275, 25] on button "Imprimir" at bounding box center [280, 27] width 24 height 11
click at [273, 194] on button "Mover para finalizado" at bounding box center [271, 195] width 48 height 12
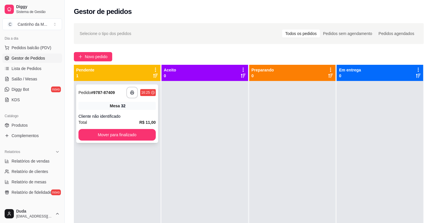
click at [107, 96] on div "**********" at bounding box center [117, 93] width 77 height 12
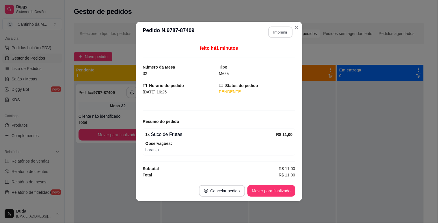
click at [276, 32] on button "Imprimir" at bounding box center [280, 32] width 24 height 11
click at [271, 192] on button "Mover para finalizado" at bounding box center [271, 191] width 48 height 12
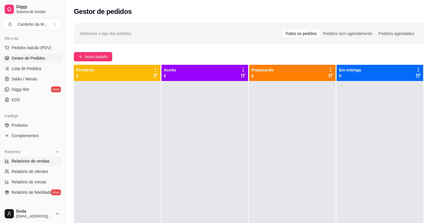
click at [38, 163] on span "Relatórios de vendas" at bounding box center [31, 161] width 38 height 6
select select "ALL"
select select "0"
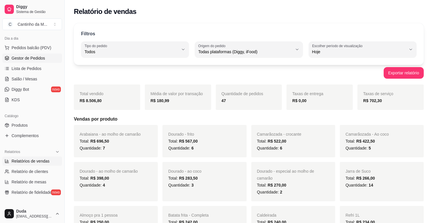
click at [32, 57] on span "Gestor de Pedidos" at bounding box center [28, 58] width 33 height 6
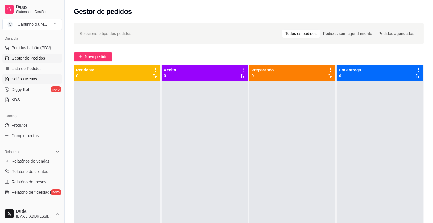
click at [27, 81] on span "Salão / Mesas" at bounding box center [25, 79] width 26 height 6
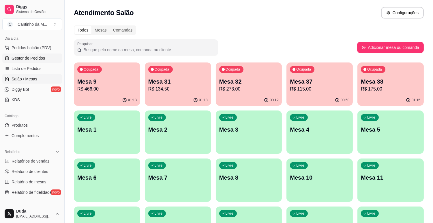
click at [27, 60] on span "Gestor de Pedidos" at bounding box center [28, 58] width 33 height 6
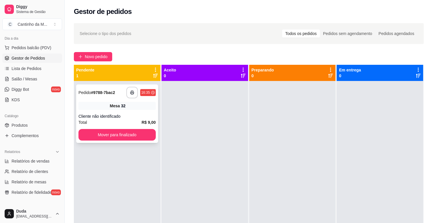
click at [85, 91] on span "Pedido" at bounding box center [85, 92] width 13 height 5
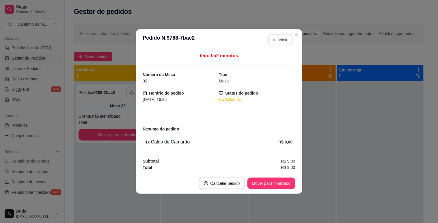
click at [280, 37] on button "Imprimir" at bounding box center [280, 39] width 24 height 11
click at [275, 182] on button "Mover para finalizado" at bounding box center [271, 183] width 46 height 11
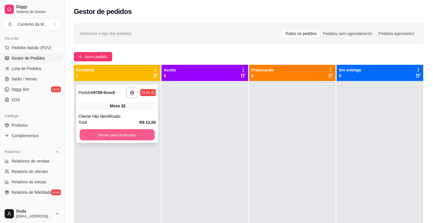
click at [104, 137] on button "Mover para finalizado" at bounding box center [117, 134] width 75 height 11
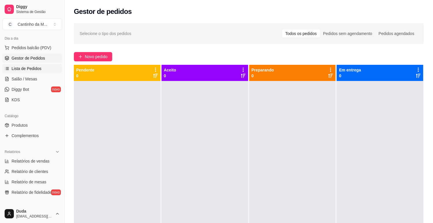
click at [14, 72] on link "Lista de Pedidos" at bounding box center [32, 68] width 60 height 9
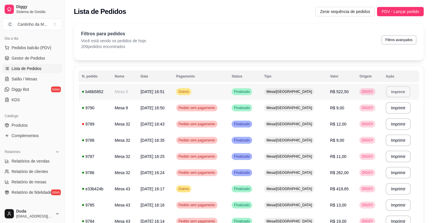
click at [407, 92] on button "Imprimir" at bounding box center [399, 91] width 24 height 11
click at [32, 57] on span "Gestor de Pedidos" at bounding box center [28, 58] width 33 height 6
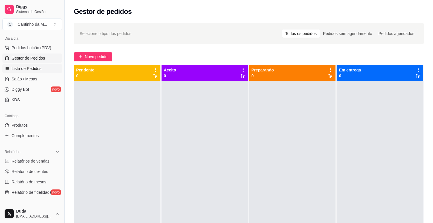
click at [28, 68] on span "Lista de Pedidos" at bounding box center [27, 69] width 30 height 6
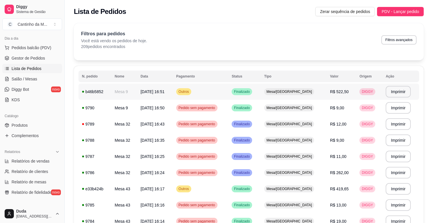
click at [131, 99] on td "Mesa 9" at bounding box center [124, 91] width 26 height 16
click at [21, 81] on span "Salão / Mesas" at bounding box center [25, 79] width 26 height 6
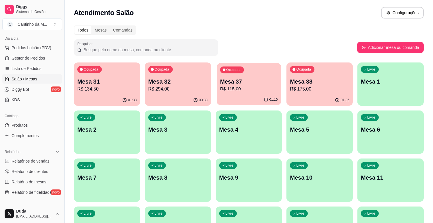
click at [246, 90] on p "R$ 115,00" at bounding box center [249, 88] width 58 height 7
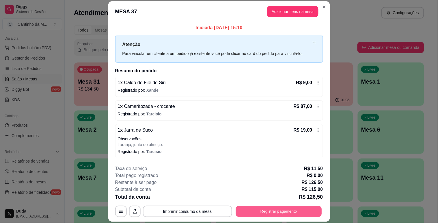
click at [268, 211] on button "Registrar pagamento" at bounding box center [279, 211] width 86 height 11
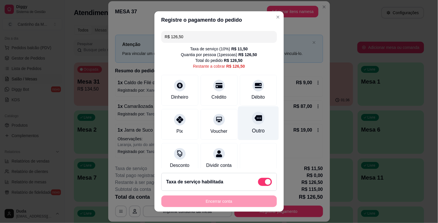
click at [241, 131] on div "Outro" at bounding box center [258, 123] width 41 height 34
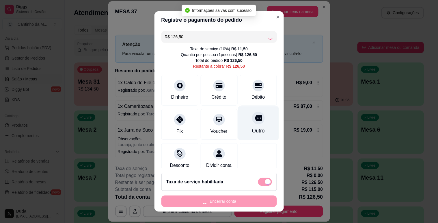
type input "R$ 0,00"
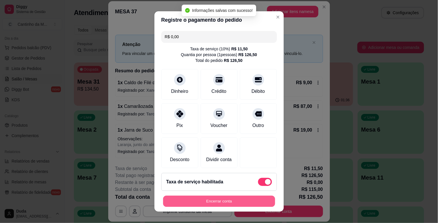
click at [245, 204] on button "Encerrar conta" at bounding box center [219, 200] width 112 height 11
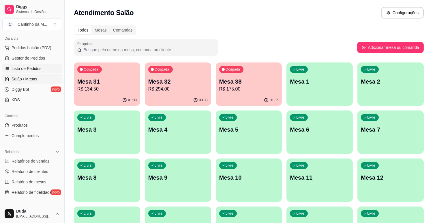
click at [30, 67] on span "Lista de Pedidos" at bounding box center [27, 69] width 30 height 6
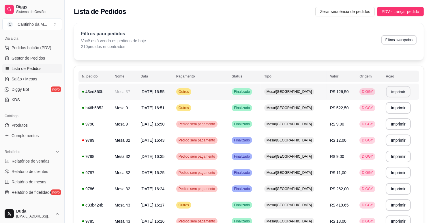
click at [394, 94] on button "Imprimir" at bounding box center [399, 91] width 24 height 11
click at [35, 56] on span "Gestor de Pedidos" at bounding box center [28, 58] width 33 height 6
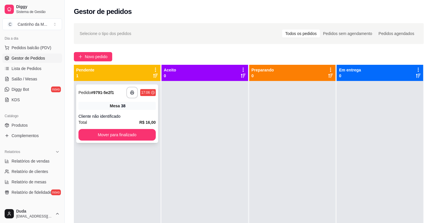
click at [99, 90] on strong "# 9791-5e2f1" at bounding box center [102, 92] width 23 height 5
click at [134, 130] on button "Mover para finalizado" at bounding box center [117, 134] width 75 height 11
click at [135, 136] on button "Mover para finalizado" at bounding box center [117, 134] width 75 height 11
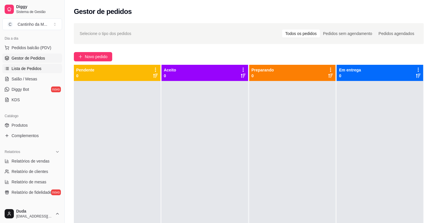
click at [25, 68] on span "Lista de Pedidos" at bounding box center [27, 69] width 30 height 6
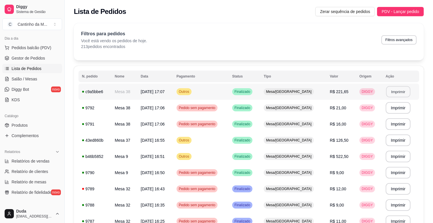
click at [389, 90] on button "Imprimir" at bounding box center [398, 91] width 24 height 11
click at [25, 53] on ul "Pedidos balcão (PDV) Gestor de Pedidos Lista de Pedidos Salão / Mesas Diggy Bot…" at bounding box center [32, 73] width 60 height 61
click at [28, 58] on span "Gestor de Pedidos" at bounding box center [28, 58] width 33 height 6
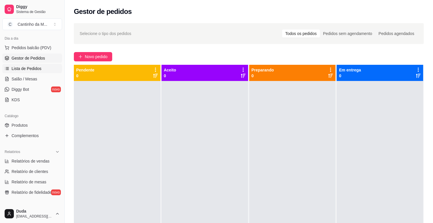
click at [30, 66] on span "Lista de Pedidos" at bounding box center [27, 69] width 30 height 6
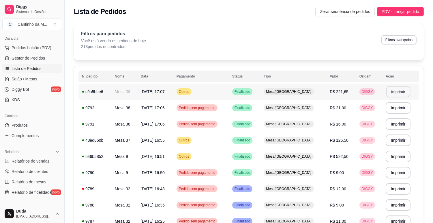
click at [389, 90] on button "Imprimir" at bounding box center [398, 91] width 24 height 11
click at [28, 55] on span "Gestor de Pedidos" at bounding box center [28, 58] width 33 height 6
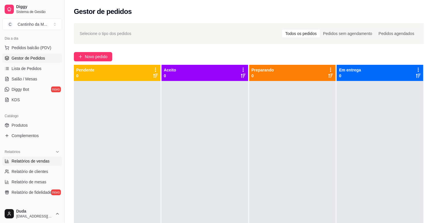
click at [29, 163] on span "Relatórios de vendas" at bounding box center [31, 161] width 38 height 6
select select "ALL"
select select "0"
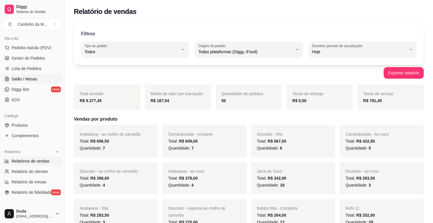
click at [25, 77] on span "Salão / Mesas" at bounding box center [25, 79] width 26 height 6
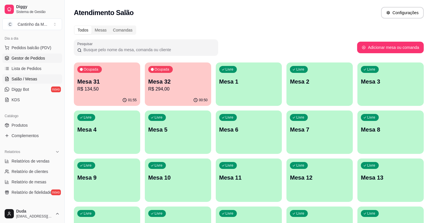
click at [21, 60] on span "Gestor de Pedidos" at bounding box center [28, 58] width 33 height 6
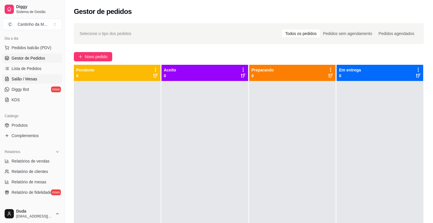
click at [24, 76] on span "Salão / Mesas" at bounding box center [25, 79] width 26 height 6
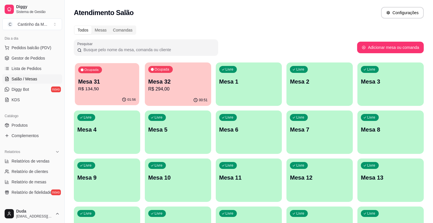
click at [95, 85] on p "R$ 134,50" at bounding box center [107, 88] width 58 height 7
click at [172, 89] on p "R$ 294,00" at bounding box center [177, 88] width 59 height 7
click at [27, 60] on span "Gestor de Pedidos" at bounding box center [28, 58] width 33 height 6
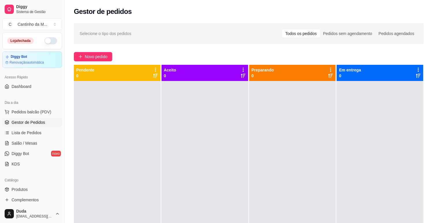
scroll to position [64, 0]
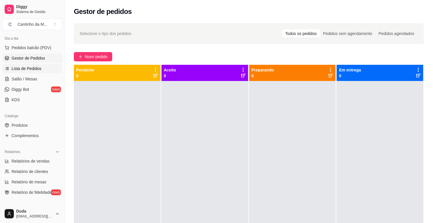
click at [35, 71] on link "Lista de Pedidos" at bounding box center [32, 68] width 60 height 9
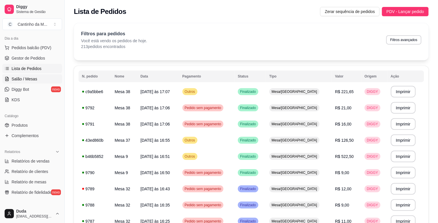
click at [36, 79] on span "Salão / Mesas" at bounding box center [25, 79] width 26 height 6
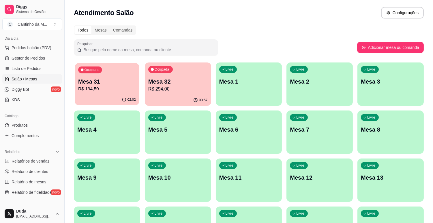
click at [113, 84] on p "Mesa 31" at bounding box center [107, 82] width 58 height 8
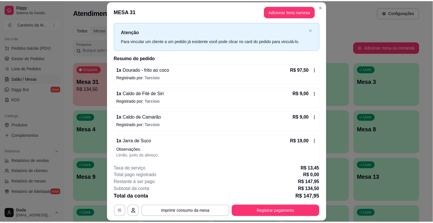
scroll to position [24, 0]
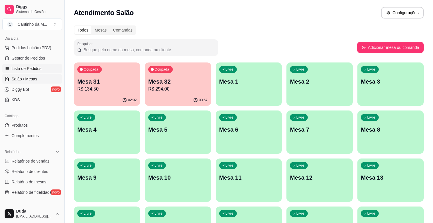
click at [17, 71] on span "Lista de Pedidos" at bounding box center [27, 69] width 30 height 6
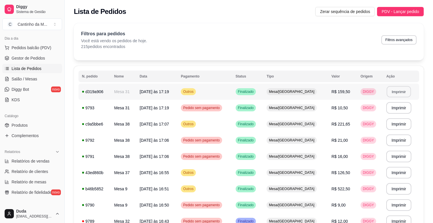
click at [393, 95] on button "Imprimir" at bounding box center [399, 91] width 24 height 11
click at [25, 60] on span "Gestor de Pedidos" at bounding box center [28, 58] width 33 height 6
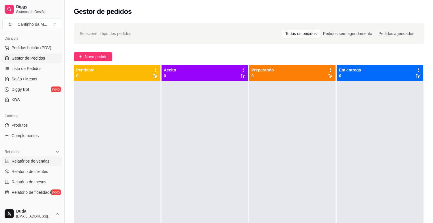
click at [38, 159] on span "Relatórios de vendas" at bounding box center [31, 161] width 38 height 6
select select "ALL"
select select "0"
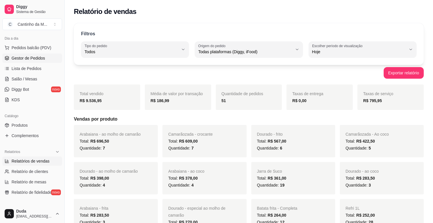
click at [34, 57] on span "Gestor de Pedidos" at bounding box center [28, 58] width 33 height 6
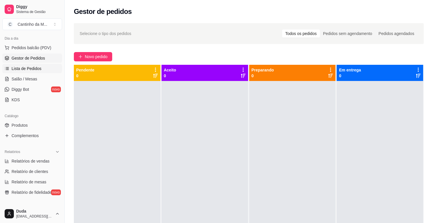
click at [30, 66] on span "Lista de Pedidos" at bounding box center [27, 69] width 30 height 6
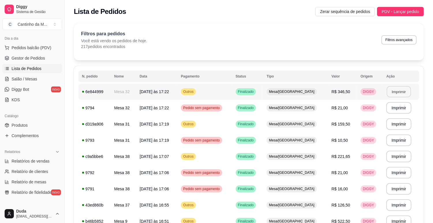
click at [396, 90] on button "Imprimir" at bounding box center [399, 91] width 24 height 11
click at [26, 58] on span "Gestor de Pedidos" at bounding box center [28, 58] width 33 height 6
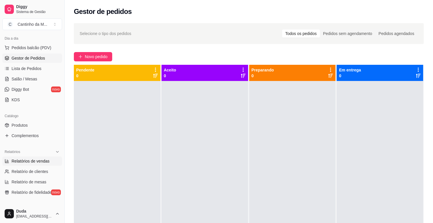
click at [28, 160] on span "Relatórios de vendas" at bounding box center [31, 161] width 38 height 6
select select "ALL"
select select "0"
